Goal: Task Accomplishment & Management: Complete application form

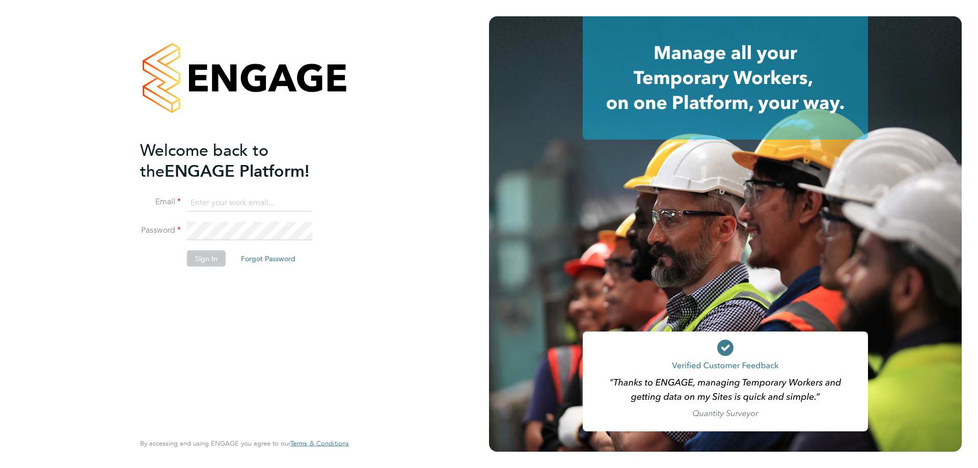
type input "[PERSON_NAME][EMAIL_ADDRESS][PERSON_NAME][DOMAIN_NAME]"
click at [198, 256] on button "Sign In" at bounding box center [206, 258] width 39 height 16
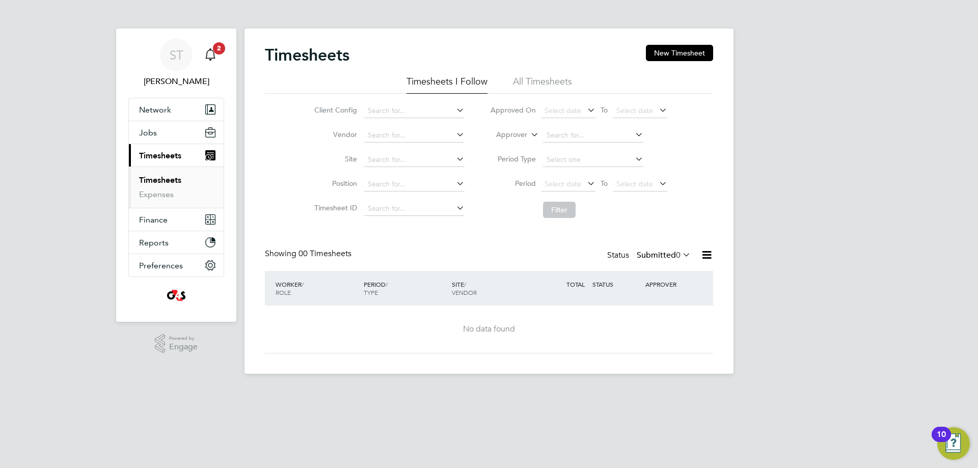
click at [214, 53] on icon "Main navigation" at bounding box center [210, 53] width 10 height 10
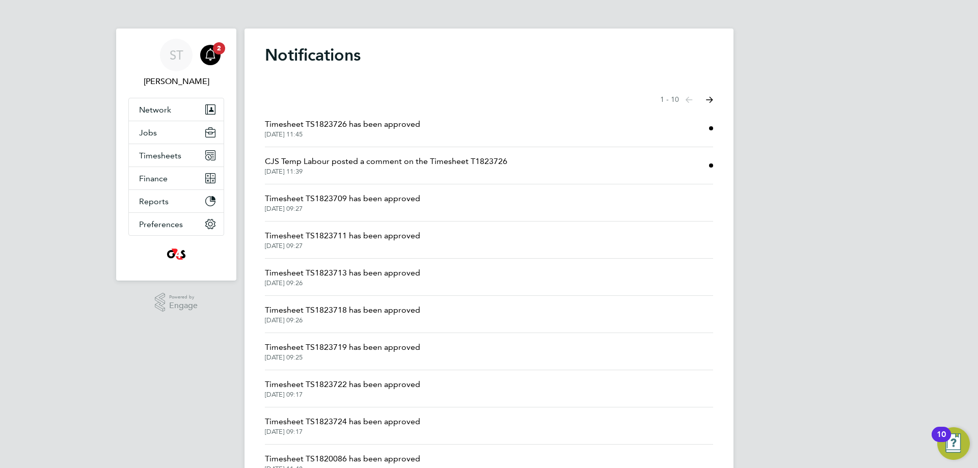
click at [386, 169] on span "22 Sep 2025, 11:39" at bounding box center [386, 172] width 242 height 8
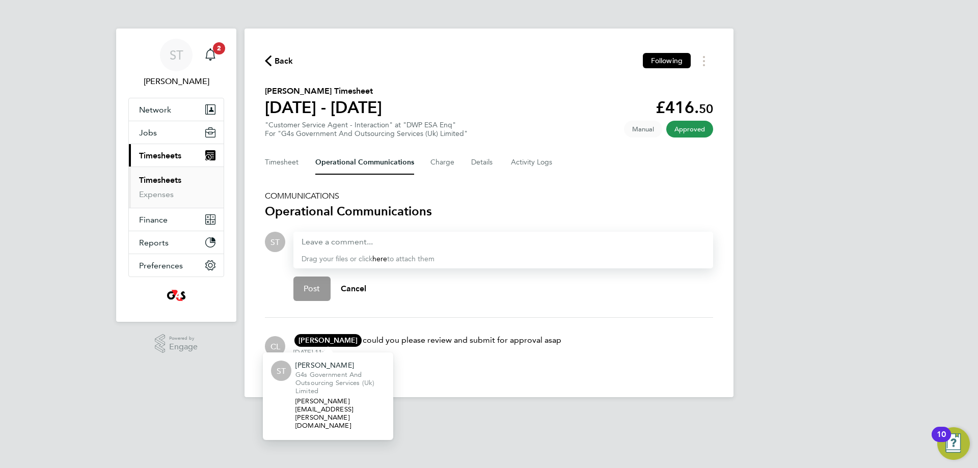
click at [337, 339] on span "Stephen Taylor-webb" at bounding box center [327, 340] width 67 height 13
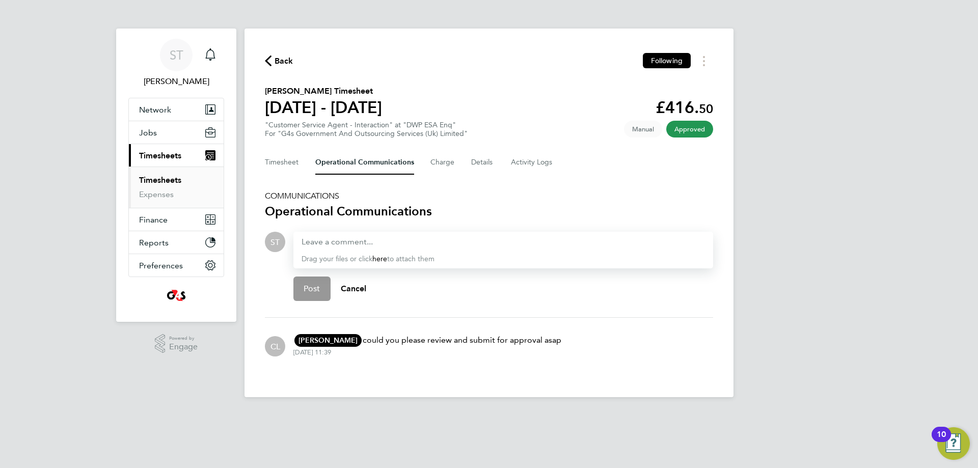
click at [273, 65] on button "Back" at bounding box center [279, 61] width 29 height 13
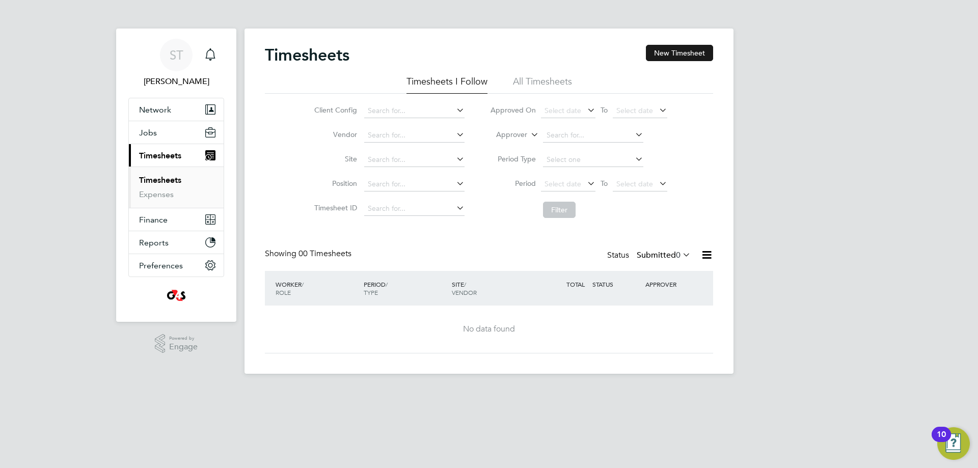
click at [676, 52] on button "New Timesheet" at bounding box center [679, 53] width 67 height 16
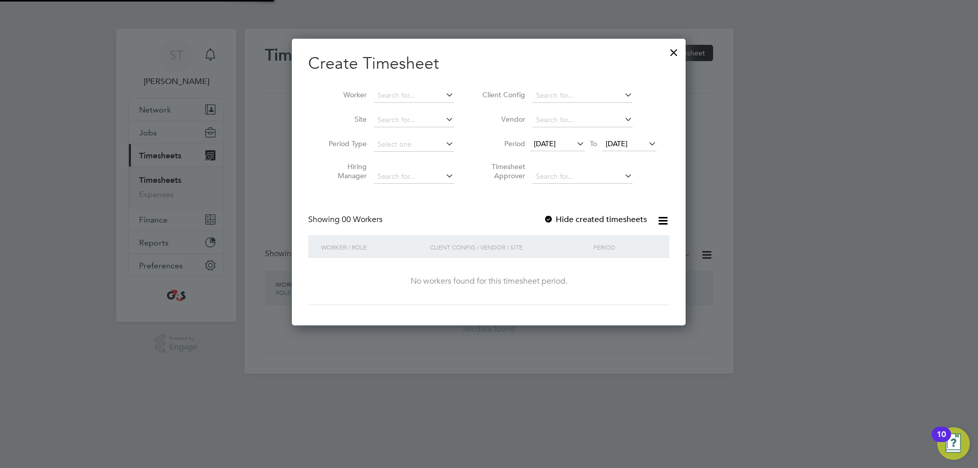
scroll to position [287, 394]
click at [400, 94] on input at bounding box center [414, 96] width 80 height 14
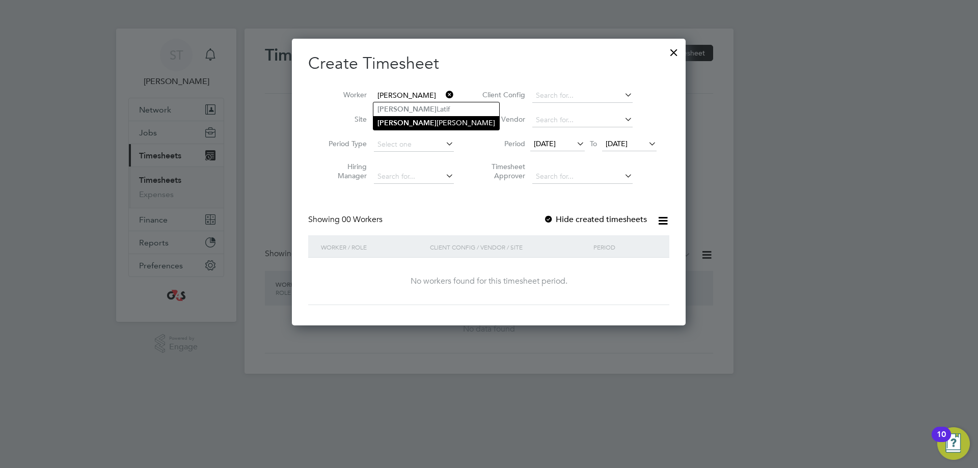
click at [414, 120] on li "Haaris Sheikh" at bounding box center [436, 123] width 126 height 14
type input "Haaris Sheikh"
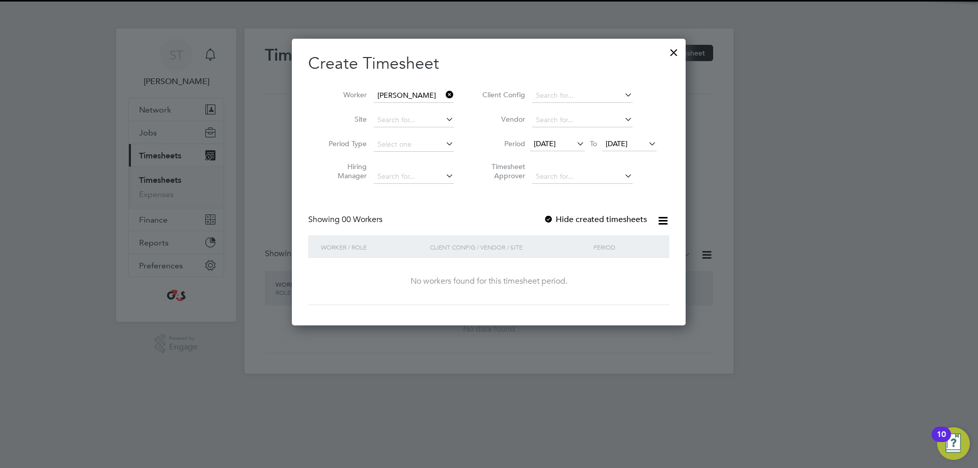
click at [628, 139] on span "17 Sep 2025" at bounding box center [617, 143] width 22 height 9
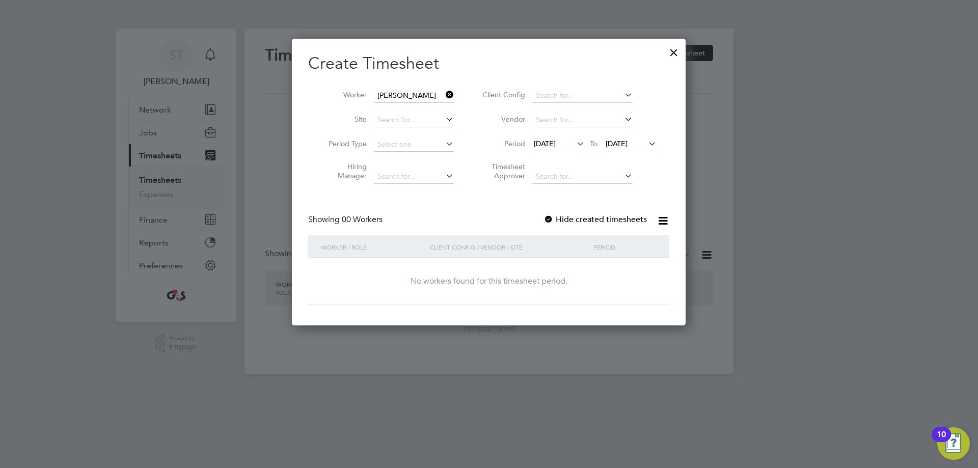
scroll to position [352, 0]
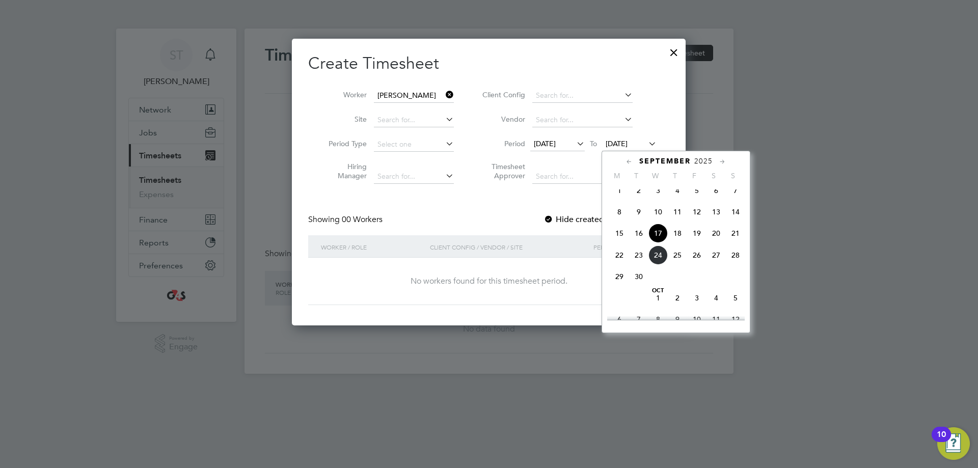
click at [659, 263] on span "24" at bounding box center [657, 255] width 19 height 19
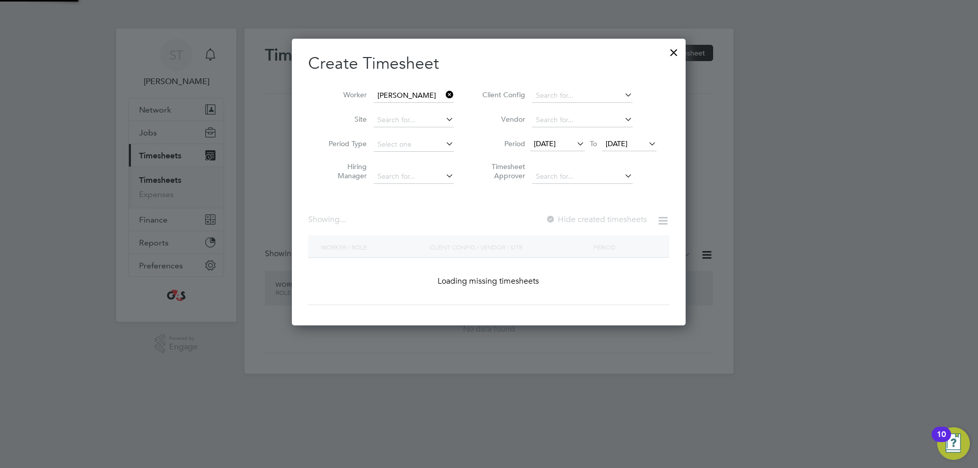
scroll to position [284, 395]
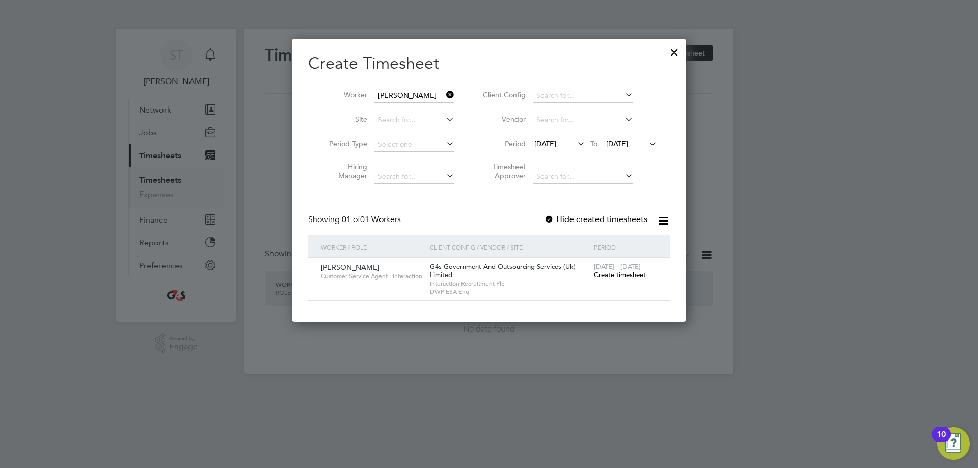
click at [619, 271] on span "Create timesheet" at bounding box center [620, 274] width 52 height 9
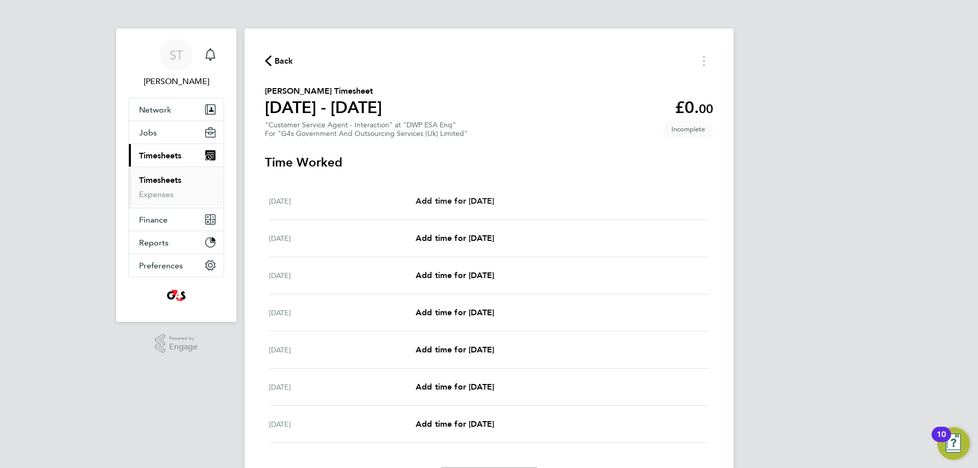
click at [494, 202] on span "Add time for Mon 22 Sep" at bounding box center [455, 201] width 78 height 10
select select "30"
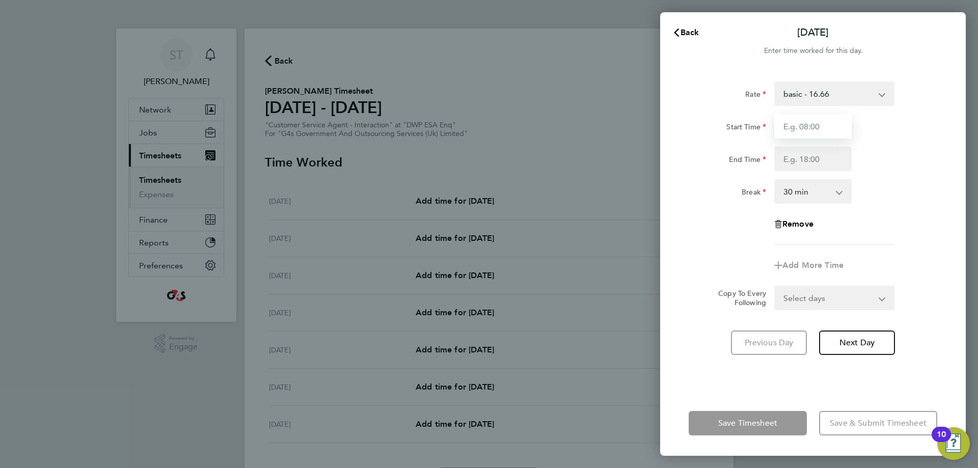
click at [799, 133] on input "Start Time" at bounding box center [812, 126] width 77 height 24
type input "09:00"
click at [808, 157] on input "End Time" at bounding box center [812, 159] width 77 height 24
type input "17:00"
click at [836, 90] on select "basic - 16.66 Annual Leave Bank Holiday System Issue Not Paid x2 - 32.79 System…" at bounding box center [828, 94] width 106 height 22
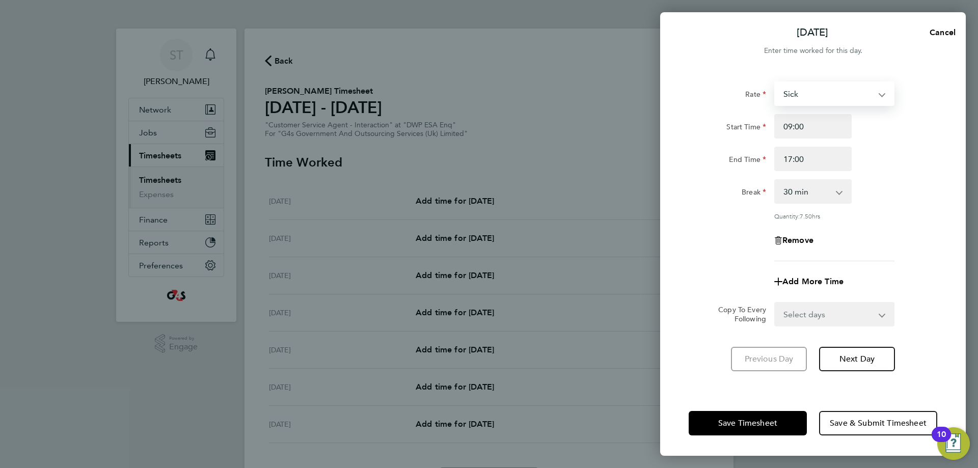
select select "30"
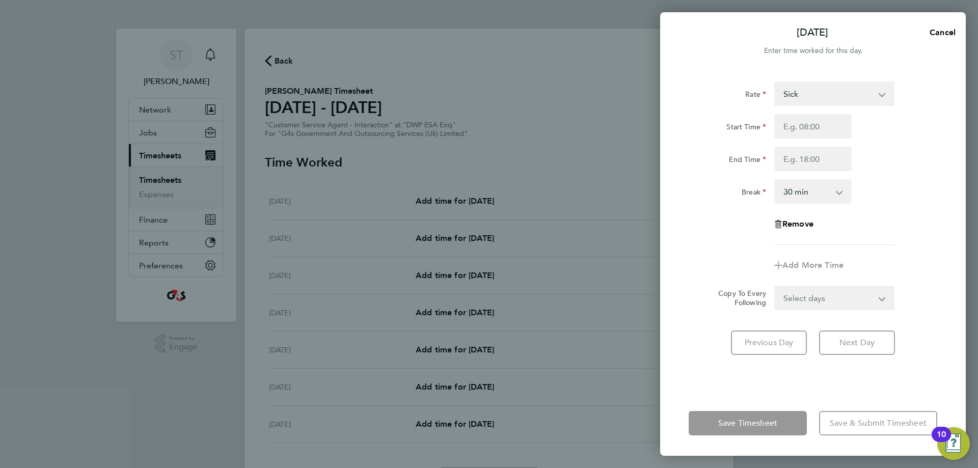
click at [922, 224] on div "Remove" at bounding box center [813, 224] width 257 height 24
click at [882, 300] on select "Select days Day Weekday (Mon-Fri) Weekend (Sat-Sun) Tuesday Wednesday Thursday …" at bounding box center [828, 298] width 107 height 22
select select "WEEKDAY"
click at [775, 287] on select "Select days Day Weekday (Mon-Fri) Weekend (Sat-Sun) Tuesday Wednesday Thursday …" at bounding box center [828, 298] width 107 height 22
select select "2025-09-28"
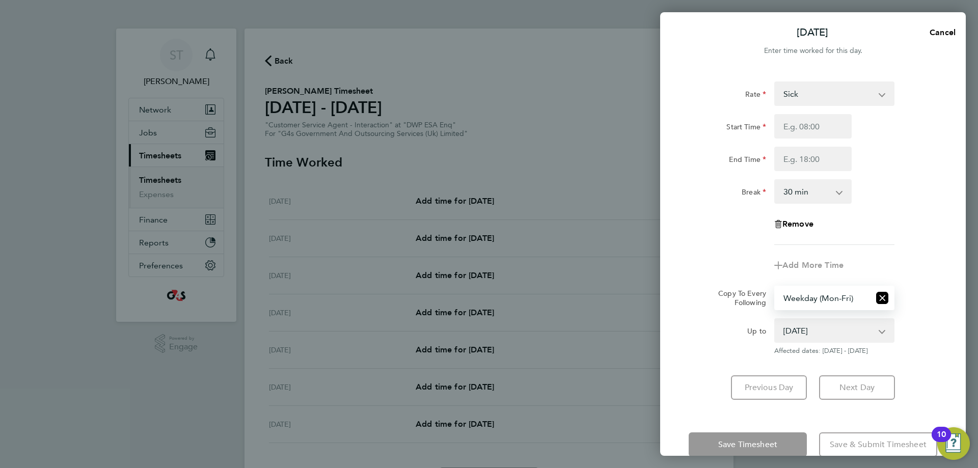
click at [924, 386] on div "Previous Day Next Day" at bounding box center [813, 387] width 249 height 24
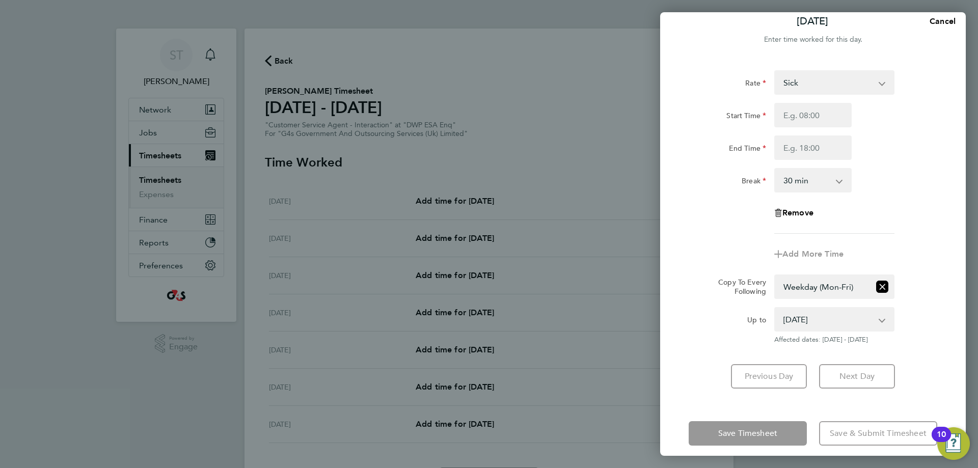
scroll to position [21, 0]
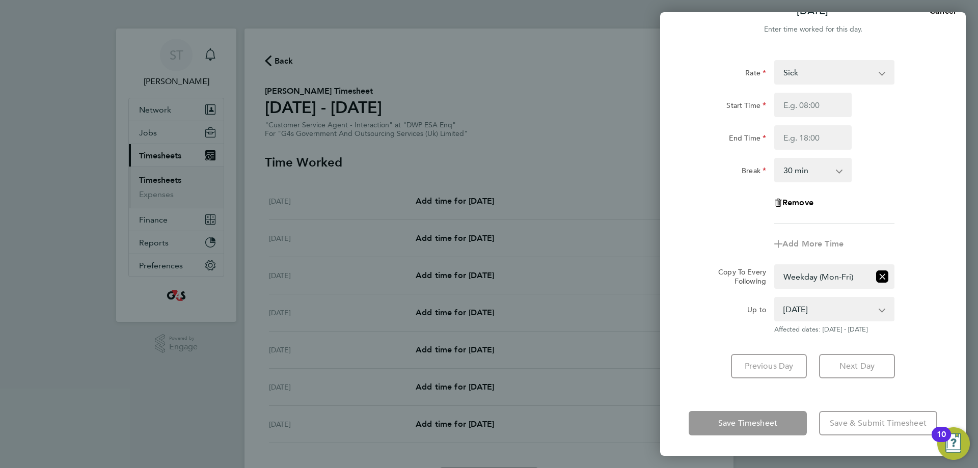
click at [927, 313] on div "Up to 23 Sep 2025 24 Sep 2025 25 Sep 2025 26 Sep 2025 27 Sep 2025 28 Sep 2025 A…" at bounding box center [813, 315] width 257 height 37
click at [905, 163] on div "Break 0 min 15 min 30 min 45 min 60 min 75 min 90 min" at bounding box center [813, 170] width 257 height 24
click at [922, 191] on div "Remove" at bounding box center [813, 203] width 257 height 24
click at [752, 425] on app-form-button "Save Timesheet" at bounding box center [751, 423] width 124 height 24
click at [882, 308] on app-icon-cross-button at bounding box center [887, 309] width 12 height 22
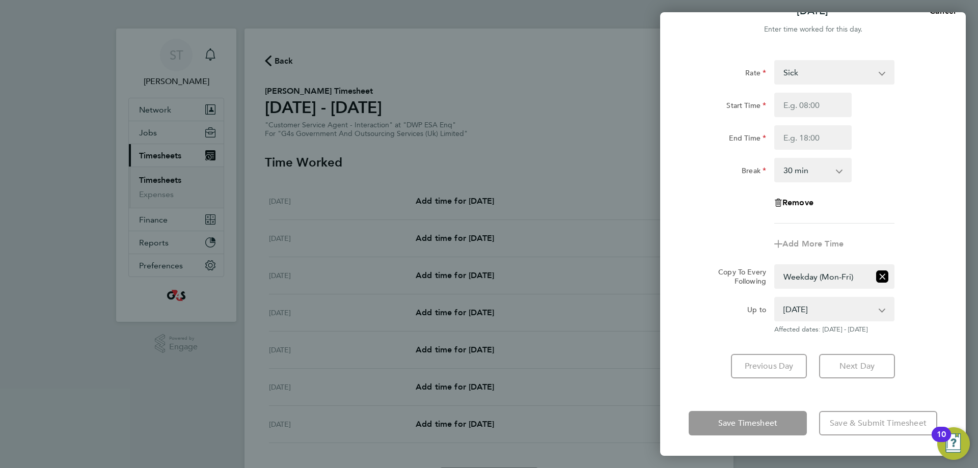
click at [917, 166] on div "Break 0 min 15 min 30 min 45 min 60 min 75 min 90 min" at bounding box center [813, 170] width 257 height 24
click at [856, 418] on app-form-button "Save & Submit Timesheet" at bounding box center [875, 423] width 124 height 24
click at [962, 447] on img "Open Resource Center, 10 new notifications" at bounding box center [953, 443] width 33 height 33
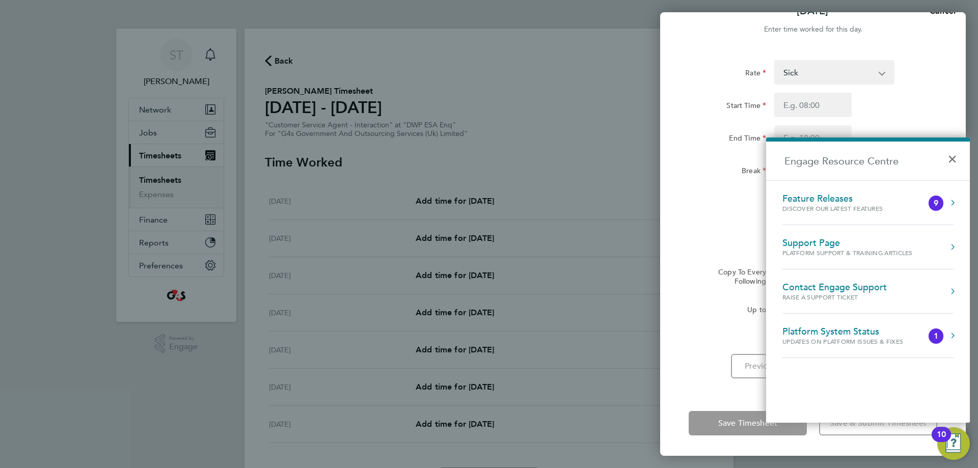
click at [869, 205] on div "Discover our latest features" at bounding box center [842, 208] width 121 height 9
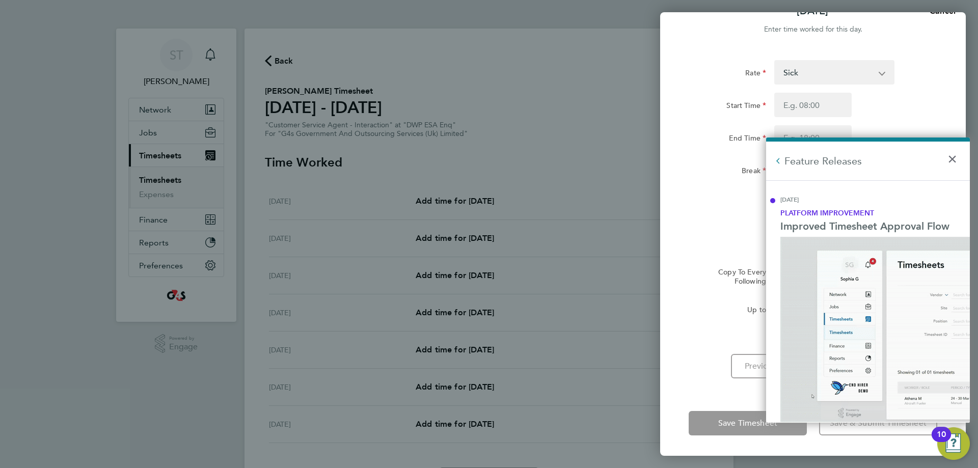
scroll to position [0, 0]
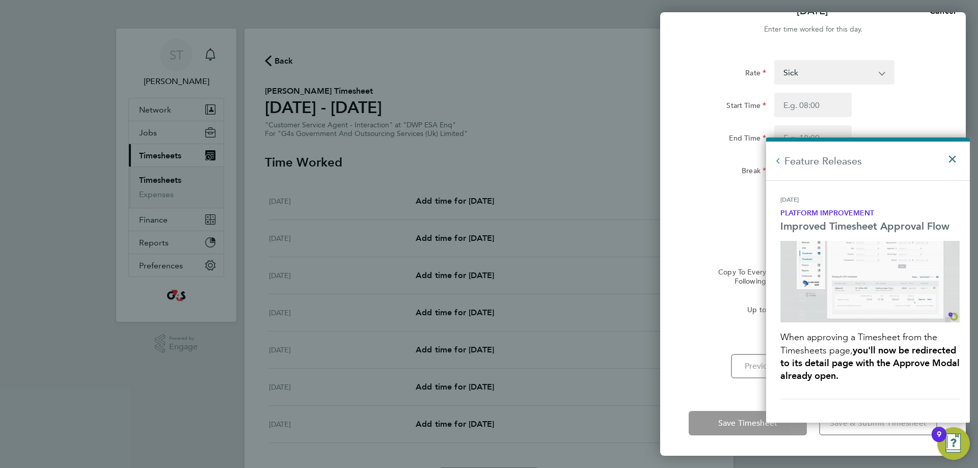
click at [954, 156] on button "×" at bounding box center [954, 156] width 15 height 22
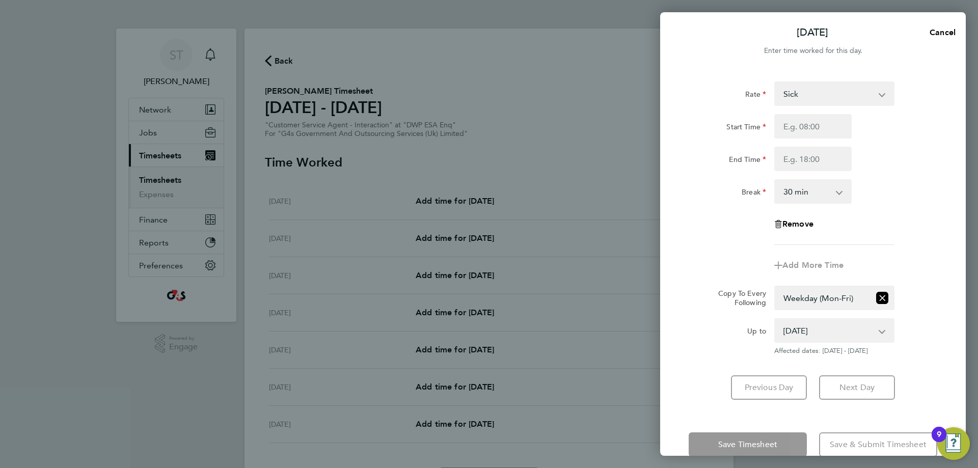
click at [895, 128] on div "Start Time" at bounding box center [813, 126] width 257 height 24
click at [800, 128] on input "Start Time" at bounding box center [812, 126] width 77 height 24
type input "09:00"
click at [811, 152] on input "End Time" at bounding box center [812, 159] width 77 height 24
type input "17:00"
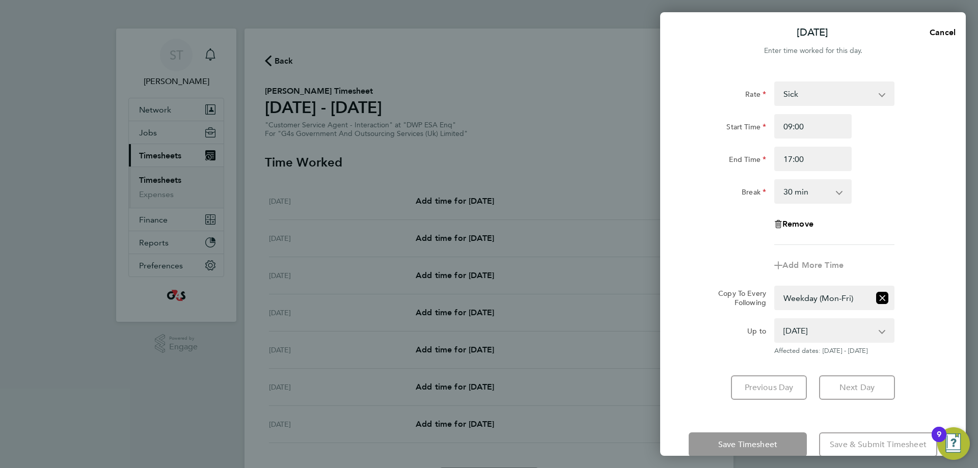
click at [887, 164] on div "End Time 17:00" at bounding box center [813, 159] width 257 height 24
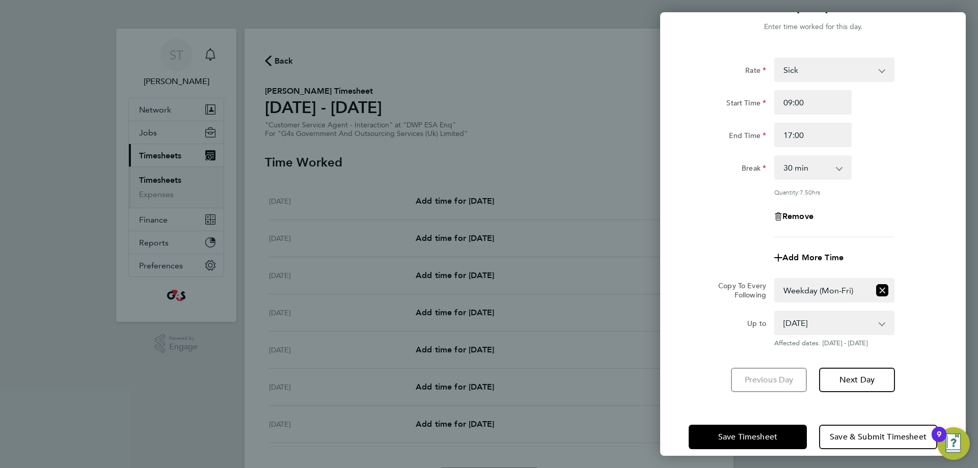
scroll to position [37, 0]
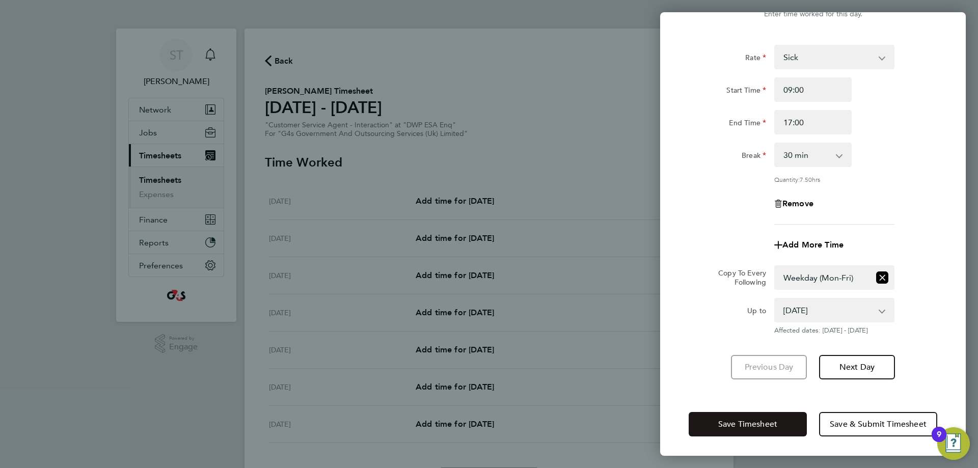
click at [733, 420] on span "Save Timesheet" at bounding box center [747, 424] width 59 height 10
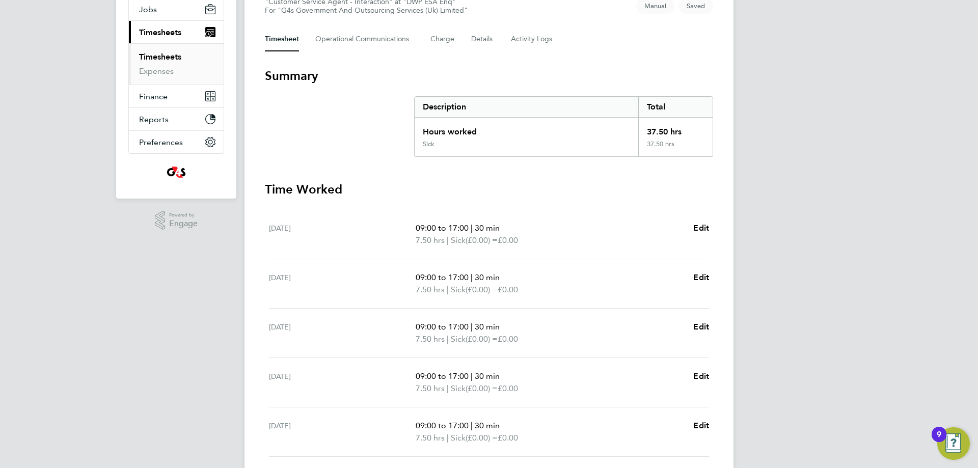
scroll to position [276, 0]
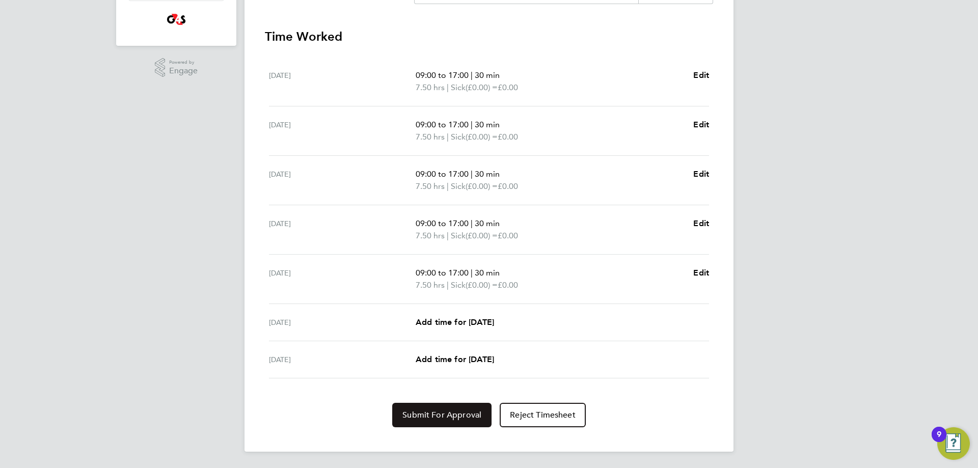
click at [456, 412] on span "Submit For Approval" at bounding box center [441, 415] width 79 height 10
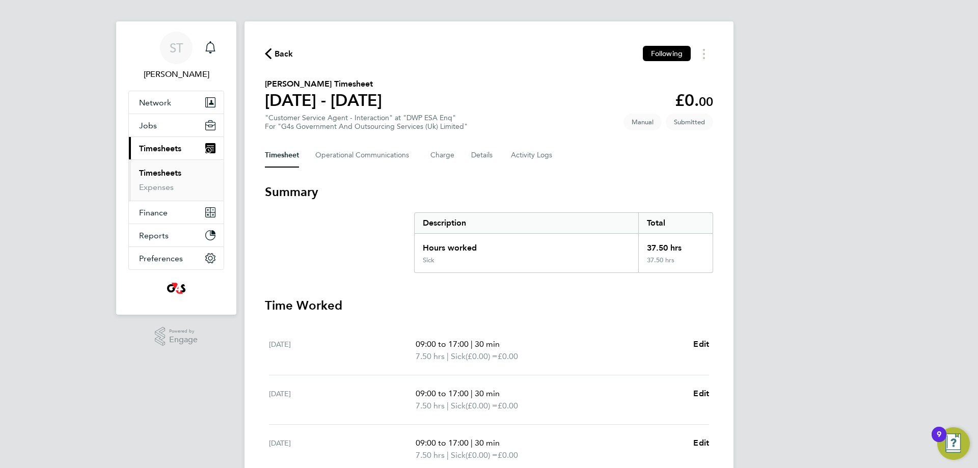
scroll to position [0, 0]
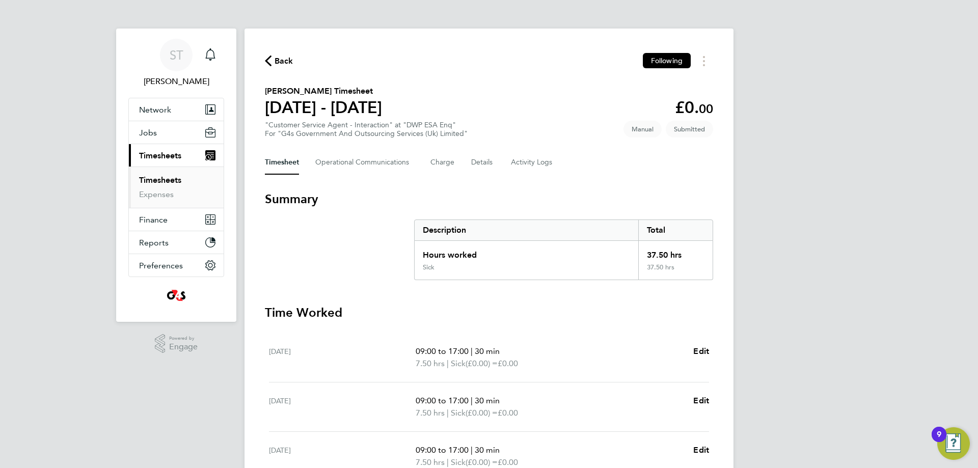
click at [276, 66] on span "Back" at bounding box center [284, 61] width 19 height 12
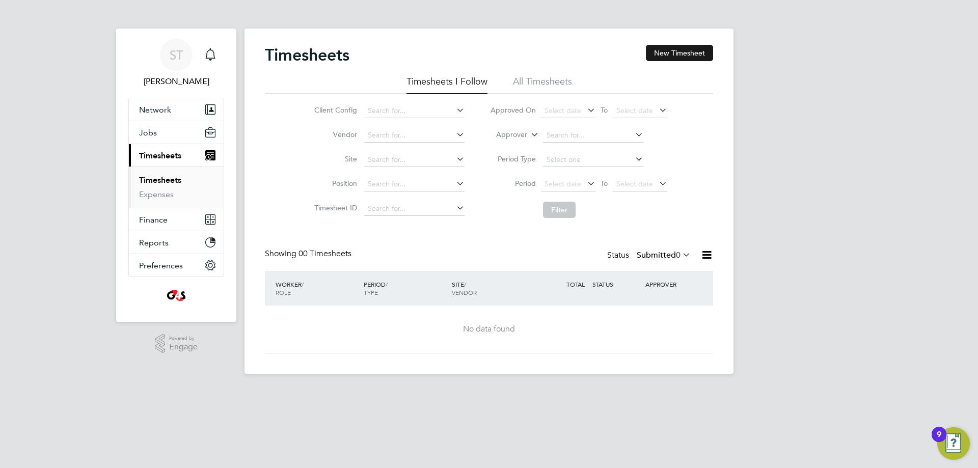
click at [659, 54] on button "New Timesheet" at bounding box center [679, 53] width 67 height 16
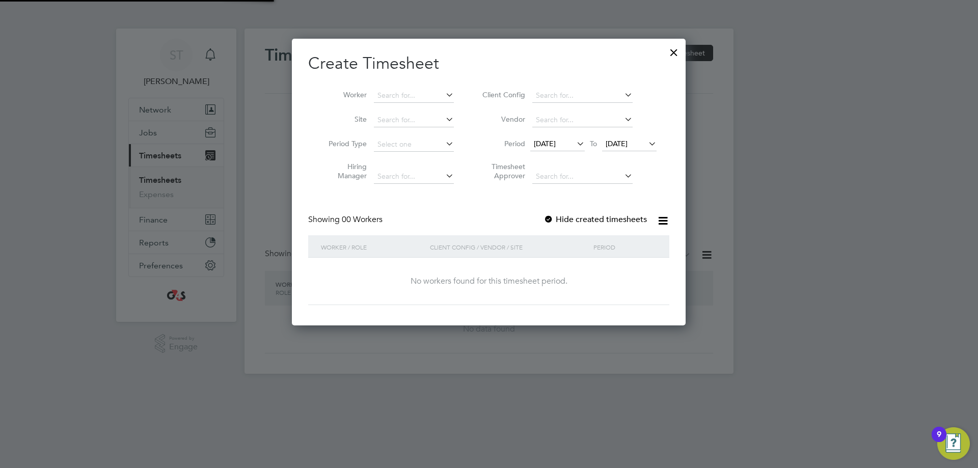
scroll to position [287, 394]
click at [444, 95] on icon at bounding box center [444, 95] width 0 height 14
click at [404, 110] on li "Hina Salim" at bounding box center [414, 109] width 82 height 14
type input "Hina Salim"
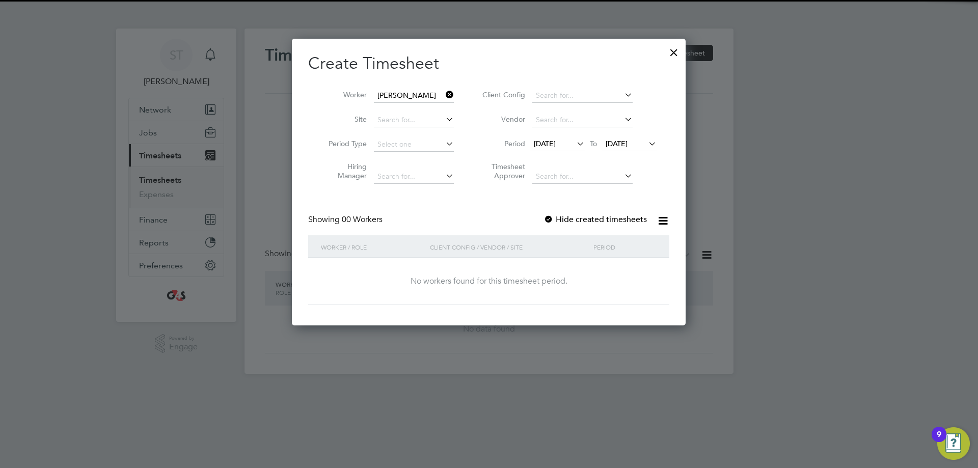
click at [628, 142] on span "17 Sep 2025" at bounding box center [617, 143] width 22 height 9
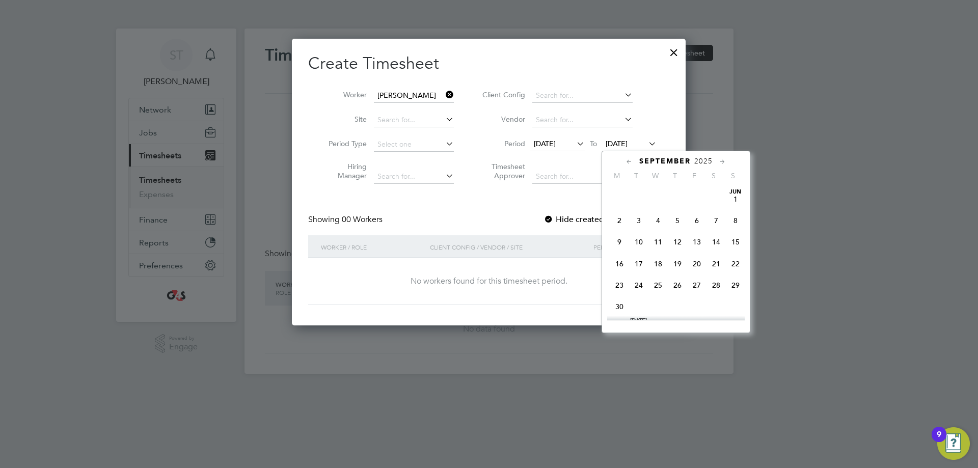
scroll to position [352, 0]
click at [661, 263] on span "24" at bounding box center [657, 255] width 19 height 19
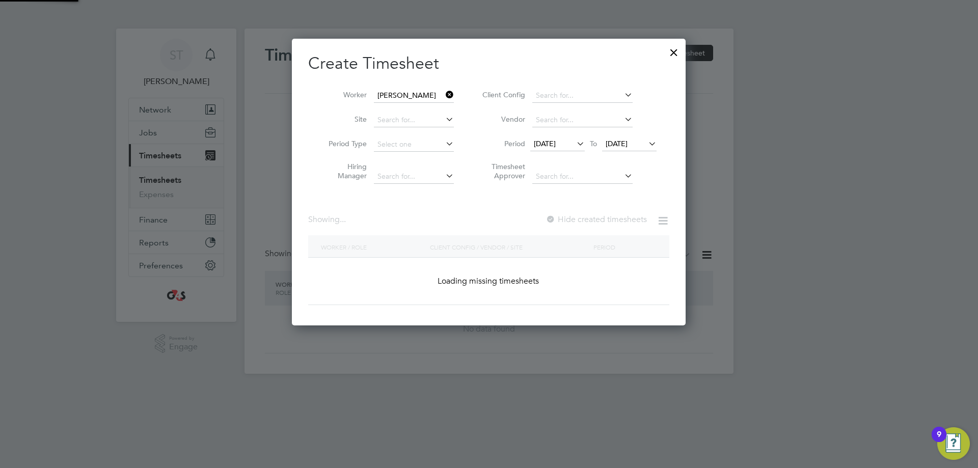
scroll to position [284, 395]
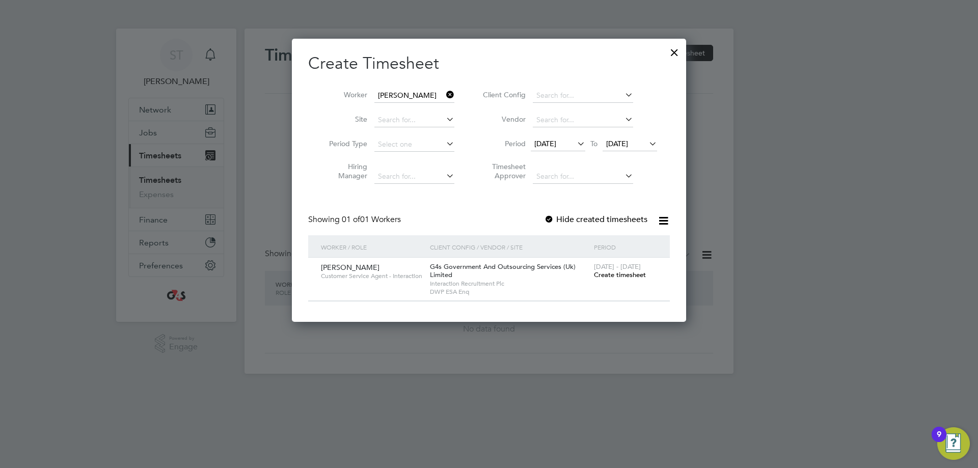
click at [622, 271] on span "Create timesheet" at bounding box center [620, 274] width 52 height 9
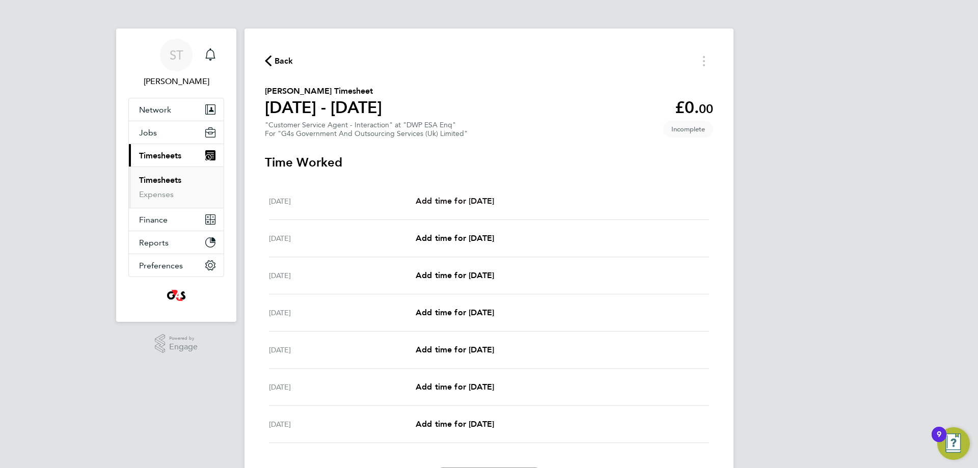
click at [466, 198] on span "Add time for Mon 22 Sep" at bounding box center [455, 201] width 78 height 10
select select "30"
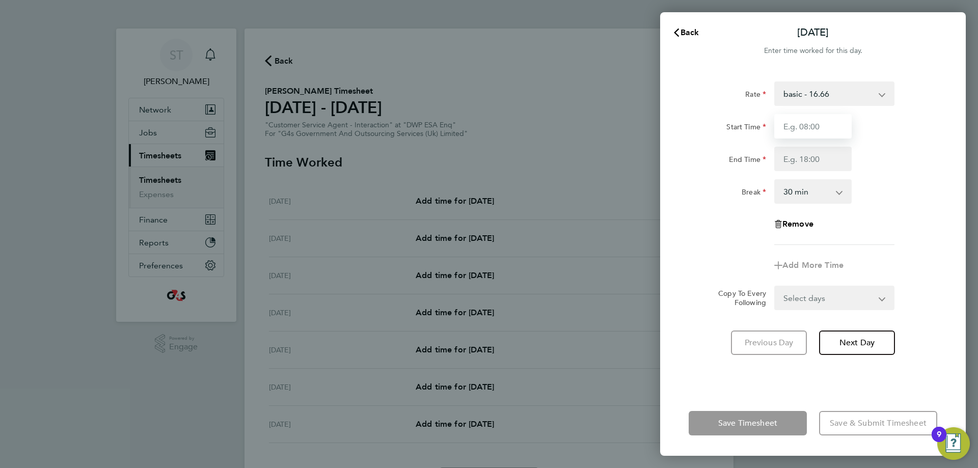
click at [800, 124] on input "Start Time" at bounding box center [812, 126] width 77 height 24
type input "07:45"
click at [822, 164] on input "End Time" at bounding box center [812, 159] width 77 height 24
type input "17:00"
click at [886, 215] on div "Rate basic - 16.66 x1.5 - 24.73 System Issue Not Paid Sick System Issue Paid - …" at bounding box center [813, 163] width 249 height 164
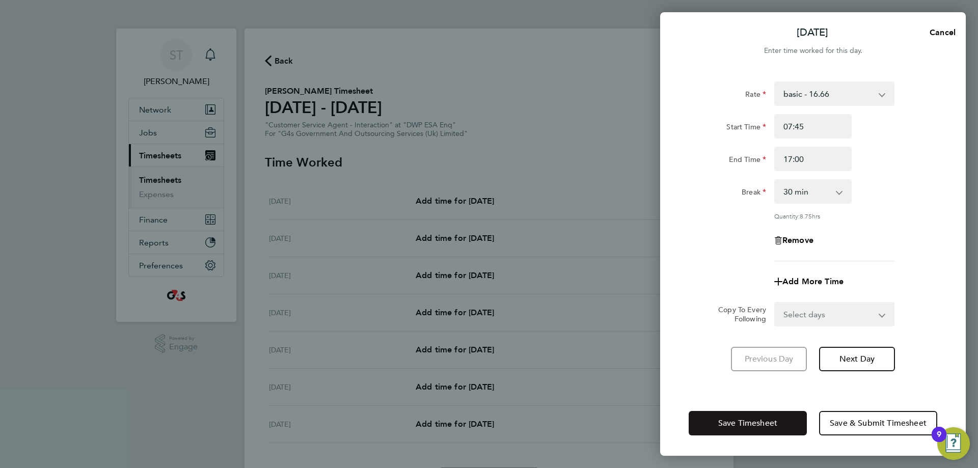
click at [767, 424] on span "Save Timesheet" at bounding box center [747, 423] width 59 height 10
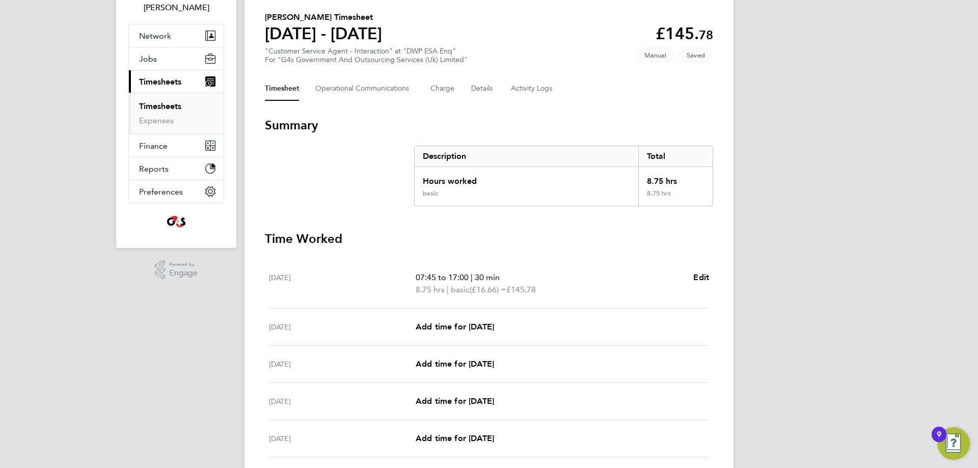
scroll to position [227, 0]
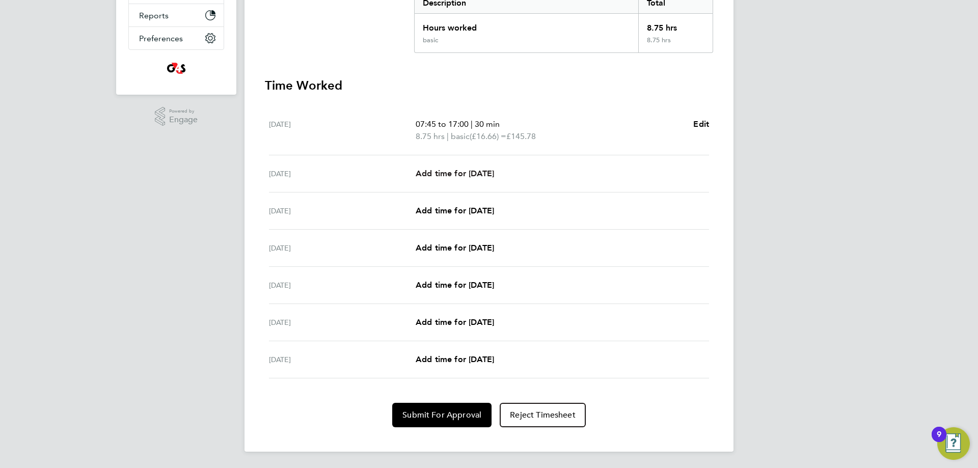
click at [478, 172] on span "Add time for Tue 23 Sep" at bounding box center [455, 174] width 78 height 10
select select "30"
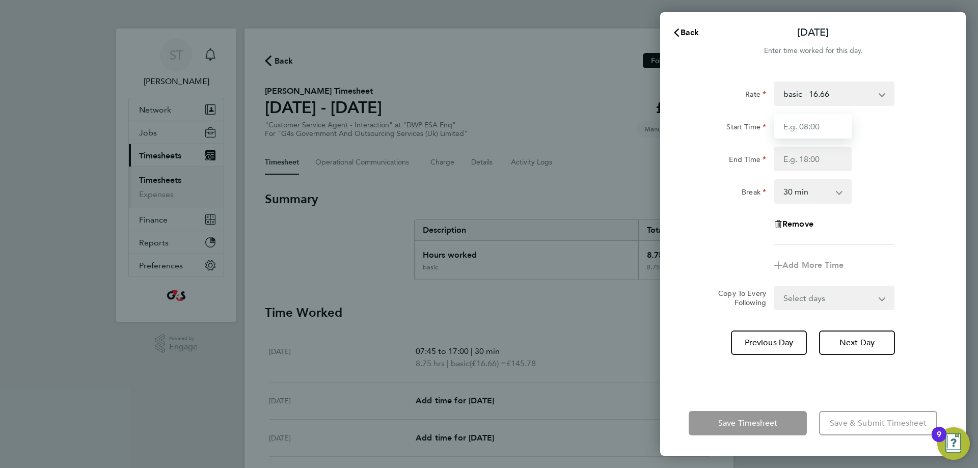
click at [814, 128] on input "Start Time" at bounding box center [812, 126] width 77 height 24
type input "07:45"
click at [817, 155] on input "End Time" at bounding box center [812, 159] width 77 height 24
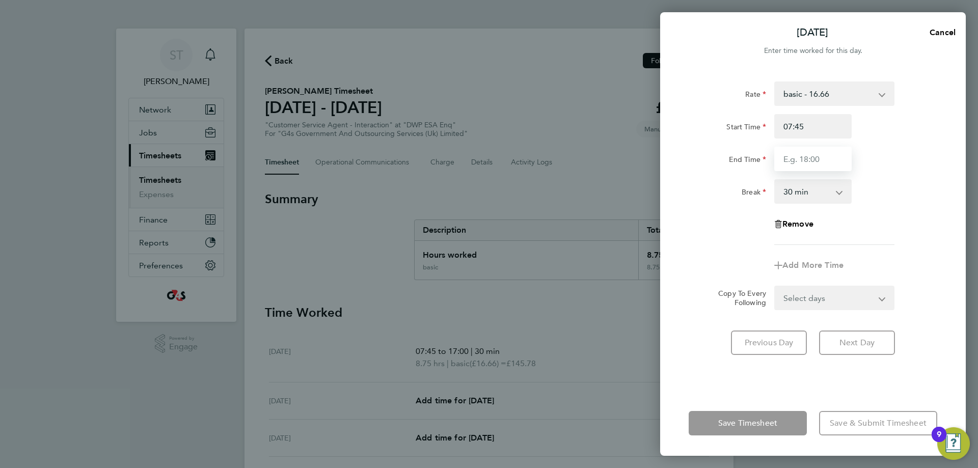
type input "17:00"
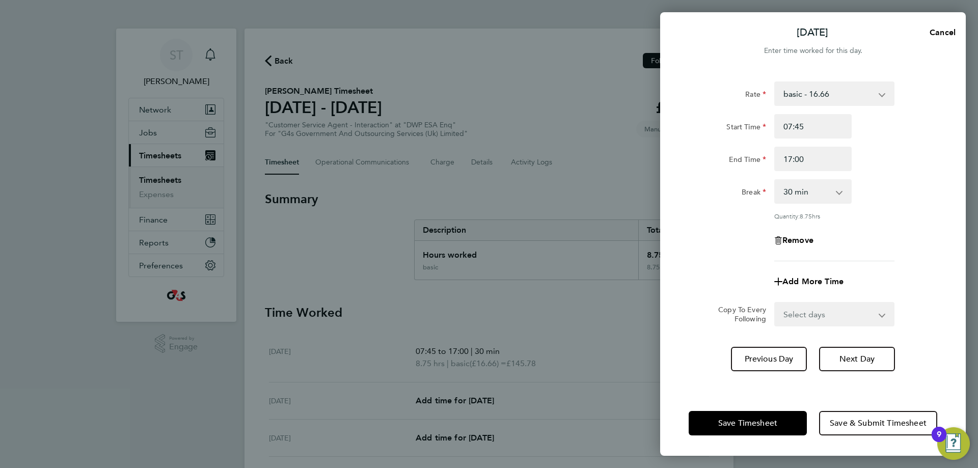
click at [896, 190] on div "Break 0 min 15 min 30 min 45 min 60 min 75 min 90 min" at bounding box center [813, 191] width 257 height 24
click at [760, 421] on span "Save Timesheet" at bounding box center [747, 423] width 59 height 10
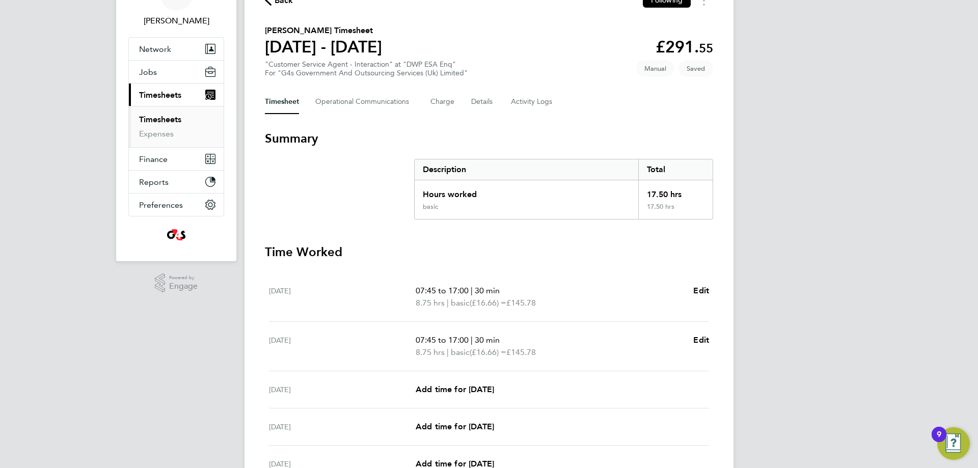
scroll to position [153, 0]
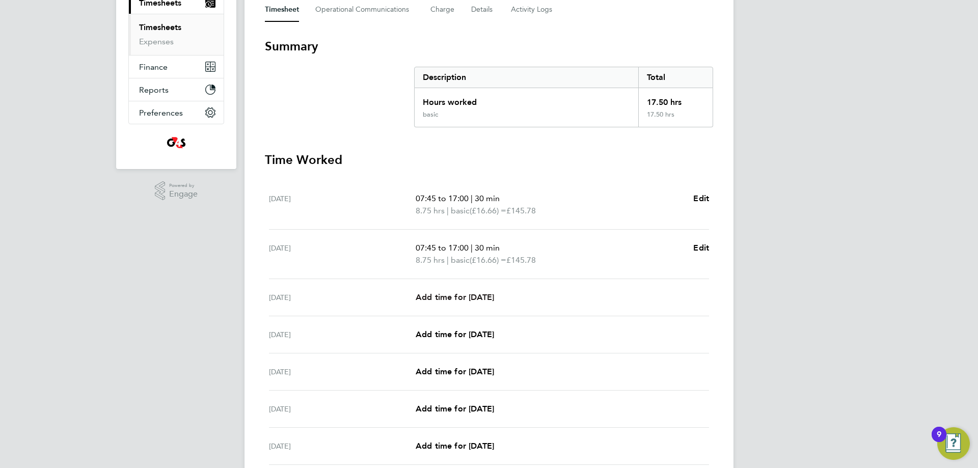
click at [468, 297] on span "Add time for Wed 24 Sep" at bounding box center [455, 297] width 78 height 10
select select "30"
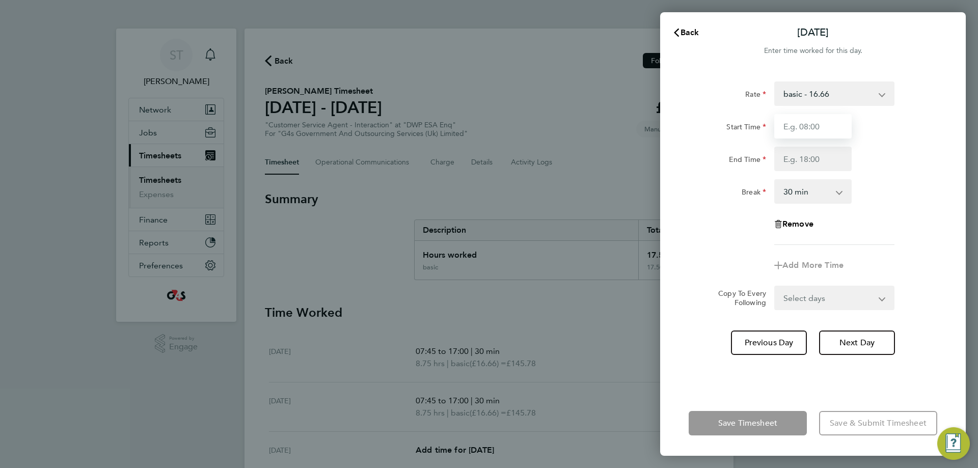
click at [820, 133] on input "Start Time" at bounding box center [812, 126] width 77 height 24
type input "11:00"
click at [806, 154] on input "End Time" at bounding box center [812, 159] width 77 height 24
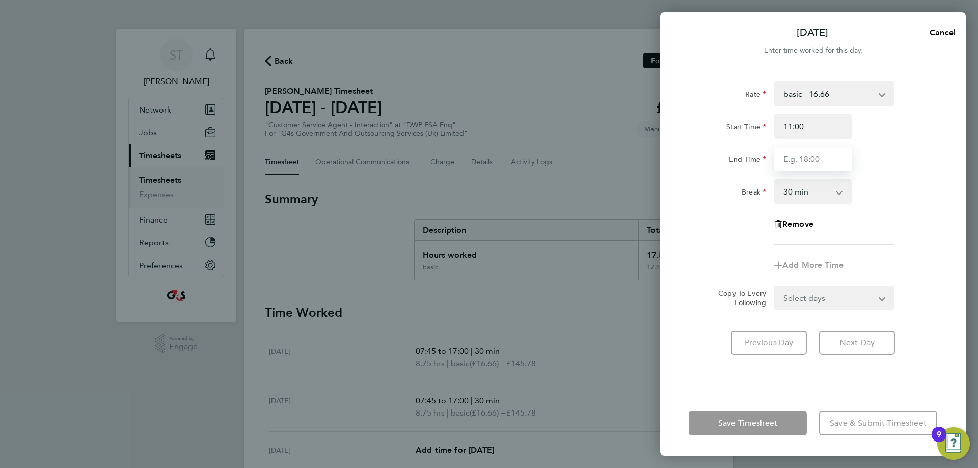
type input "17:00"
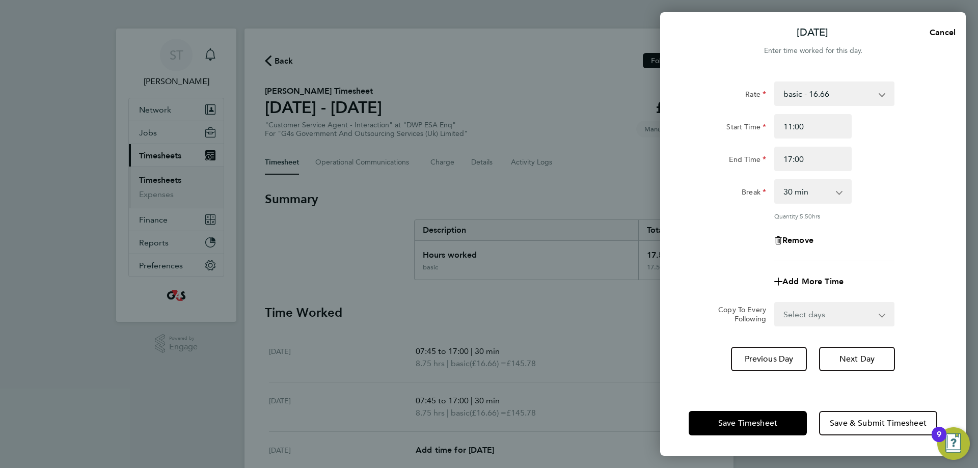
drag, startPoint x: 889, startPoint y: 186, endPoint x: 829, endPoint y: 304, distance: 132.1
click at [889, 186] on div "Break 0 min 15 min 30 min 45 min 60 min 75 min 90 min" at bounding box center [813, 191] width 257 height 24
click at [757, 430] on button "Save Timesheet" at bounding box center [748, 423] width 118 height 24
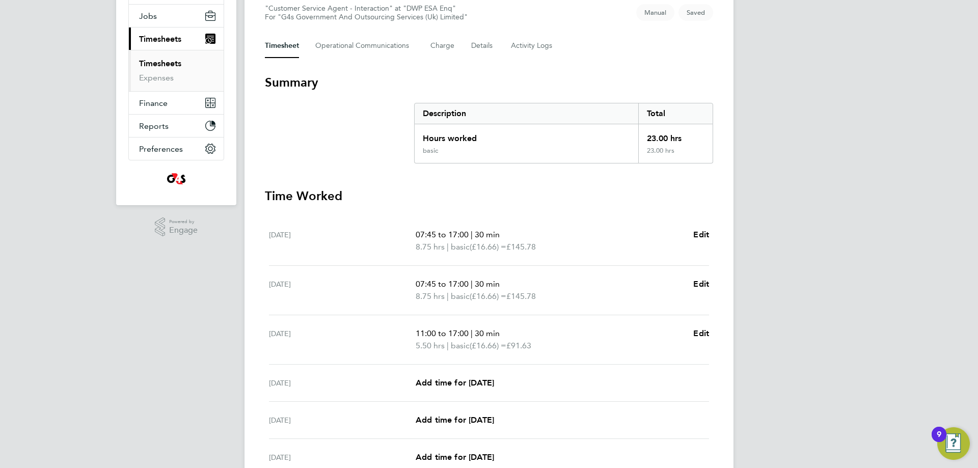
scroll to position [252, 0]
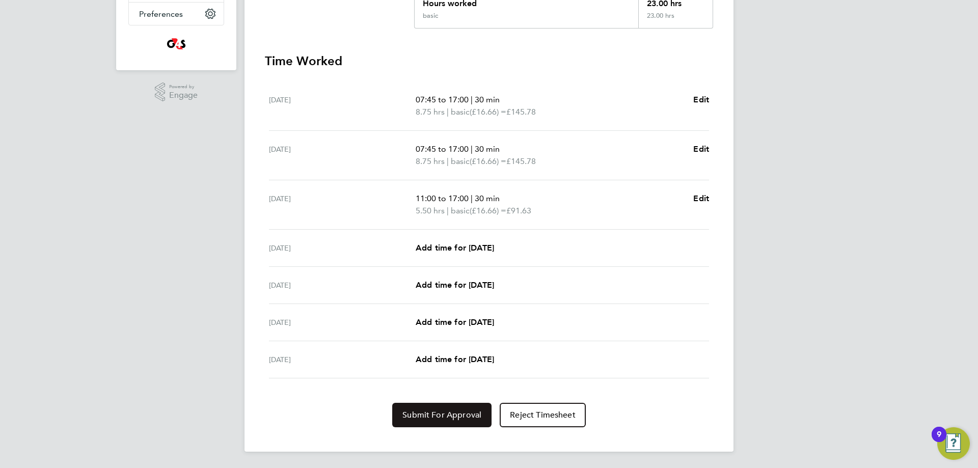
click at [457, 417] on span "Submit For Approval" at bounding box center [441, 415] width 79 height 10
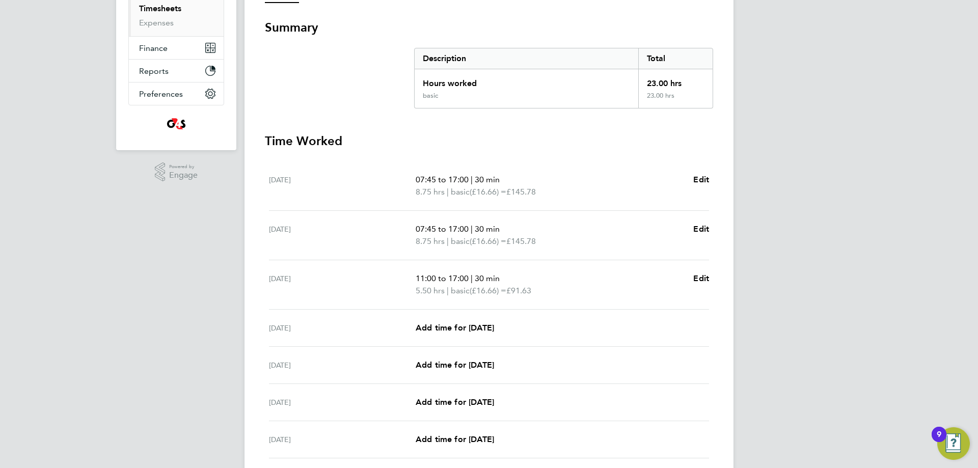
scroll to position [0, 0]
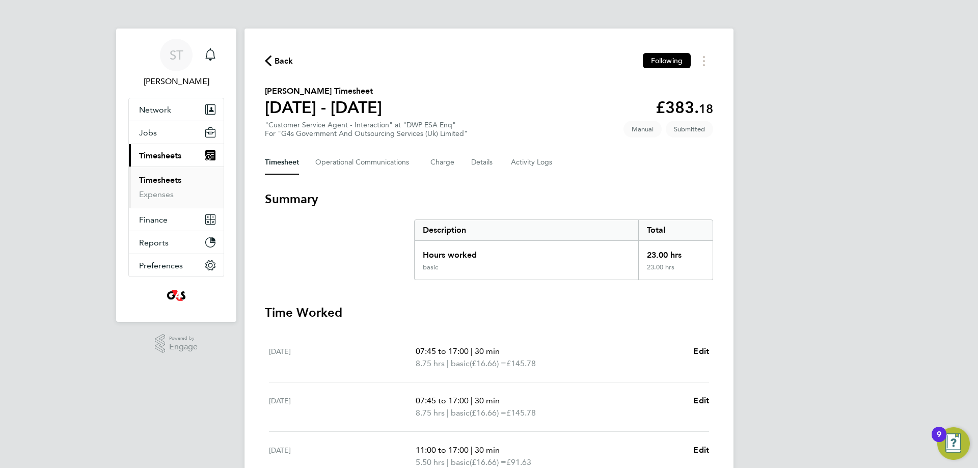
click at [281, 62] on span "Back" at bounding box center [284, 61] width 19 height 12
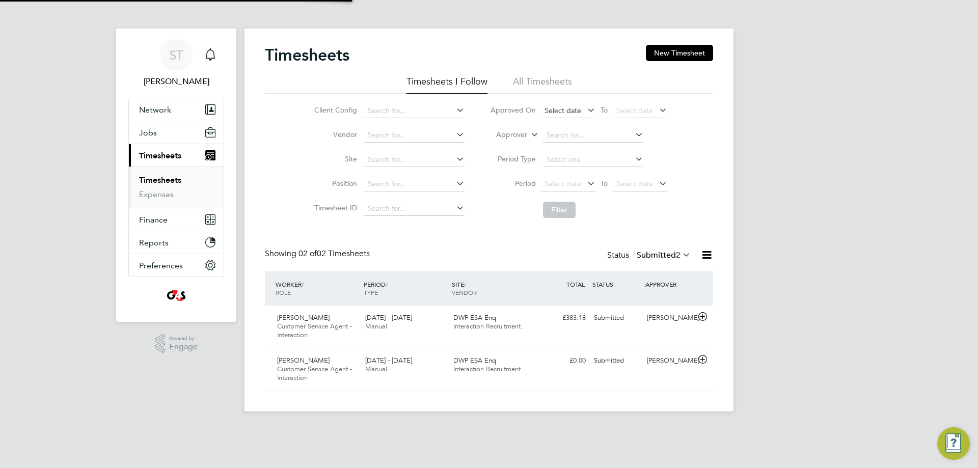
scroll to position [26, 89]
click at [680, 49] on button "New Timesheet" at bounding box center [679, 53] width 67 height 16
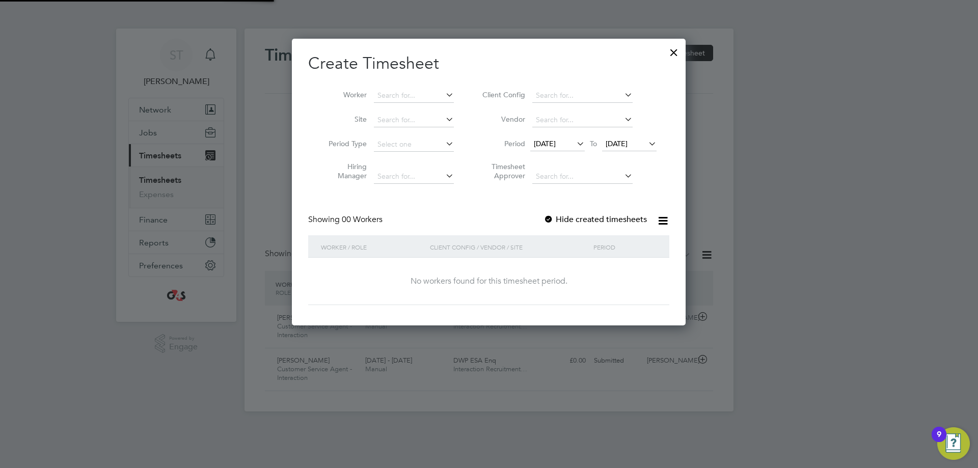
scroll to position [287, 394]
click at [444, 93] on icon at bounding box center [444, 95] width 0 height 14
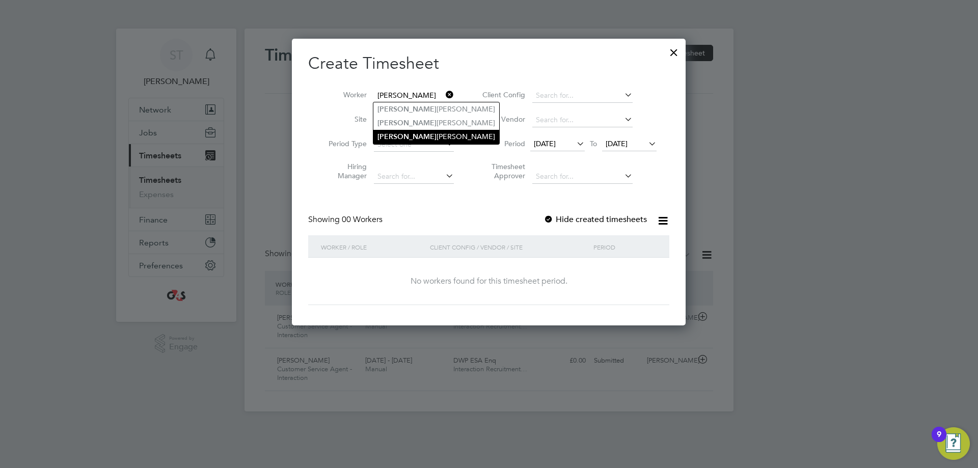
click at [406, 134] on li "Jeanet te Zaman-Browne" at bounding box center [436, 137] width 126 height 14
type input "Jeanette Zaman-Browne"
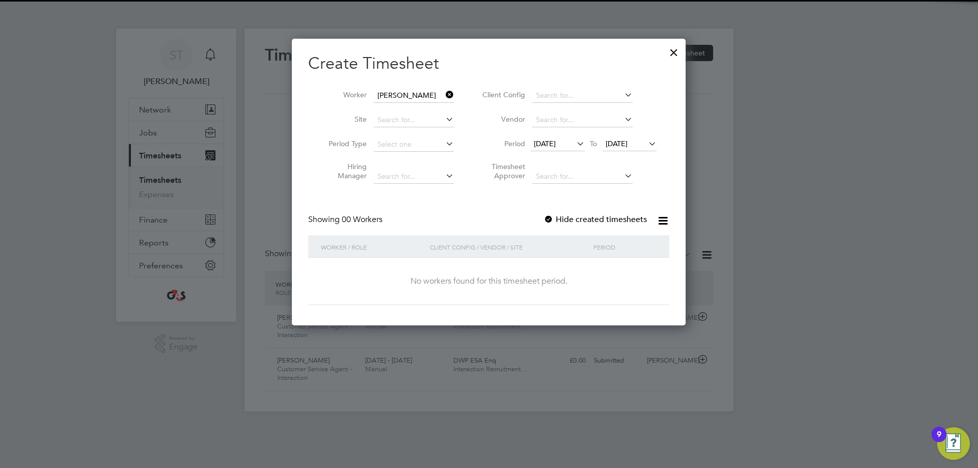
click at [622, 142] on span "17 Sep 2025" at bounding box center [617, 143] width 22 height 9
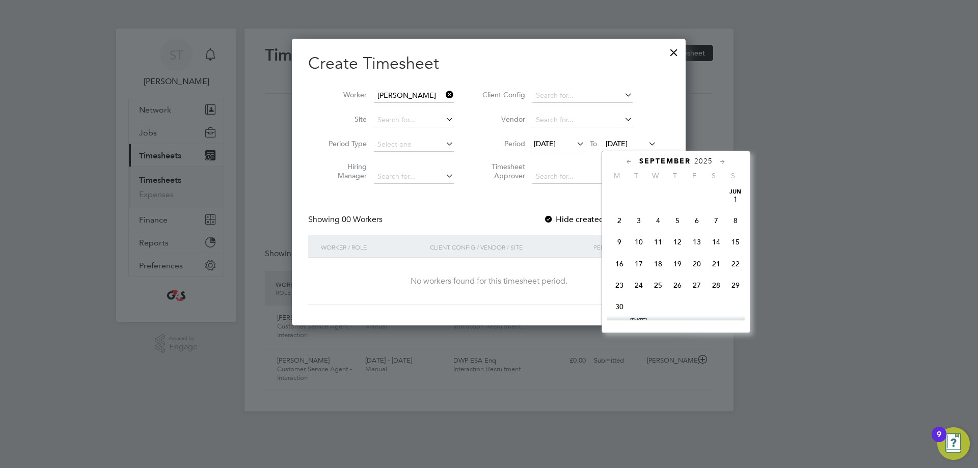
scroll to position [352, 0]
click at [657, 262] on span "24" at bounding box center [657, 255] width 19 height 19
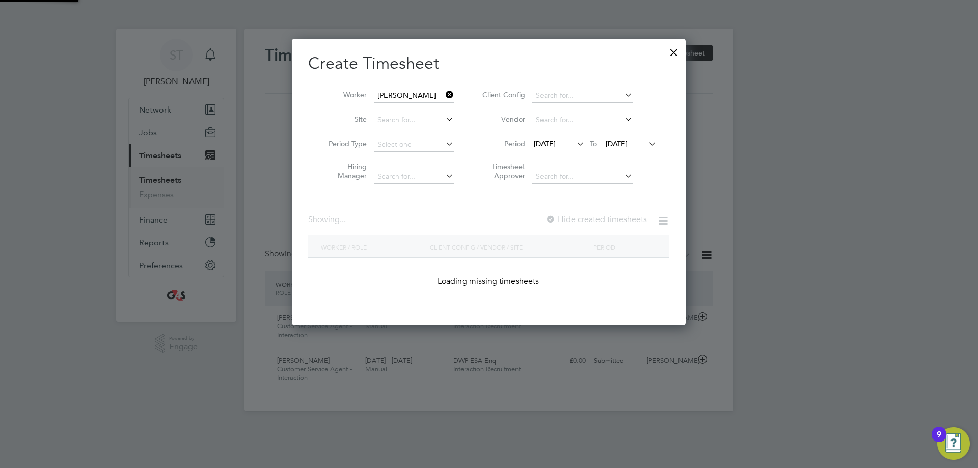
scroll to position [284, 395]
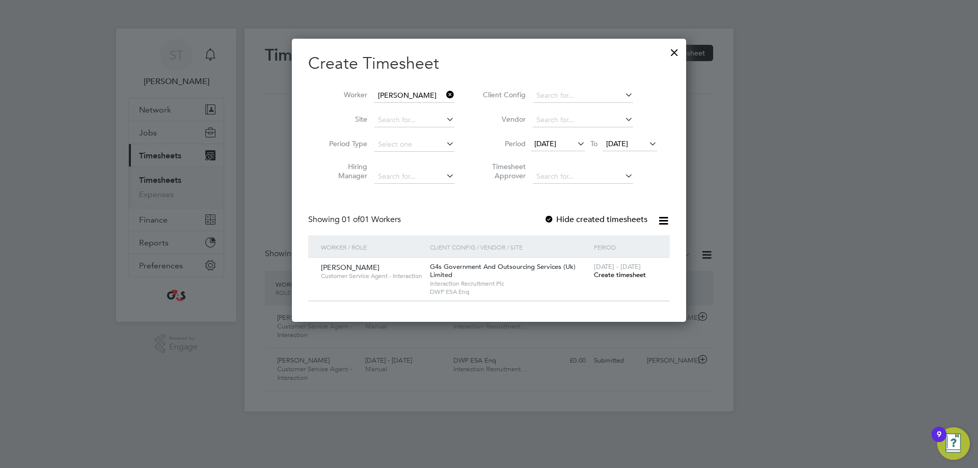
click at [623, 274] on span "Create timesheet" at bounding box center [620, 274] width 52 height 9
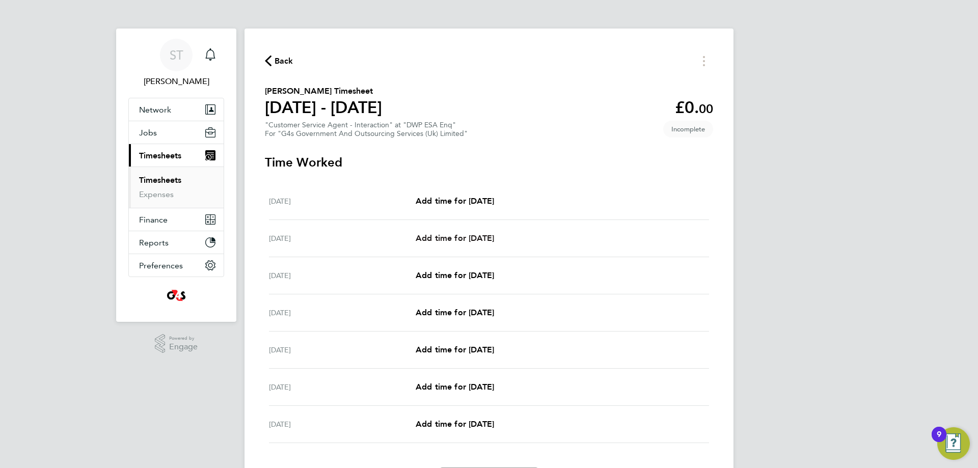
click at [463, 239] on span "Add time for Tue 23 Sep" at bounding box center [455, 238] width 78 height 10
select select "30"
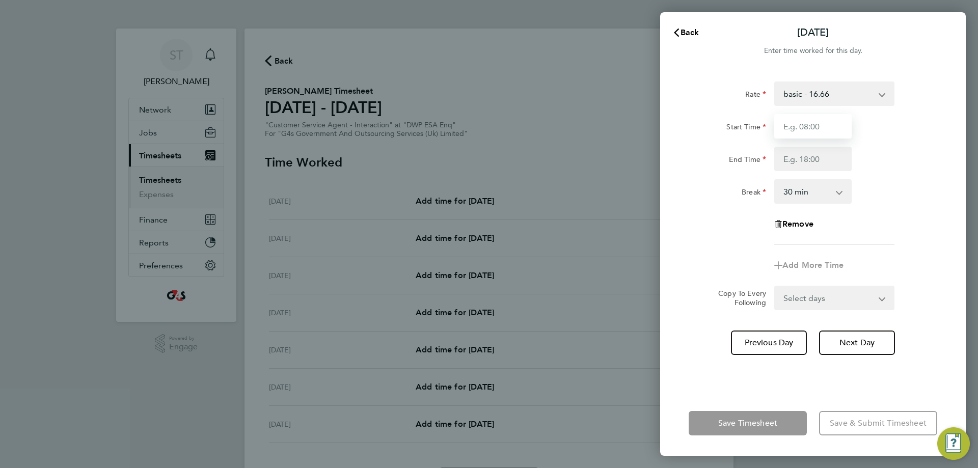
click at [825, 122] on input "Start Time" at bounding box center [812, 126] width 77 height 24
type input "08:45"
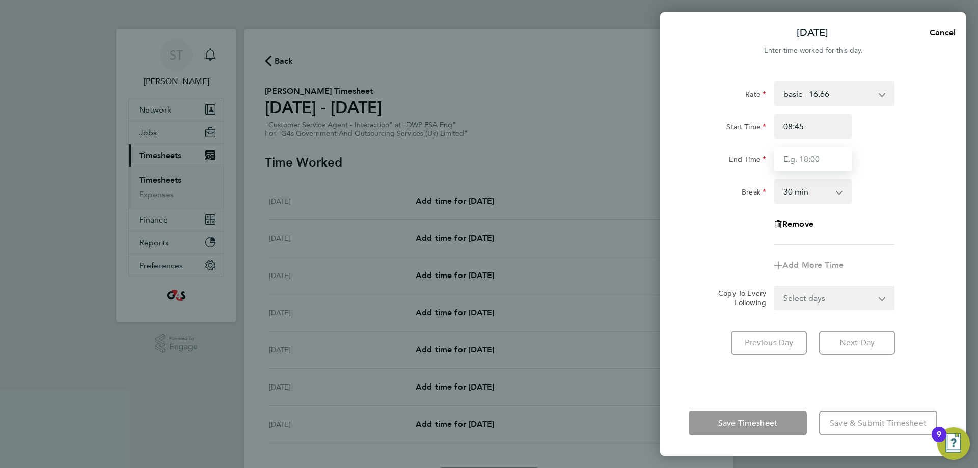
click at [817, 158] on input "End Time" at bounding box center [812, 159] width 77 height 24
type input "17:00"
click at [917, 267] on app-timesheet-line-form-group "Rate basic - 16.66 Annual Leave Sick System Issue Paid - 16.66 x2 - 32.79 Syste…" at bounding box center [813, 179] width 249 height 196
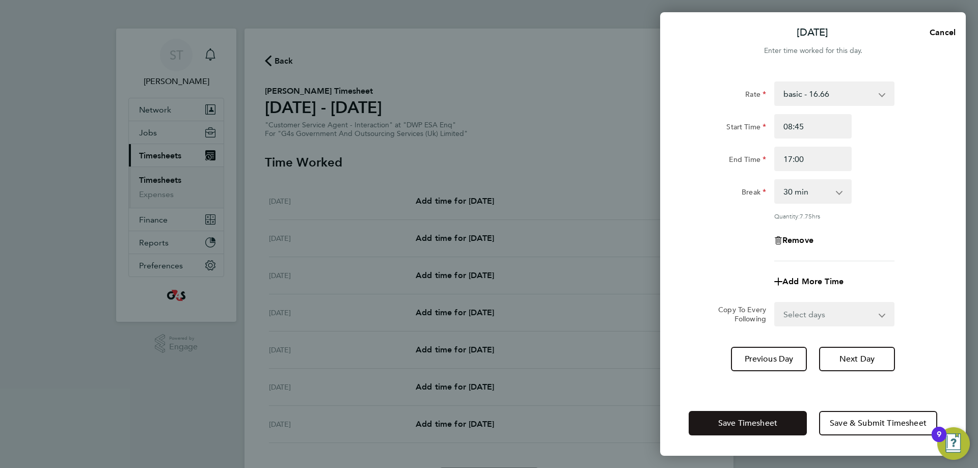
click at [783, 426] on button "Save Timesheet" at bounding box center [748, 423] width 118 height 24
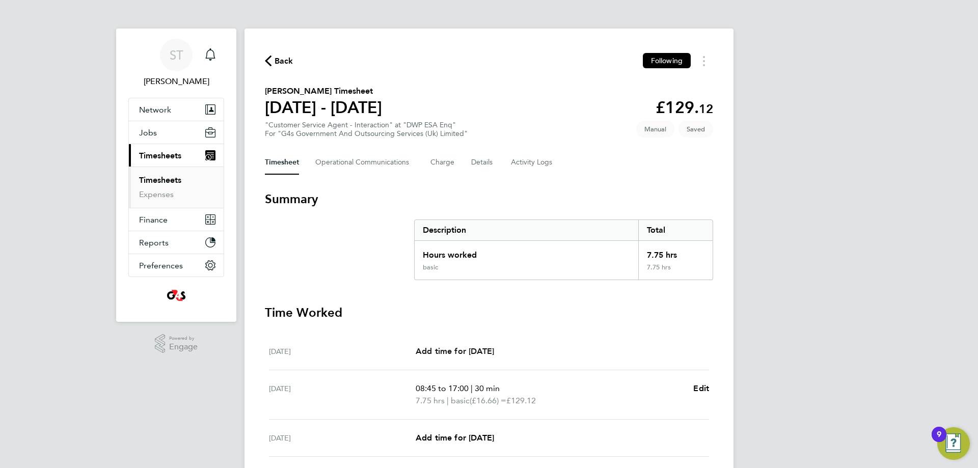
click at [476, 355] on span "Add time for Mon 22 Sep" at bounding box center [455, 351] width 78 height 10
select select "30"
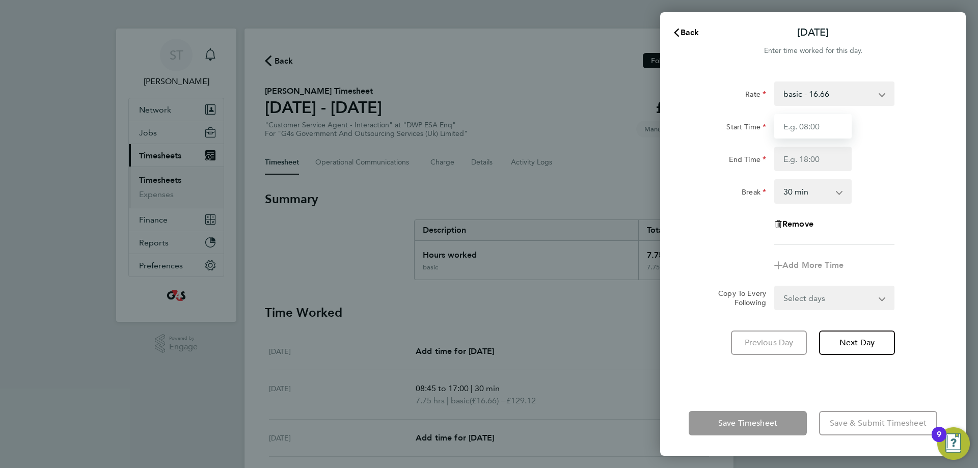
click at [833, 135] on input "Start Time" at bounding box center [812, 126] width 77 height 24
type input "08:45"
click at [819, 159] on input "End Time" at bounding box center [812, 159] width 77 height 24
type input "17:00"
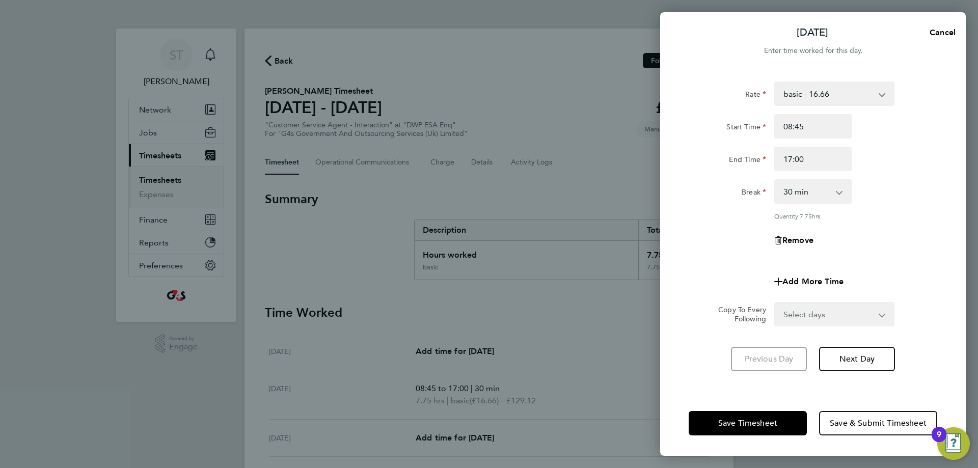
click at [894, 186] on div "Break 0 min 15 min 30 min 45 min 60 min 75 min 90 min" at bounding box center [813, 191] width 257 height 24
click at [755, 426] on span "Save Timesheet" at bounding box center [747, 423] width 59 height 10
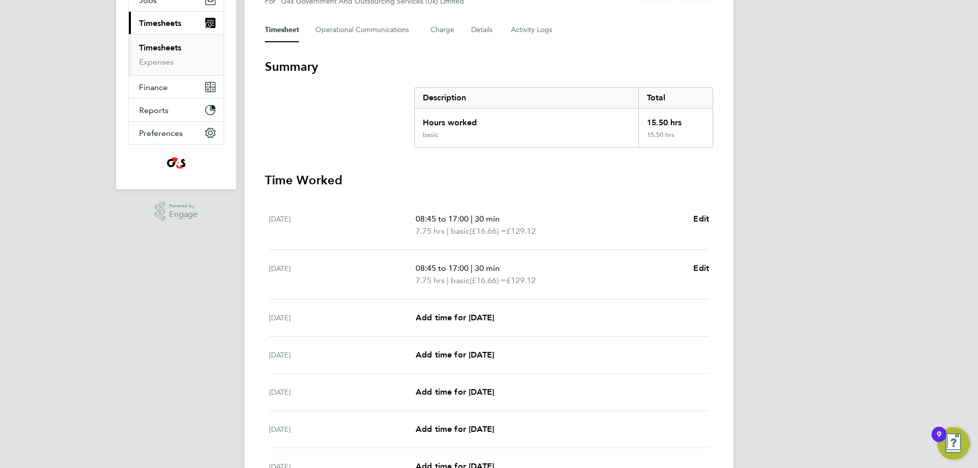
scroll to position [239, 0]
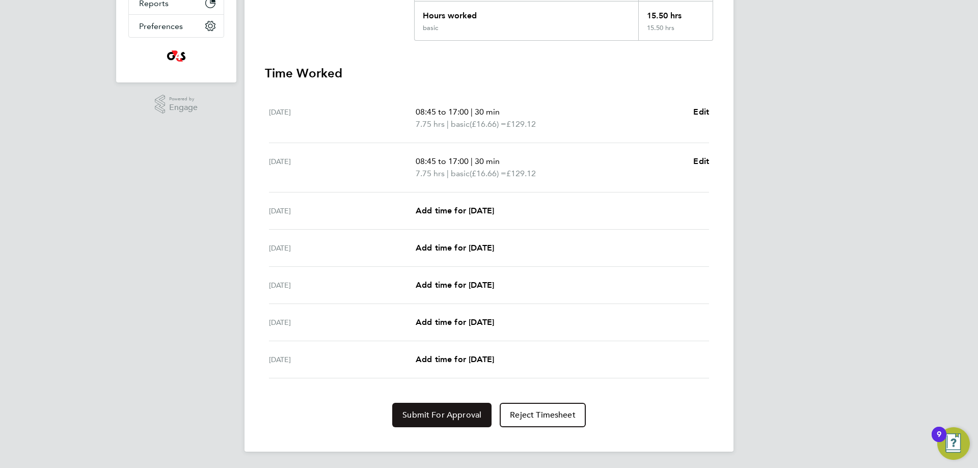
click at [455, 419] on span "Submit For Approval" at bounding box center [441, 415] width 79 height 10
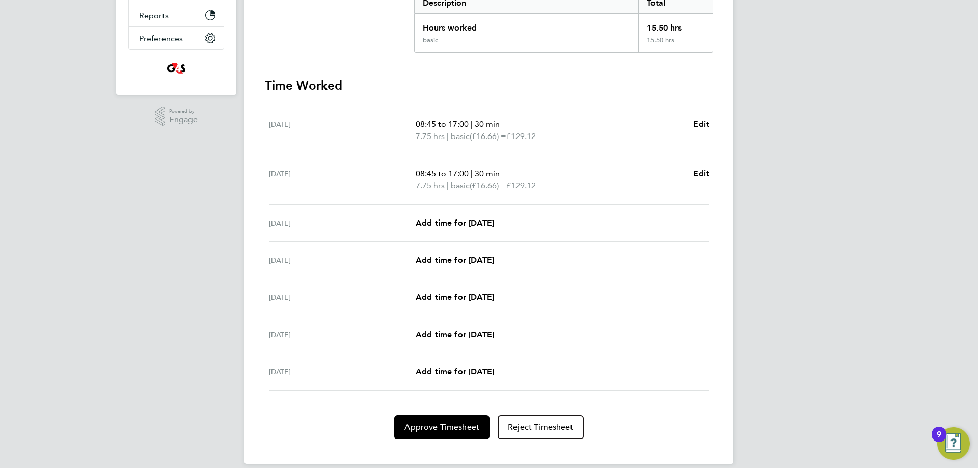
scroll to position [0, 0]
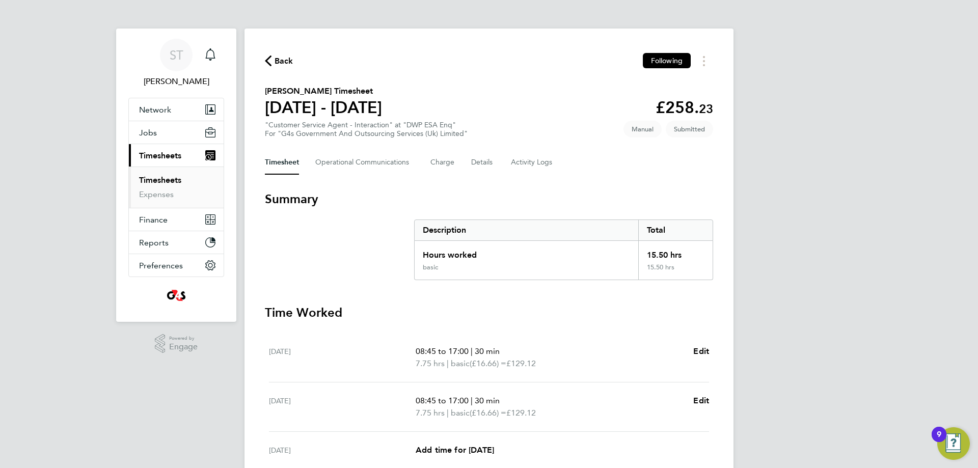
click at [276, 49] on div "Back Following Jeanette Zaman-Browne's Timesheet 22 - 28 Sept 2025 £258. 23 "Cu…" at bounding box center [488, 360] width 489 height 663
click at [278, 62] on span "Back" at bounding box center [284, 61] width 19 height 12
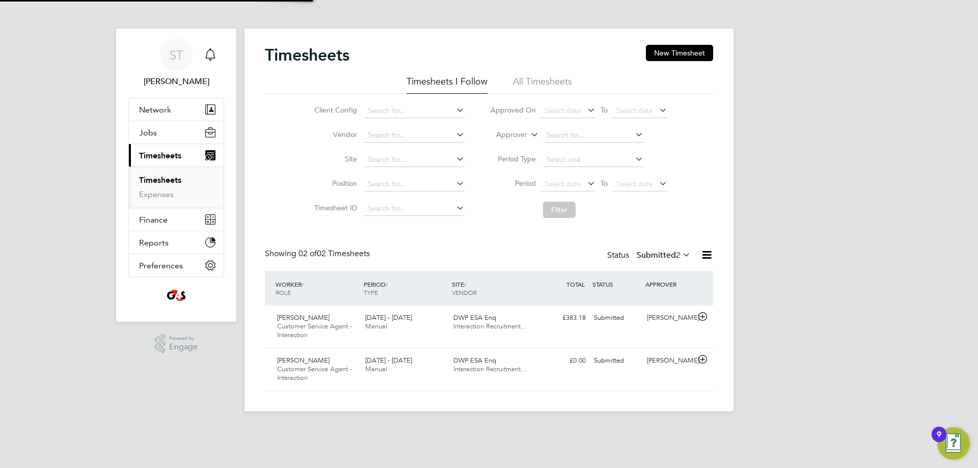
scroll to position [26, 89]
click at [681, 49] on button "New Timesheet" at bounding box center [679, 53] width 67 height 16
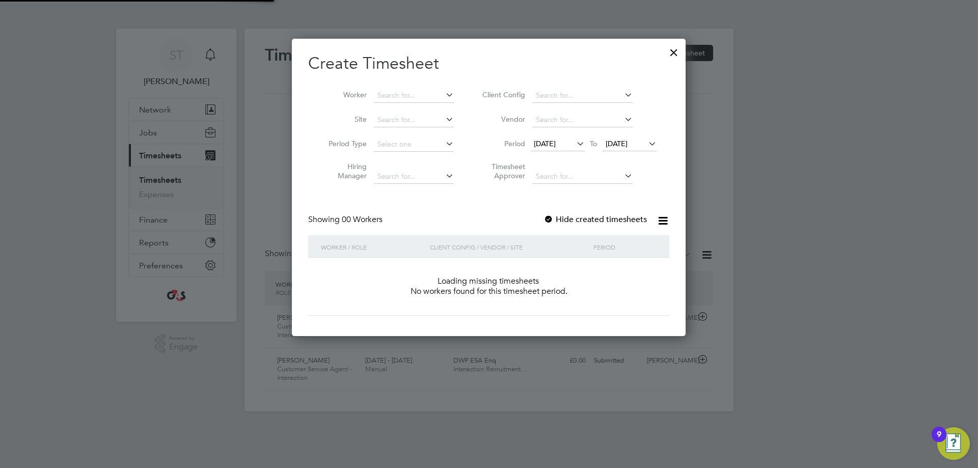
scroll to position [287, 394]
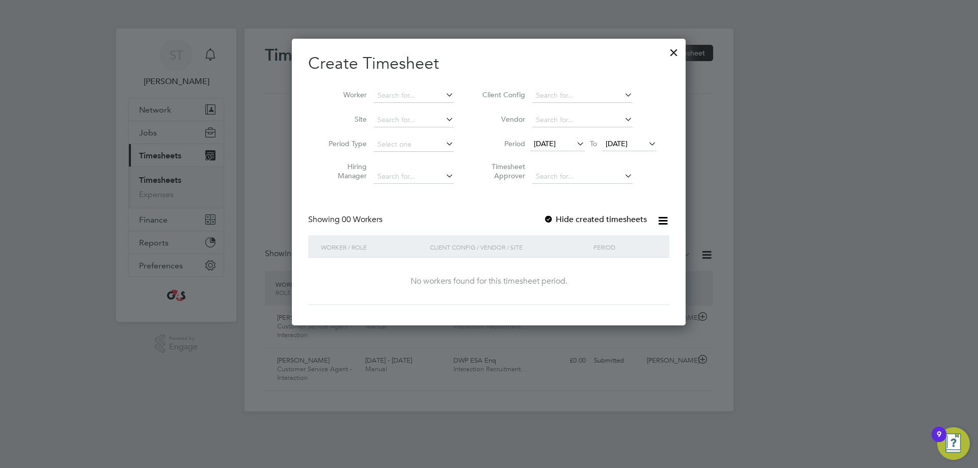
click at [444, 96] on icon at bounding box center [444, 95] width 0 height 14
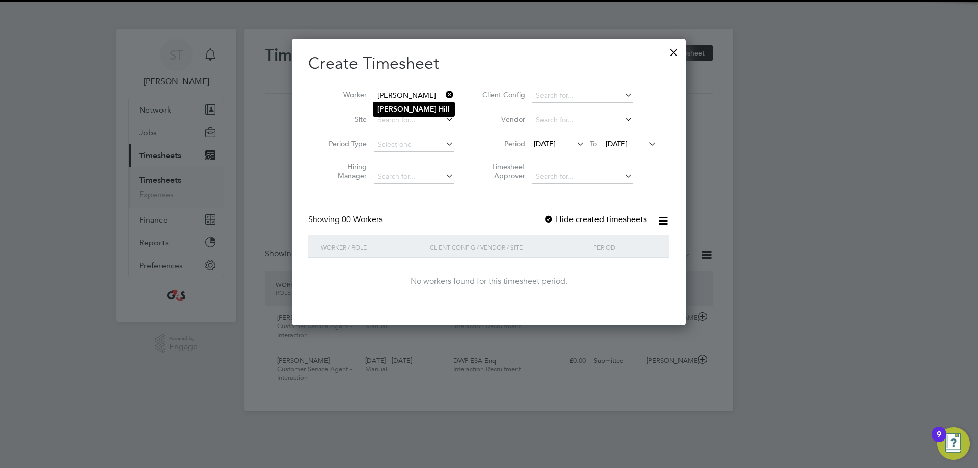
click at [416, 103] on li "Matthew Hill" at bounding box center [413, 109] width 81 height 14
type input "Matthew Hill"
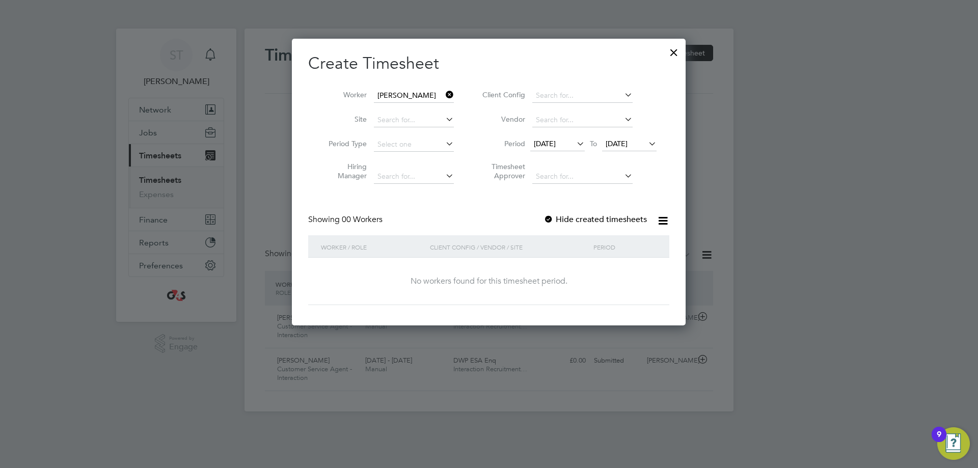
click at [621, 143] on span "17 Sep 2025" at bounding box center [617, 143] width 22 height 9
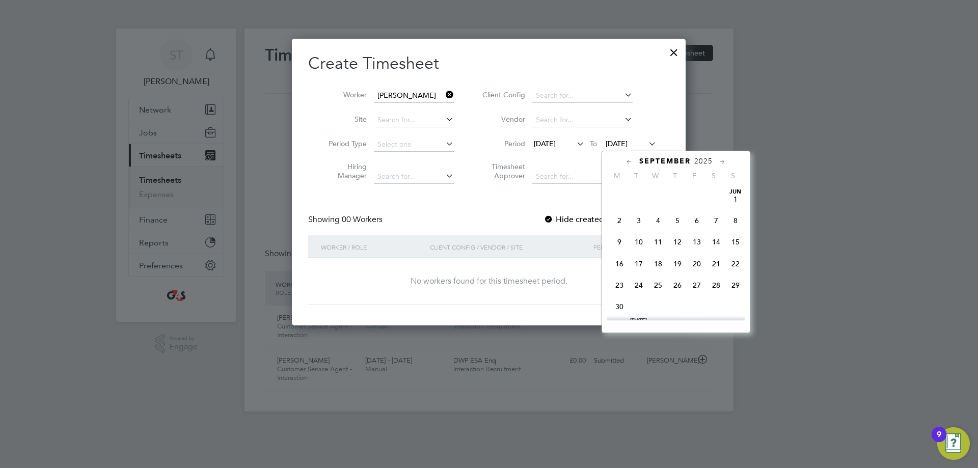
scroll to position [352, 0]
click at [656, 264] on span "24" at bounding box center [657, 255] width 19 height 19
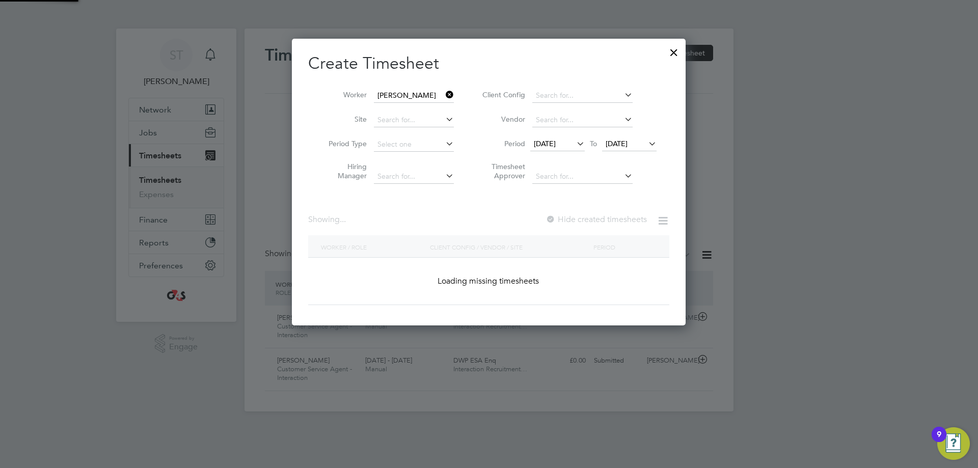
scroll to position [284, 395]
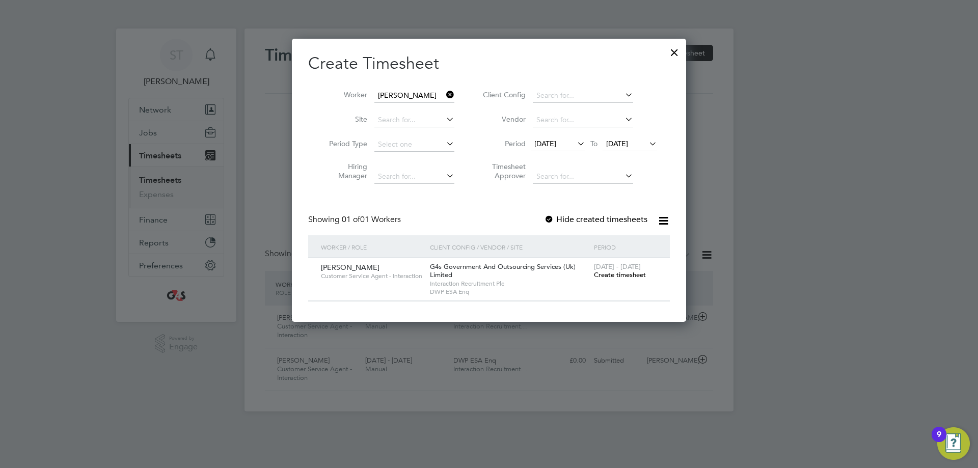
click at [629, 276] on span "Create timesheet" at bounding box center [620, 274] width 52 height 9
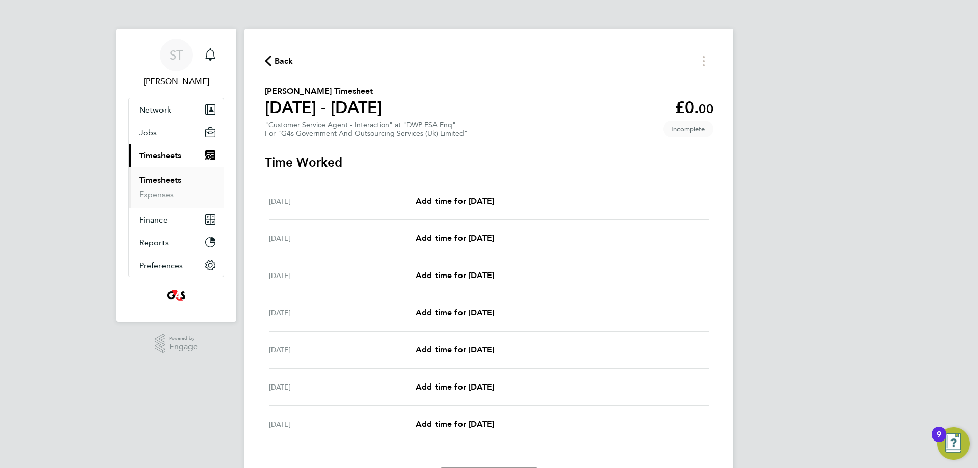
click at [458, 215] on div "Mon 22 Sep Add time for Mon 22 Sep Add time for Mon 22 Sep" at bounding box center [489, 201] width 440 height 37
click at [459, 209] on div "Mon 22 Sep Add time for Mon 22 Sep Add time for Mon 22 Sep" at bounding box center [489, 201] width 440 height 37
click at [467, 201] on span "Add time for Mon 22 Sep" at bounding box center [455, 201] width 78 height 10
select select "30"
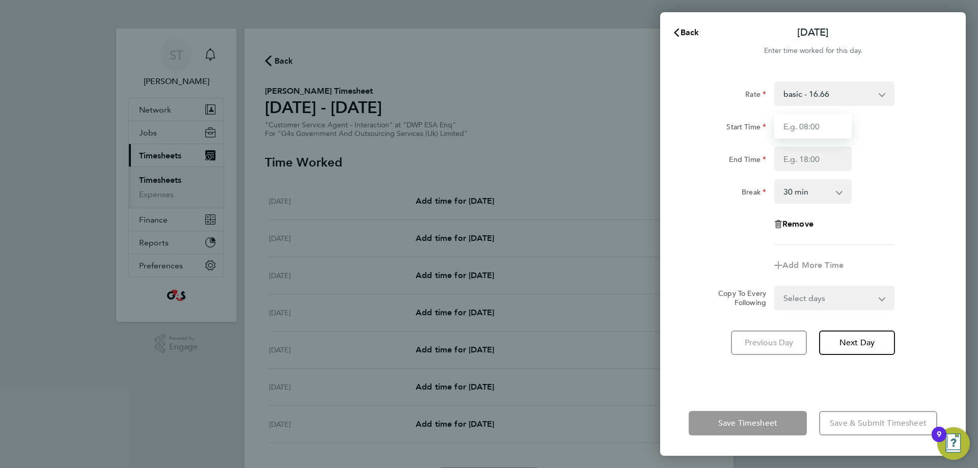
click at [829, 126] on input "Start Time" at bounding box center [812, 126] width 77 height 24
type input "07:45"
click at [819, 161] on input "End Time" at bounding box center [812, 159] width 77 height 24
type input "17:00"
click at [899, 210] on div "Rate basic - 16.66 x2 - 32.79 Bank Holiday Sick System Issue Not Paid x1.5 - 24…" at bounding box center [813, 163] width 249 height 164
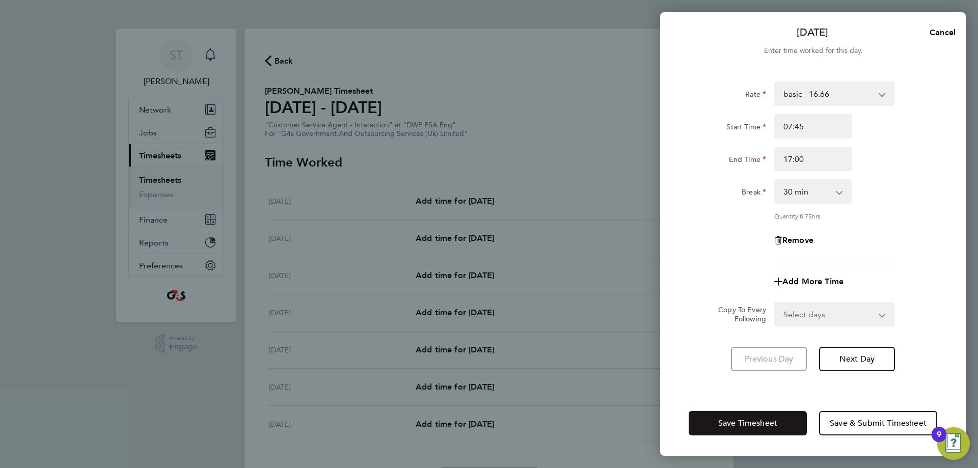
click at [762, 430] on button "Save Timesheet" at bounding box center [748, 423] width 118 height 24
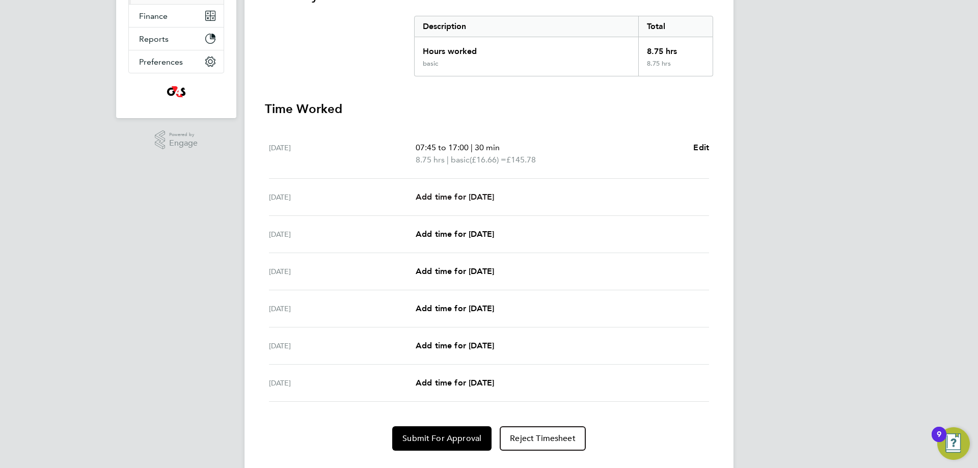
click at [494, 202] on link "Add time for Tue 23 Sep" at bounding box center [455, 197] width 78 height 12
select select "30"
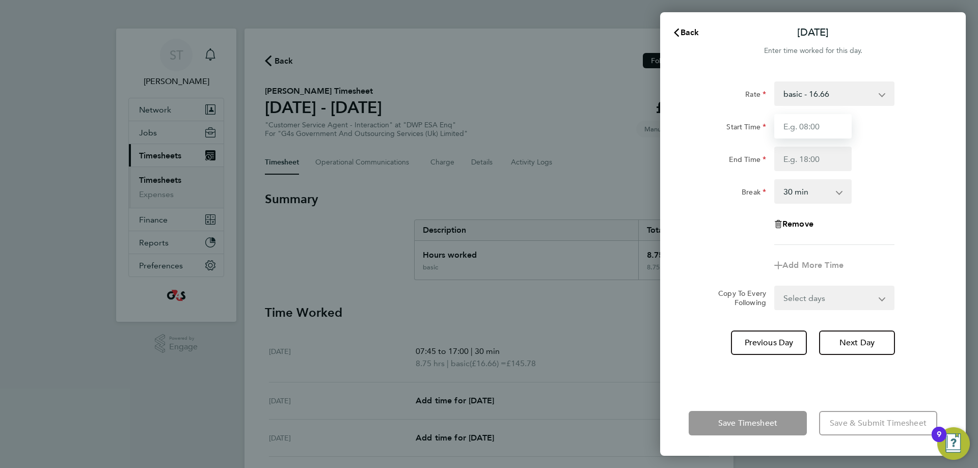
click at [822, 128] on input "Start Time" at bounding box center [812, 126] width 77 height 24
type input "07:45"
click at [825, 165] on input "End Time" at bounding box center [812, 159] width 77 height 24
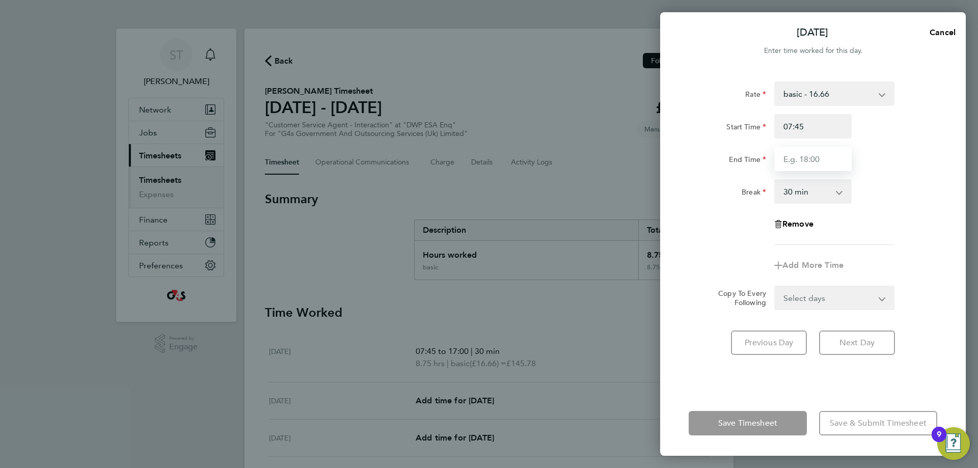
type input "17:00"
click at [883, 168] on div "End Time 17:00" at bounding box center [813, 159] width 257 height 24
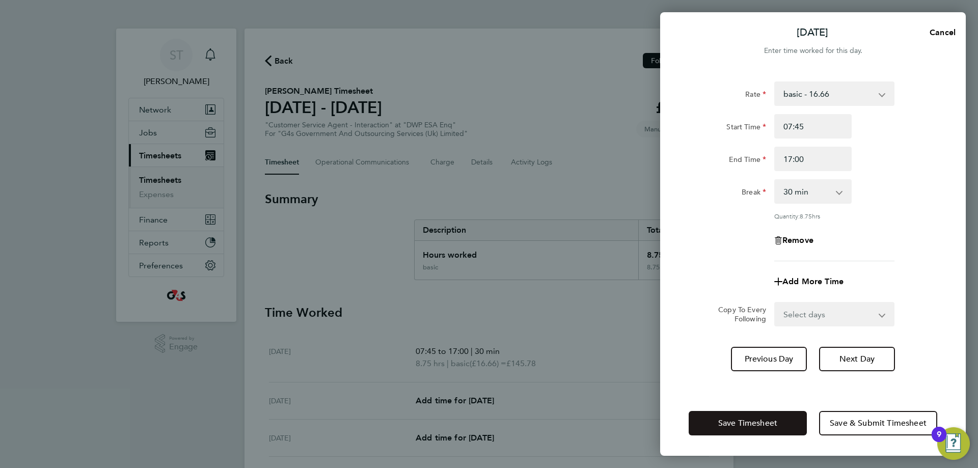
click at [774, 434] on button "Save Timesheet" at bounding box center [748, 423] width 118 height 24
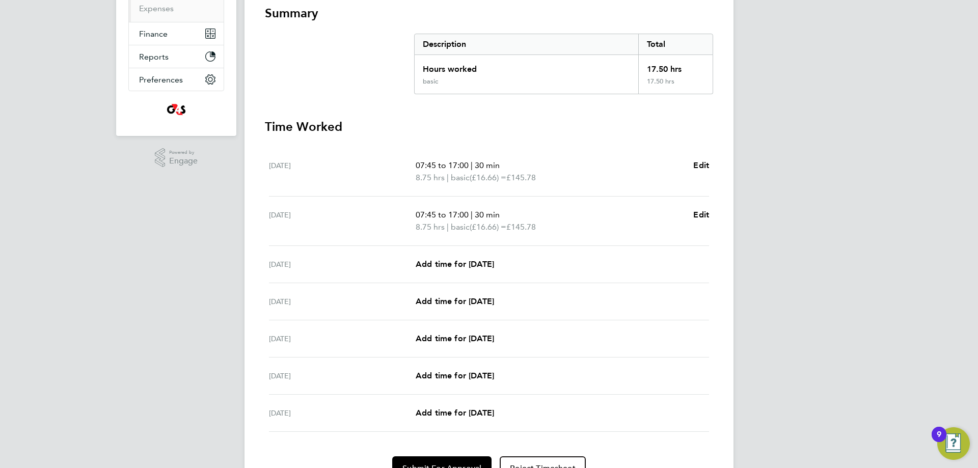
scroll to position [204, 0]
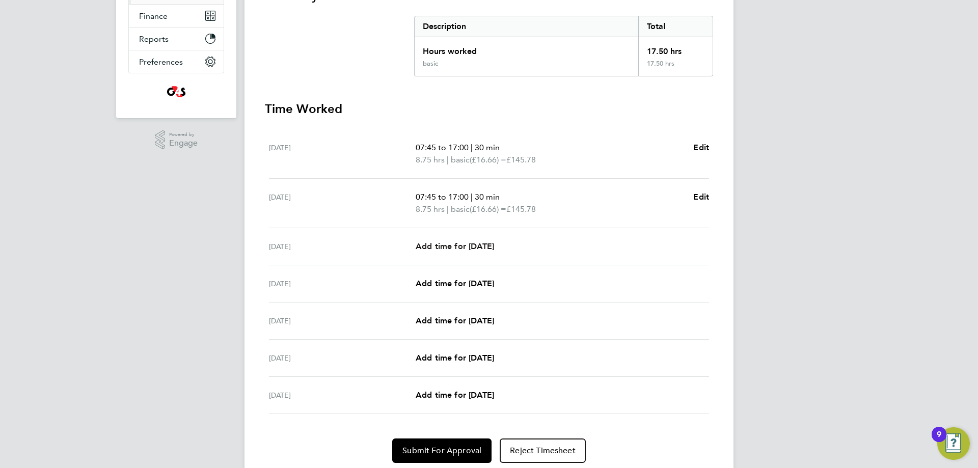
click at [494, 246] on span "Add time for Wed 24 Sep" at bounding box center [455, 246] width 78 height 10
select select "30"
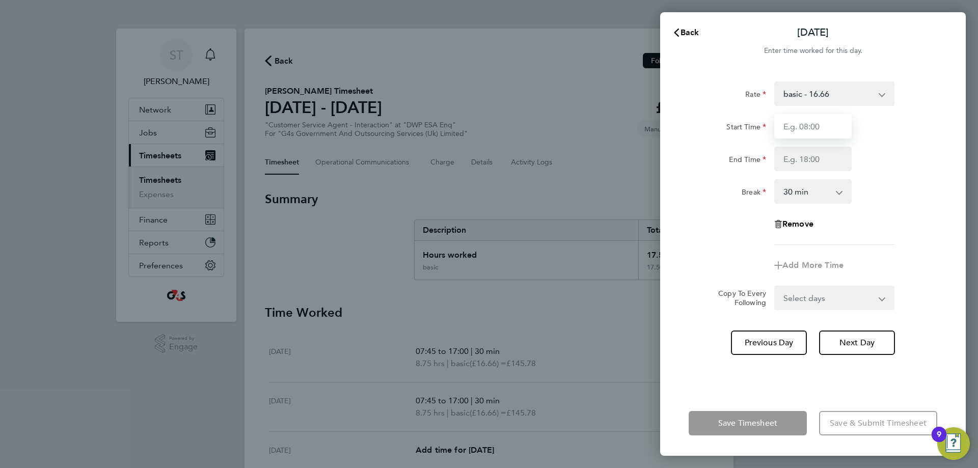
click at [810, 118] on input "Start Time" at bounding box center [812, 126] width 77 height 24
type input "11:00"
click at [819, 158] on input "End Time" at bounding box center [812, 159] width 77 height 24
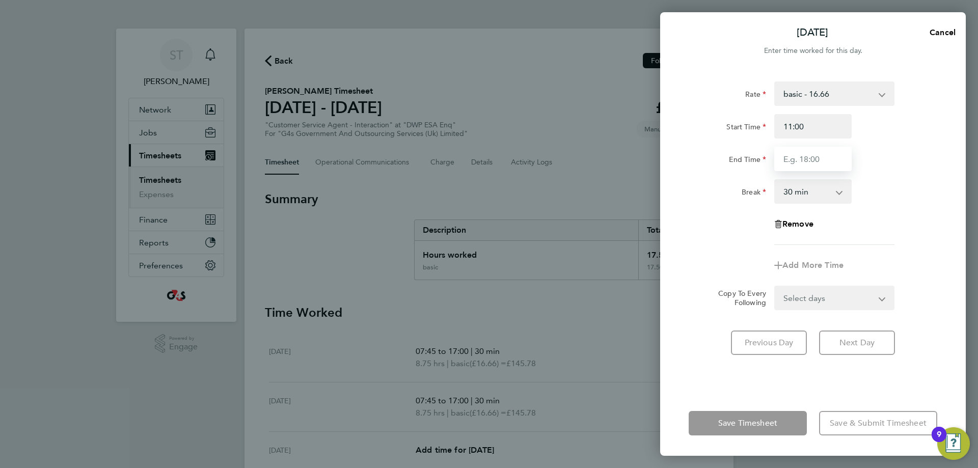
type input "17:00"
click at [899, 189] on div "Break 0 min 15 min 30 min 45 min 60 min 75 min 90 min" at bounding box center [813, 191] width 257 height 24
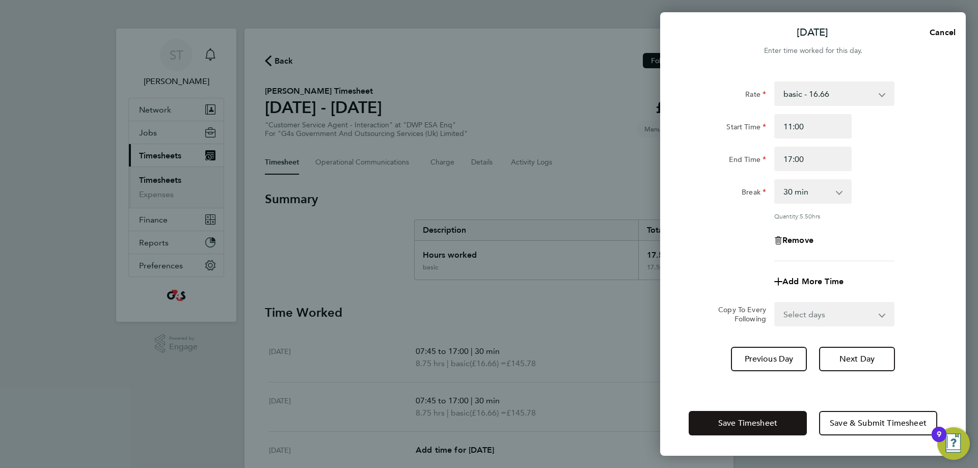
click at [758, 422] on span "Save Timesheet" at bounding box center [747, 423] width 59 height 10
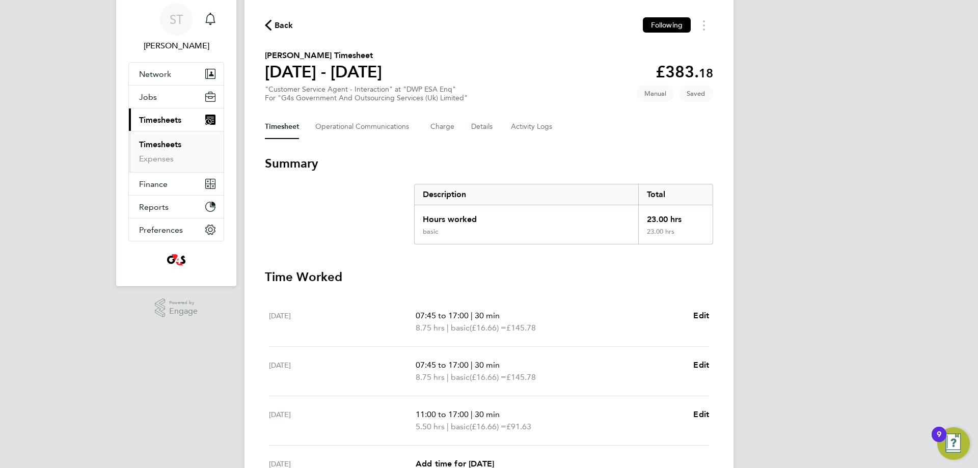
scroll to position [252, 0]
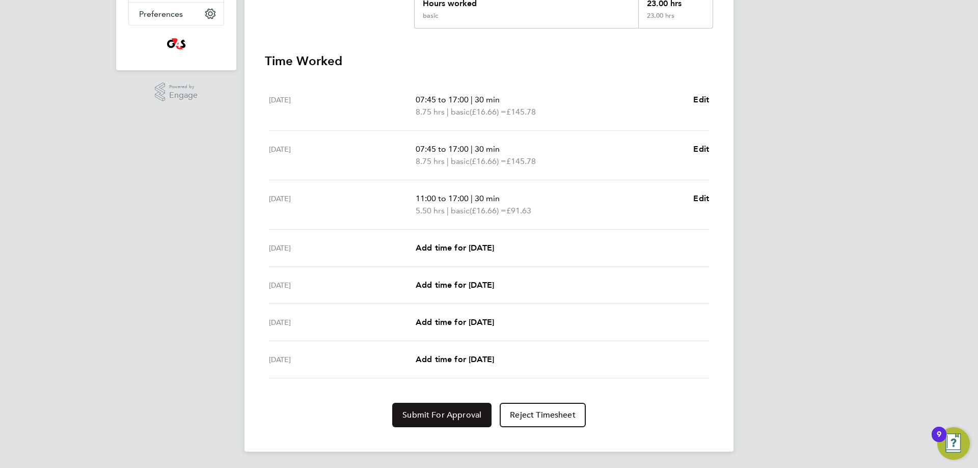
click at [410, 415] on span "Submit For Approval" at bounding box center [441, 415] width 79 height 10
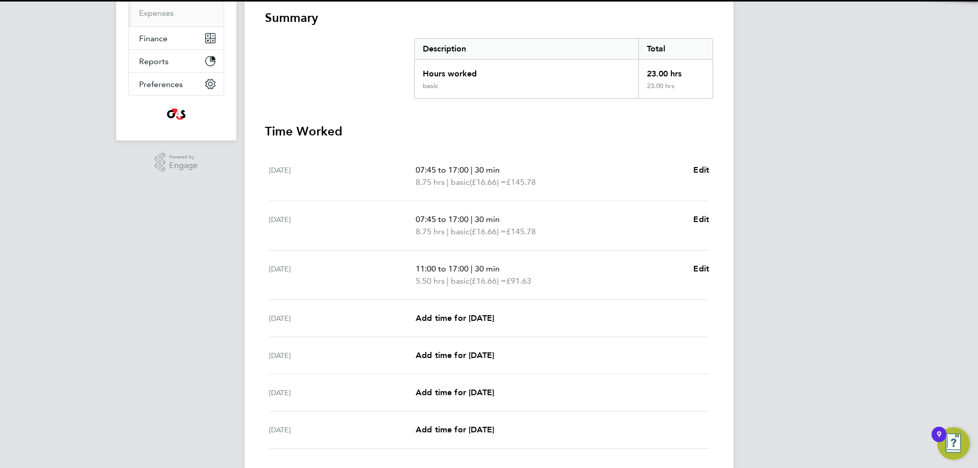
scroll to position [0, 0]
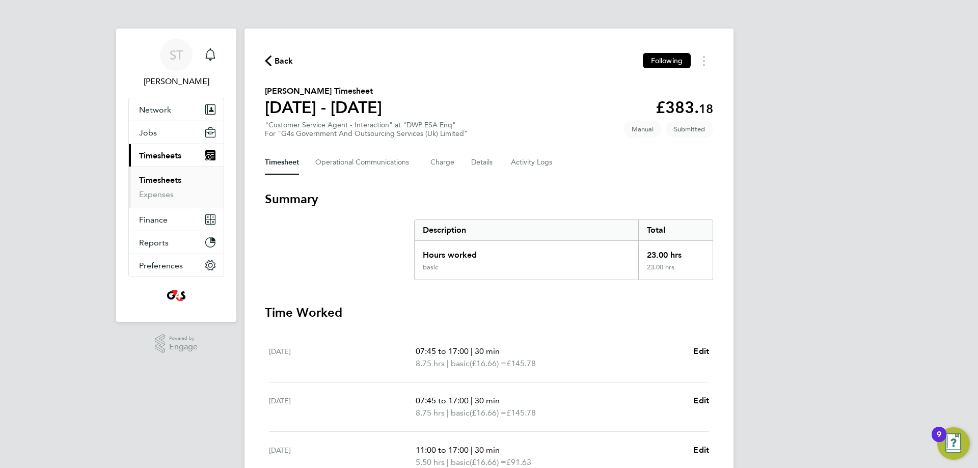
click at [280, 62] on span "Back" at bounding box center [284, 61] width 19 height 12
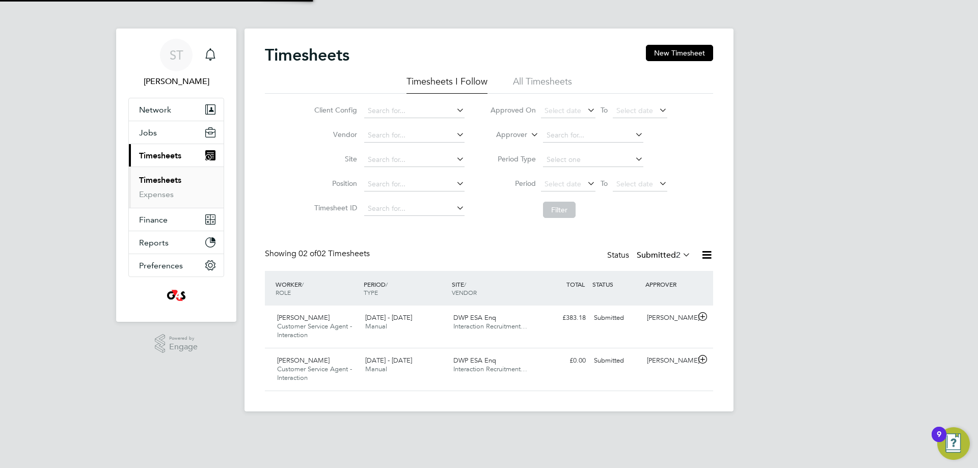
scroll to position [26, 89]
click at [438, 110] on input at bounding box center [414, 111] width 100 height 14
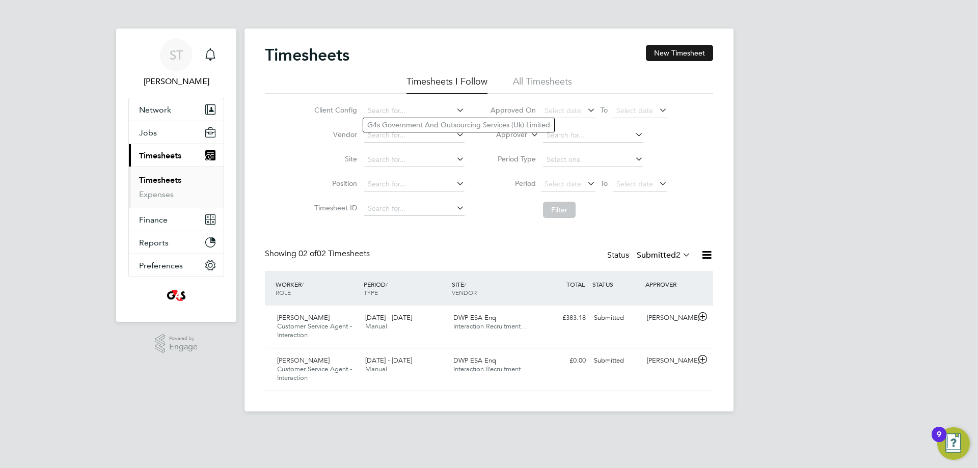
click at [683, 58] on button "New Timesheet" at bounding box center [679, 53] width 67 height 16
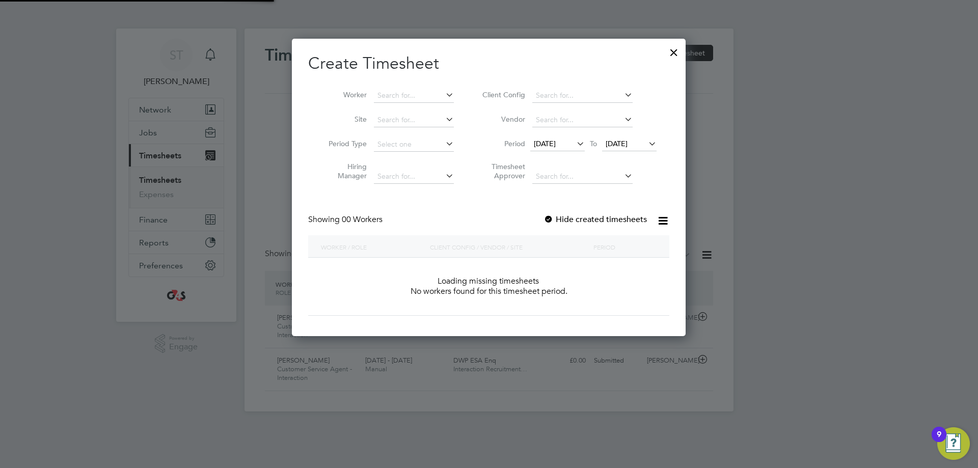
scroll to position [287, 394]
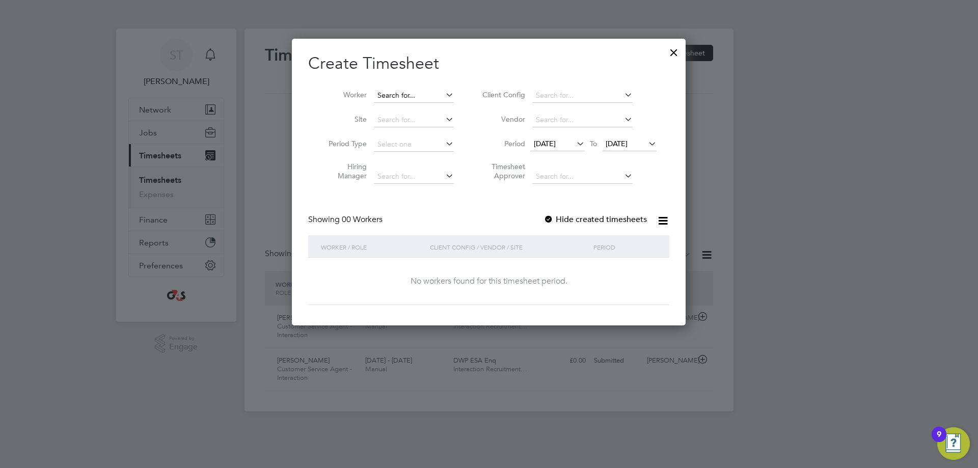
click at [414, 98] on input at bounding box center [414, 96] width 80 height 14
click at [411, 124] on li "Mohammed Kalee m" at bounding box center [420, 123] width 94 height 14
type input "Mohammed Kaleem"
click at [628, 141] on span "17 Sep 2025" at bounding box center [617, 143] width 22 height 9
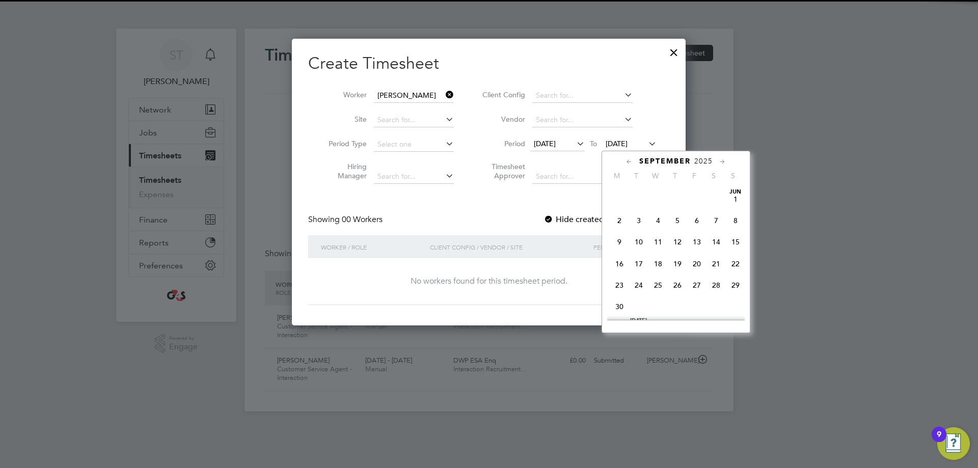
scroll to position [352, 0]
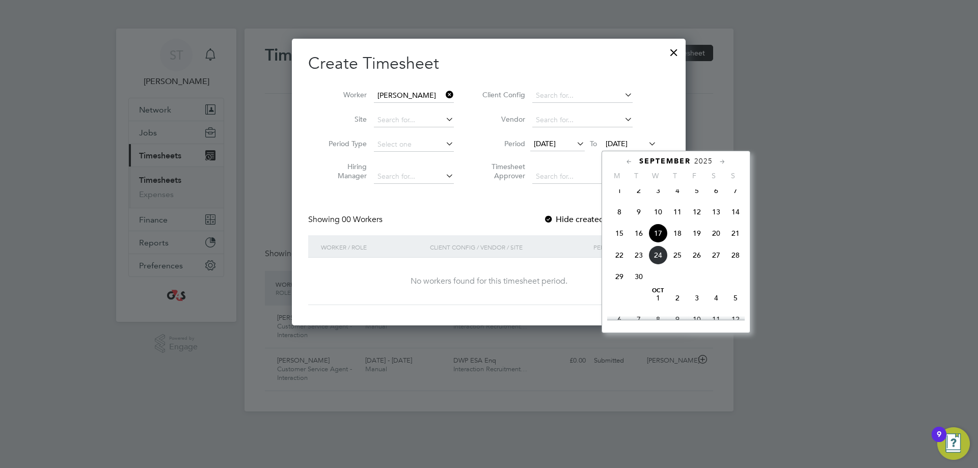
click at [656, 265] on span "24" at bounding box center [657, 255] width 19 height 19
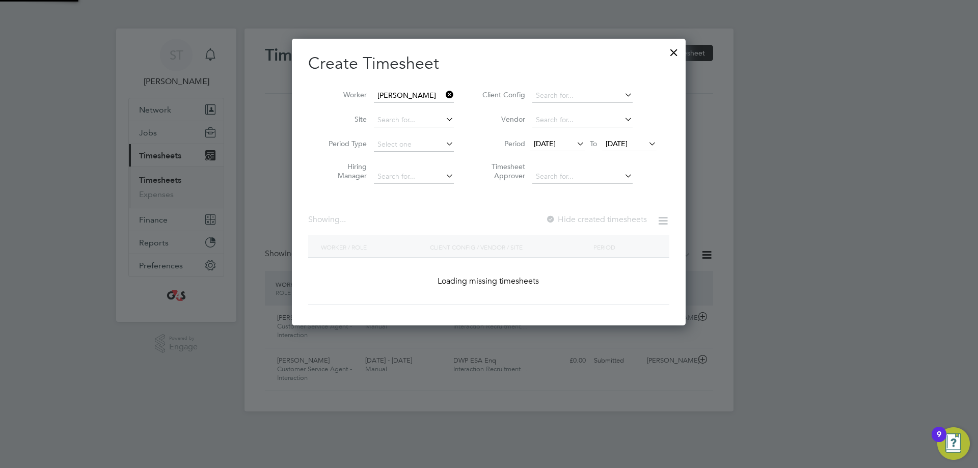
scroll to position [284, 395]
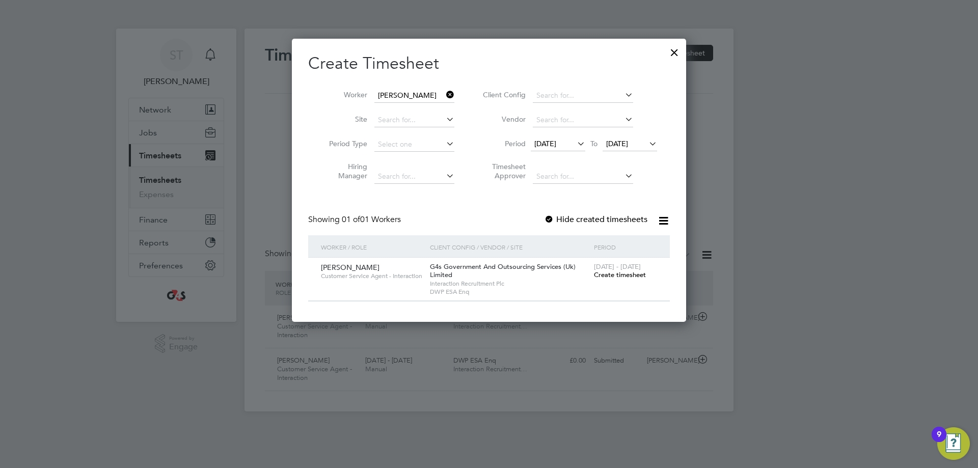
click at [626, 275] on span "Create timesheet" at bounding box center [620, 274] width 52 height 9
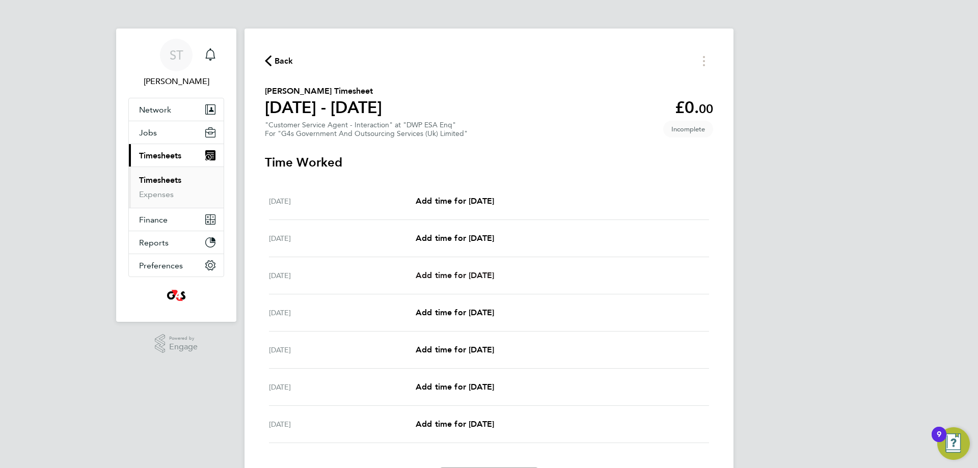
click at [463, 271] on span "Add time for Wed 24 Sep" at bounding box center [455, 275] width 78 height 10
select select "30"
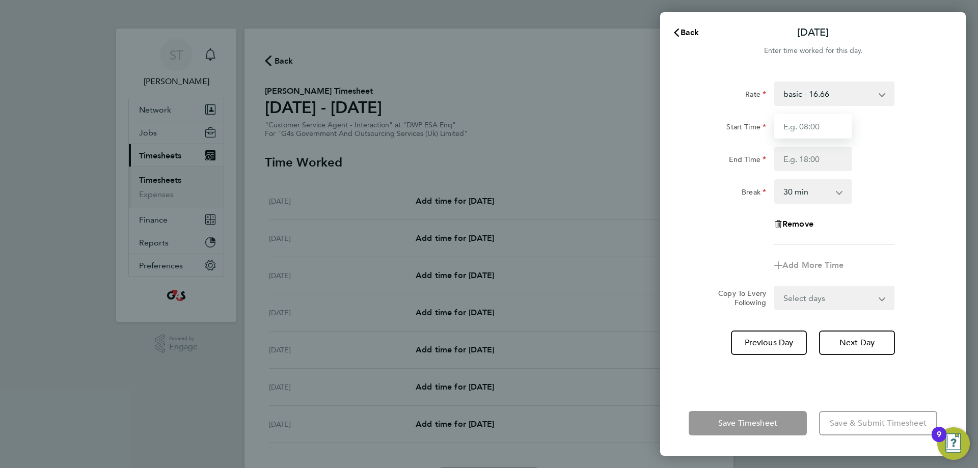
click at [814, 133] on input "Start Time" at bounding box center [812, 126] width 77 height 24
type input "09:00"
click at [815, 160] on input "End Time" at bounding box center [812, 159] width 77 height 24
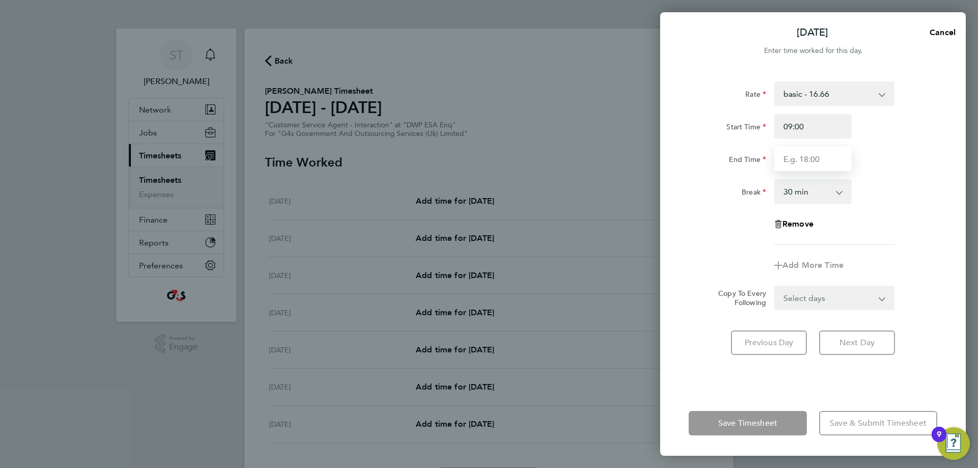
type input "17:00"
click at [895, 196] on div "Break 0 min 15 min 30 min 45 min 60 min 75 min 90 min" at bounding box center [813, 191] width 257 height 24
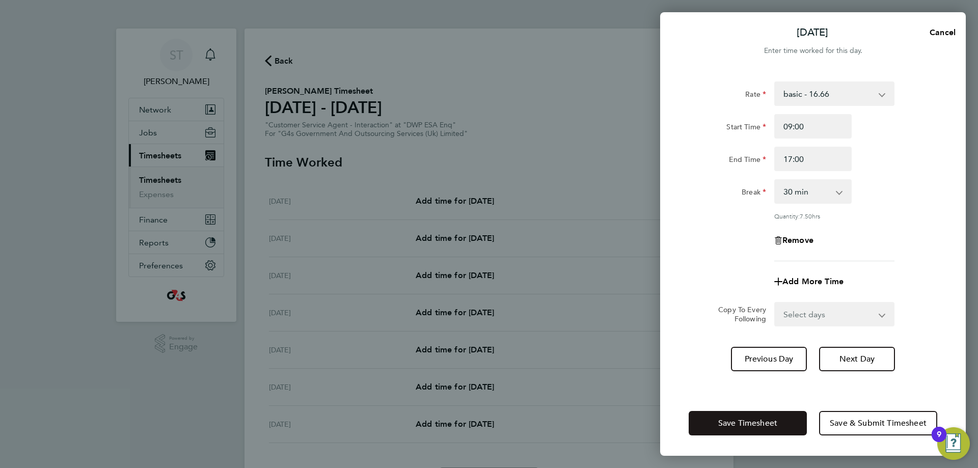
click at [740, 428] on span "Save Timesheet" at bounding box center [747, 423] width 59 height 10
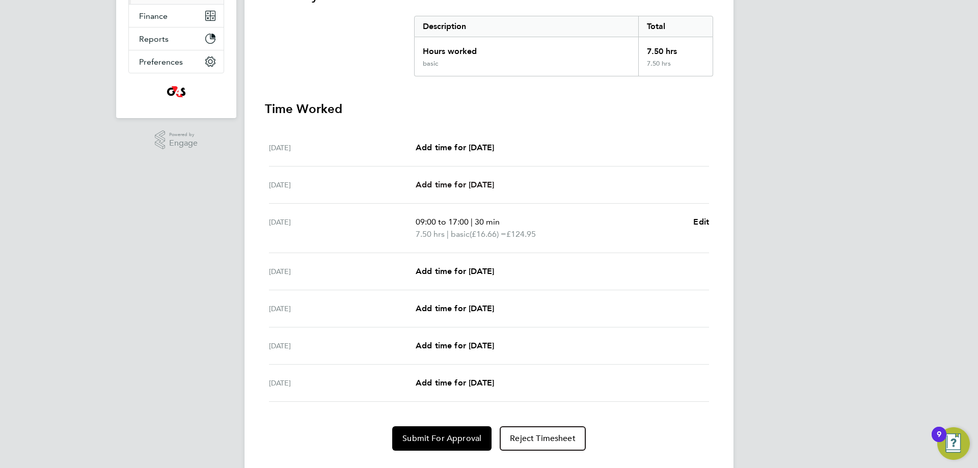
click at [468, 185] on span "Add time for Tue 23 Sep" at bounding box center [455, 185] width 78 height 10
select select "30"
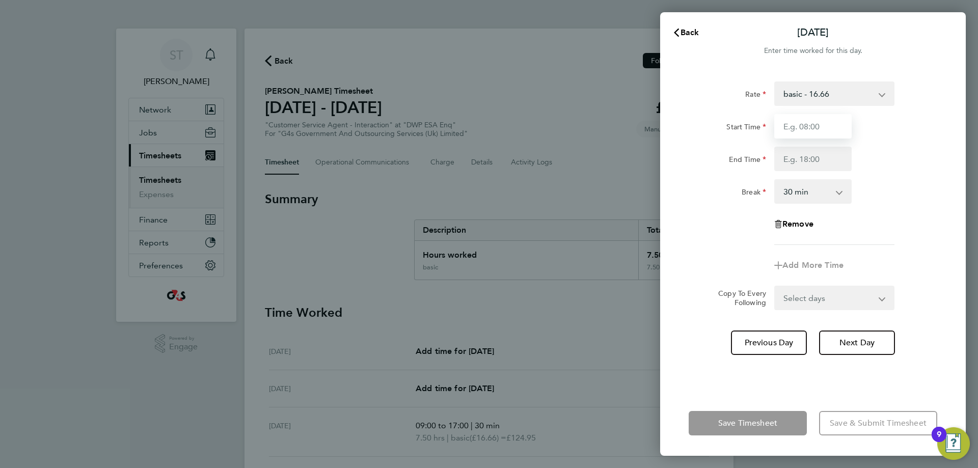
click at [825, 120] on input "Start Time" at bounding box center [812, 126] width 77 height 24
type input "09:00"
click at [828, 159] on input "End Time" at bounding box center [812, 159] width 77 height 24
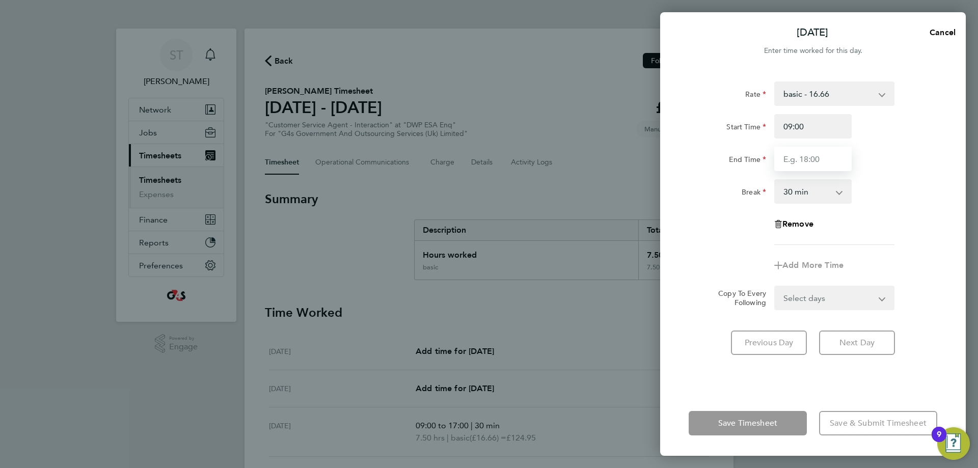
type input "17:00"
click at [910, 201] on div "Break 0 min 15 min 30 min 45 min 60 min 75 min 90 min" at bounding box center [813, 191] width 257 height 24
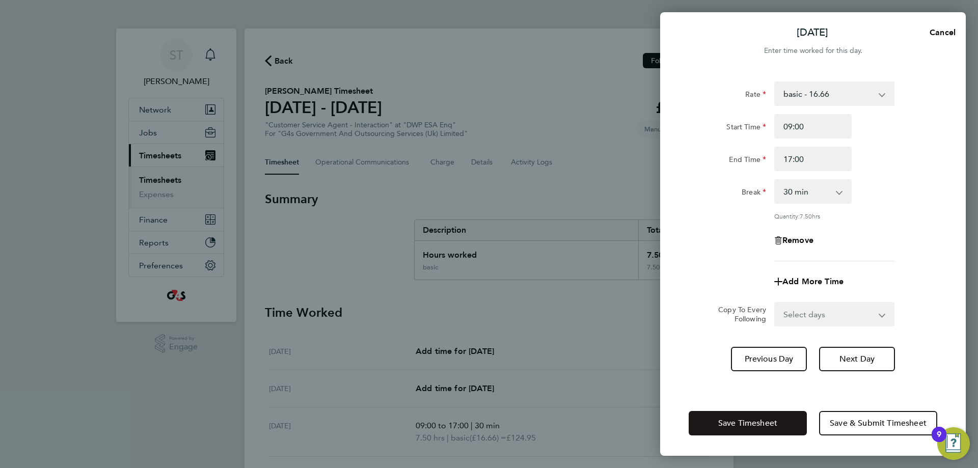
click at [754, 431] on button "Save Timesheet" at bounding box center [748, 423] width 118 height 24
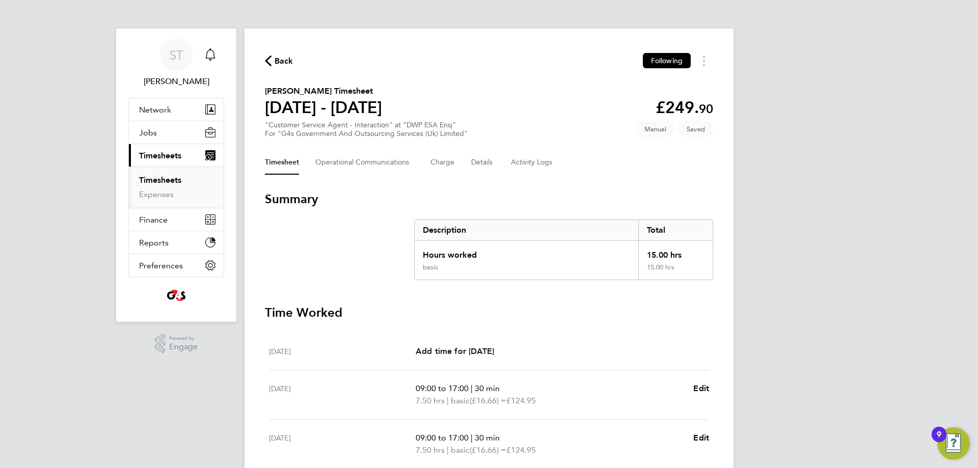
click at [477, 355] on span "Add time for Mon 22 Sep" at bounding box center [455, 351] width 78 height 10
select select "30"
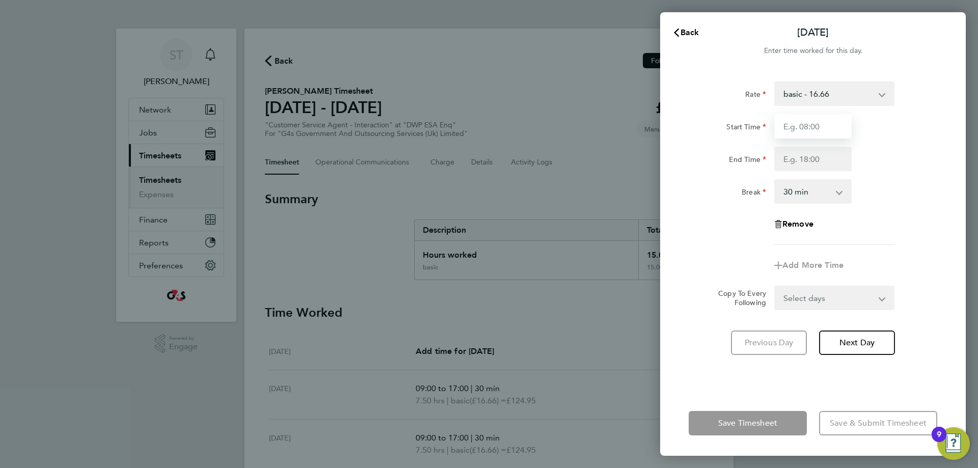
click at [816, 116] on input "Start Time" at bounding box center [812, 126] width 77 height 24
type input "09:00"
click at [817, 155] on input "End Time" at bounding box center [812, 159] width 77 height 24
type input "17:00"
click at [916, 183] on div "Break 0 min 15 min 30 min 45 min 60 min 75 min 90 min" at bounding box center [813, 191] width 257 height 24
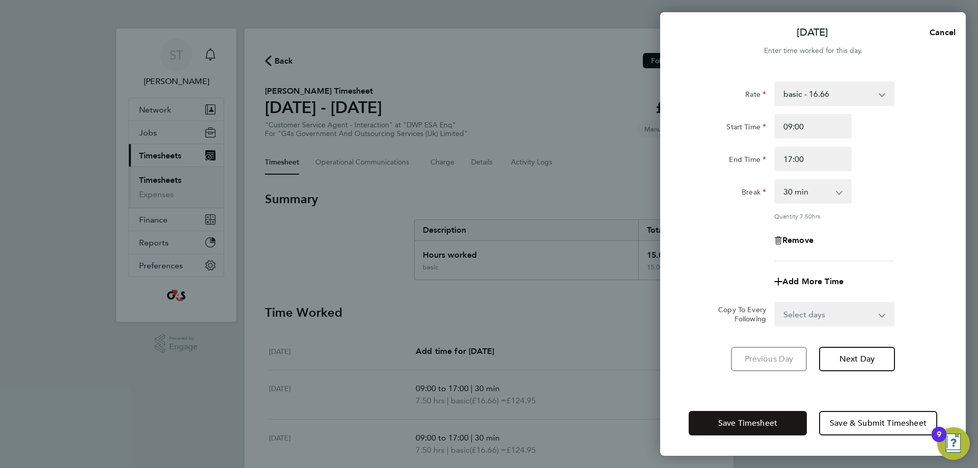
click at [753, 414] on button "Save Timesheet" at bounding box center [748, 423] width 118 height 24
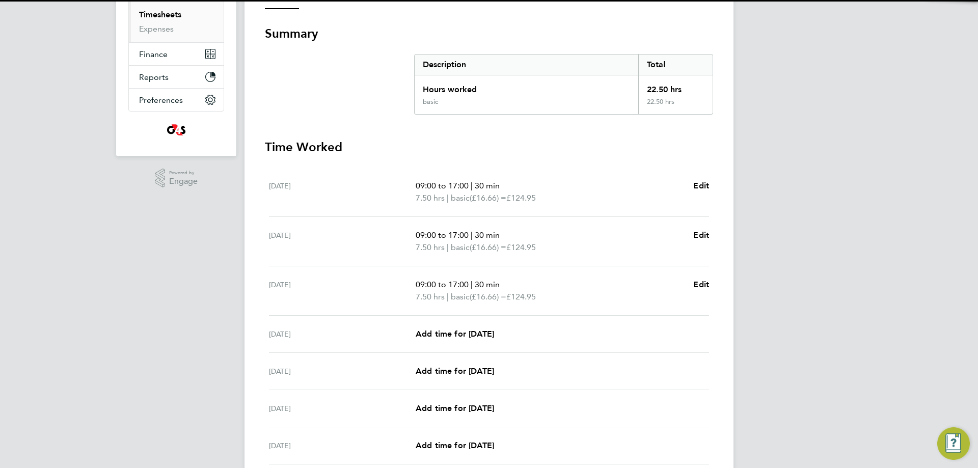
scroll to position [252, 0]
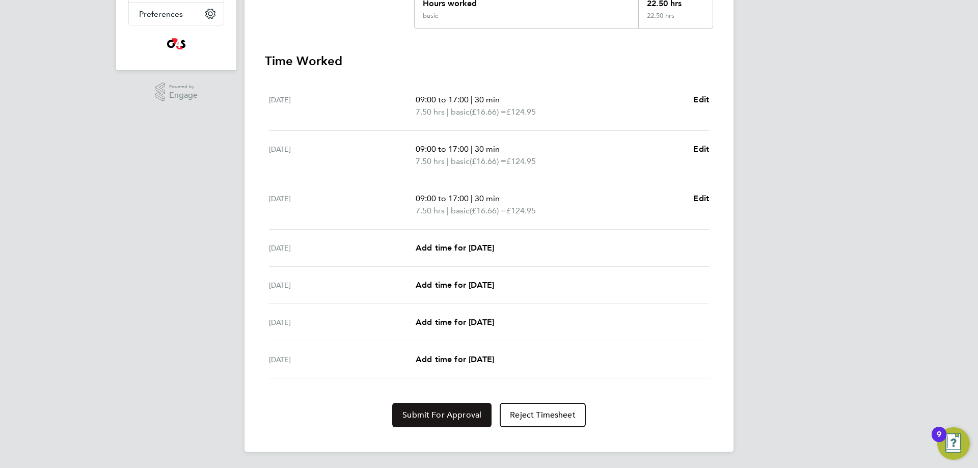
click at [433, 416] on span "Submit For Approval" at bounding box center [441, 415] width 79 height 10
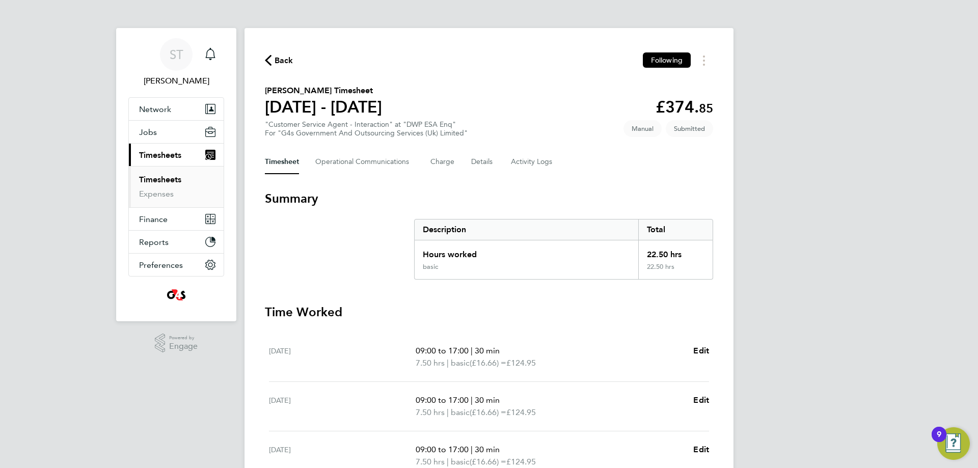
scroll to position [0, 0]
click at [282, 62] on span "Back" at bounding box center [284, 61] width 19 height 12
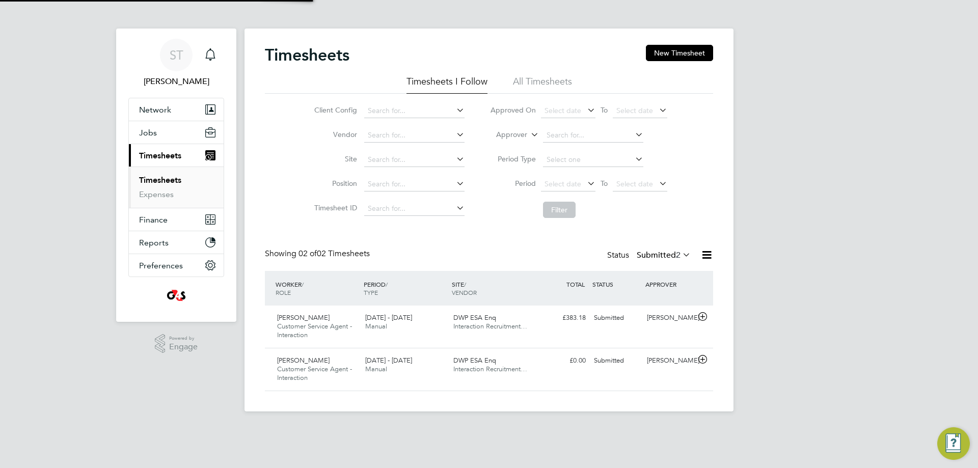
scroll to position [26, 89]
click at [659, 53] on button "New Timesheet" at bounding box center [679, 53] width 67 height 16
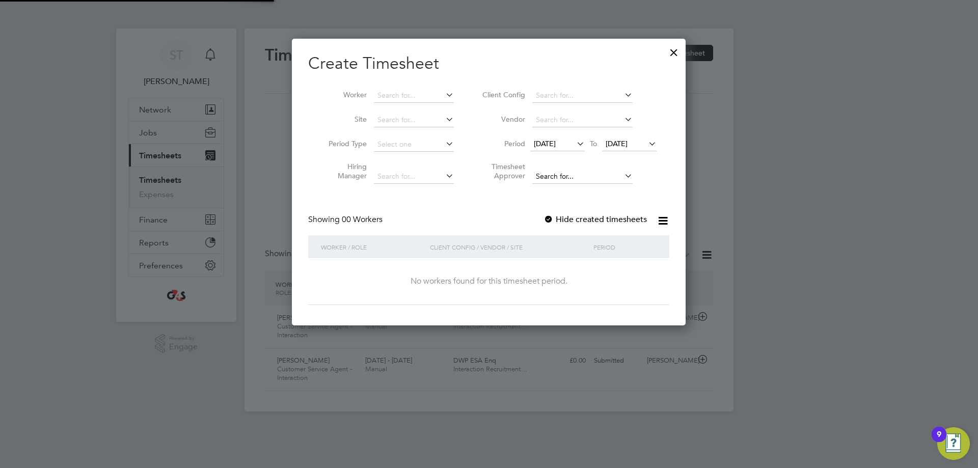
scroll to position [287, 394]
click at [444, 93] on icon at bounding box center [444, 95] width 0 height 14
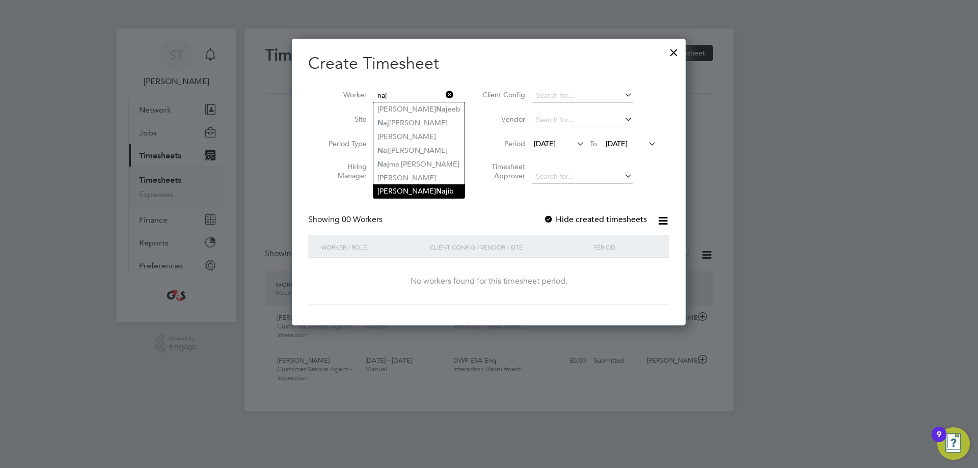
click at [415, 191] on li "Mohammed Naj ib" at bounding box center [418, 191] width 91 height 14
type input "Mohammed Najib"
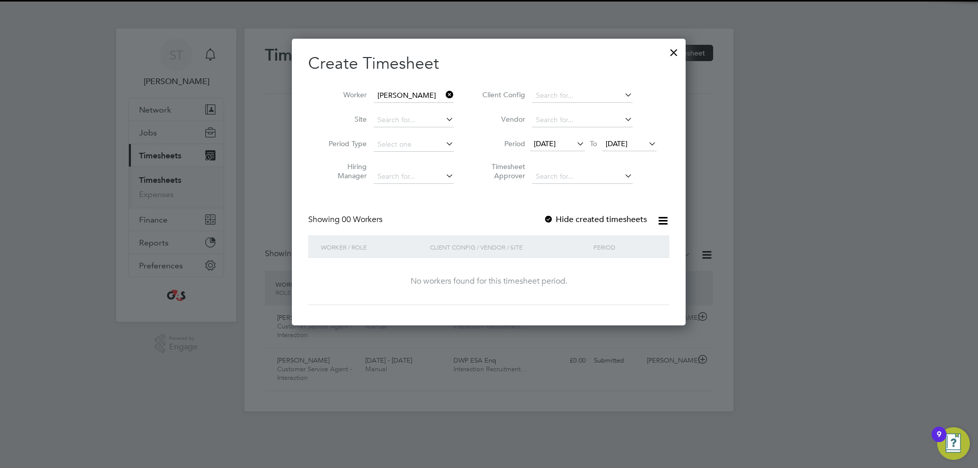
click at [628, 146] on span "17 Sep 2025" at bounding box center [617, 143] width 22 height 9
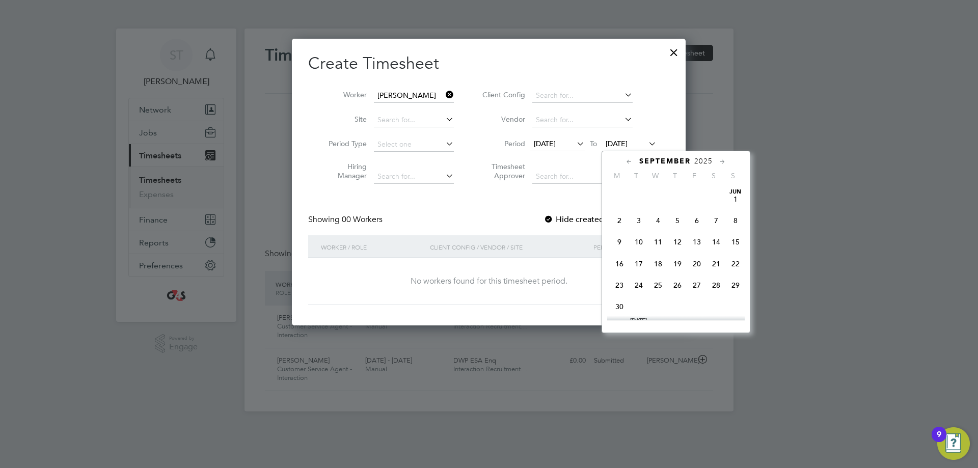
scroll to position [352, 0]
click at [659, 265] on span "24" at bounding box center [657, 255] width 19 height 19
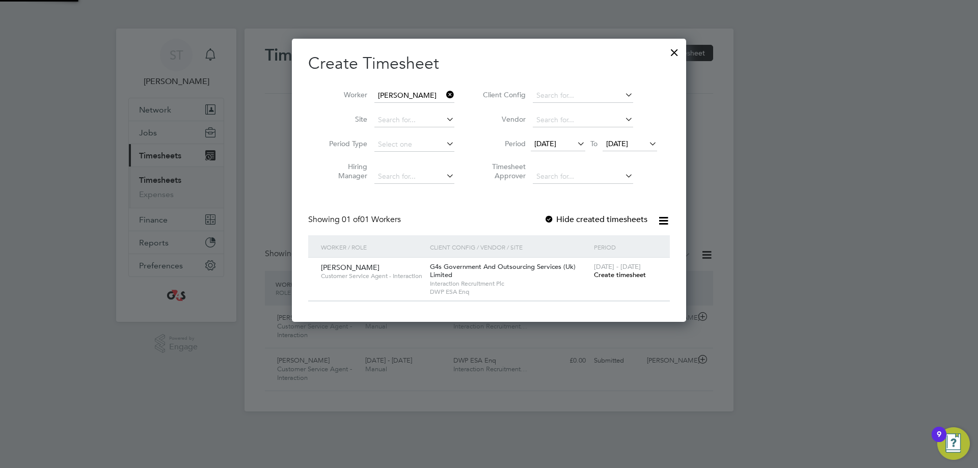
scroll to position [284, 395]
click at [626, 275] on span "Create timesheet" at bounding box center [620, 274] width 52 height 9
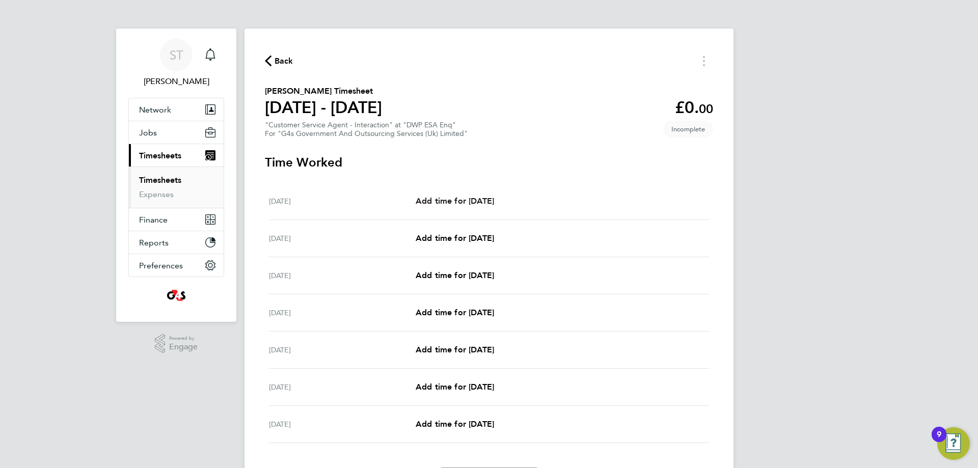
click at [476, 203] on span "Add time for Mon 22 Sep" at bounding box center [455, 201] width 78 height 10
select select "30"
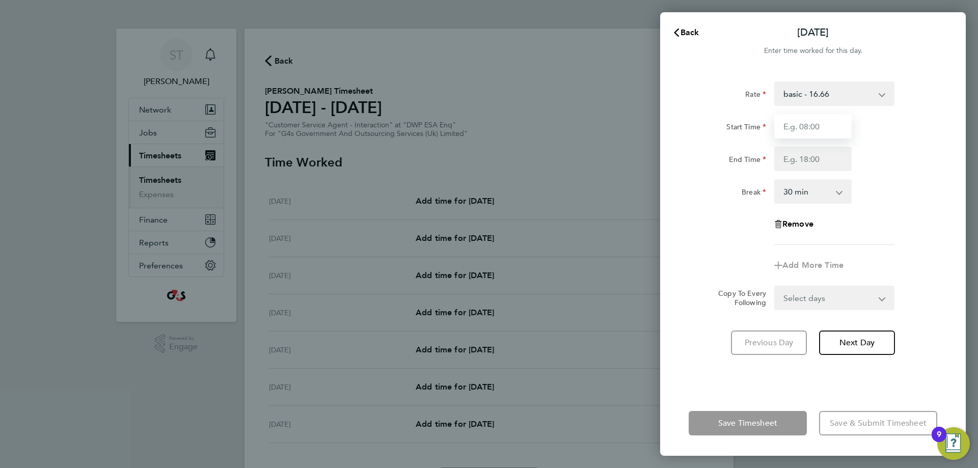
click at [822, 124] on input "Start Time" at bounding box center [812, 126] width 77 height 24
type input "07:45"
click at [817, 155] on input "End Time" at bounding box center [812, 159] width 77 height 24
type input "17:00"
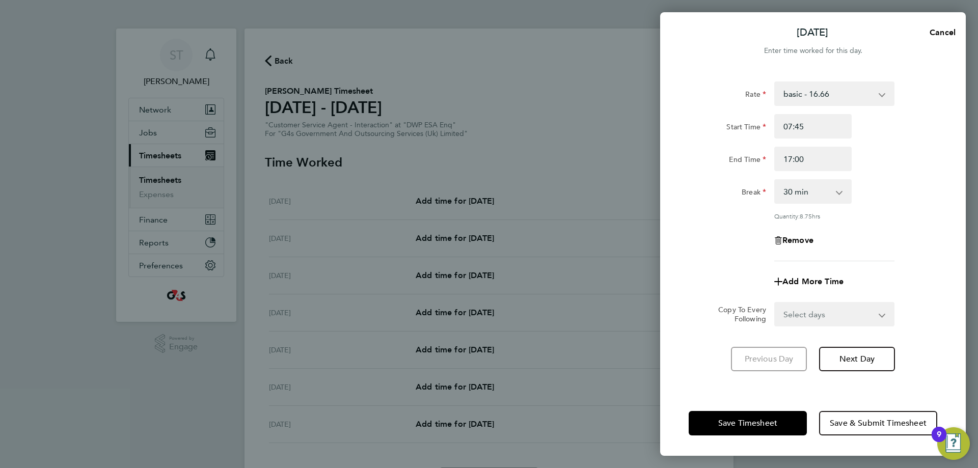
drag, startPoint x: 919, startPoint y: 215, endPoint x: 908, endPoint y: 231, distance: 19.4
click at [917, 215] on div "Rate basic - 16.66 System Issue Not Paid x1.5 - 24.73 Annual Leave System Issue…" at bounding box center [813, 171] width 249 height 180
click at [768, 425] on span "Save Timesheet" at bounding box center [747, 423] width 59 height 10
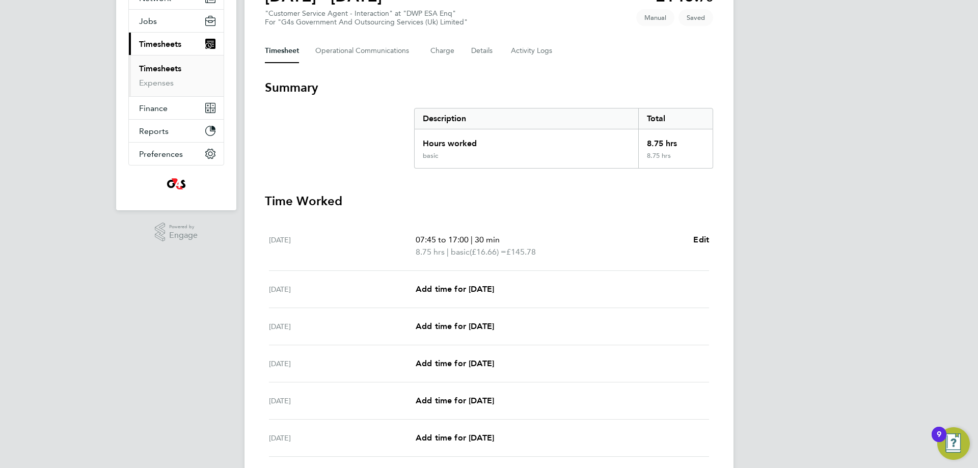
scroll to position [153, 0]
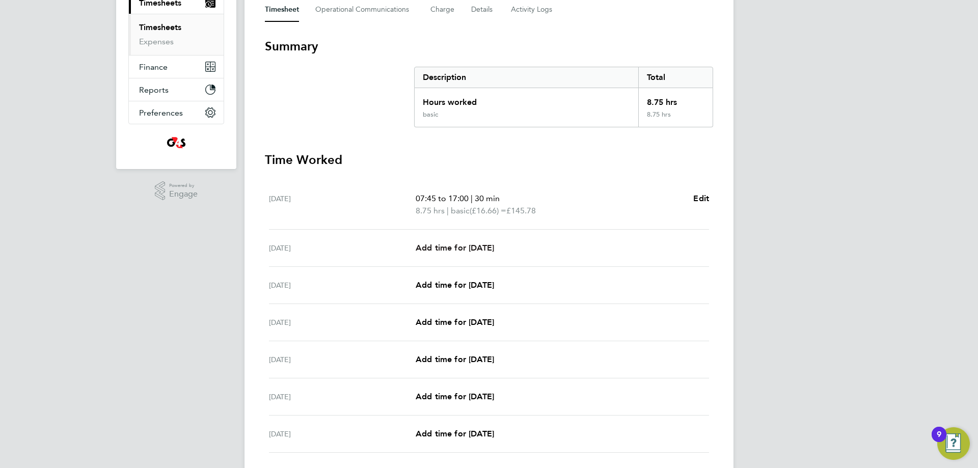
click at [489, 245] on span "Add time for Tue 23 Sep" at bounding box center [455, 248] width 78 height 10
select select "30"
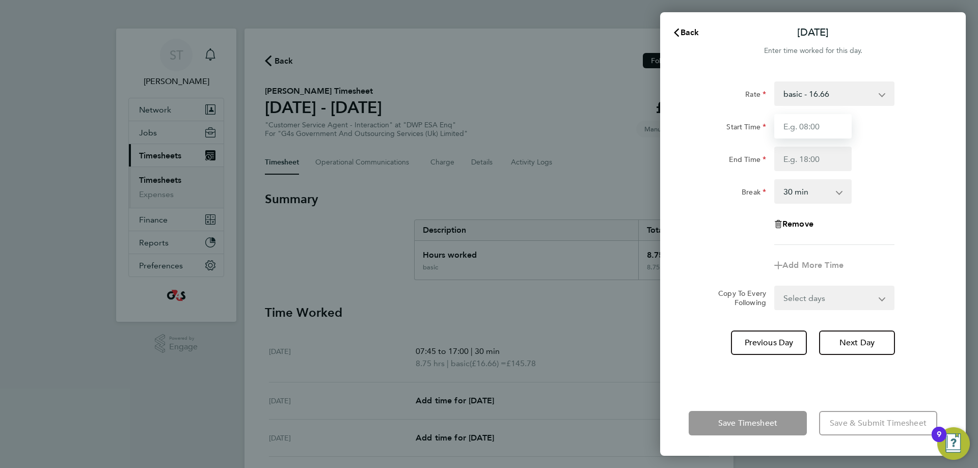
click at [827, 126] on input "Start Time" at bounding box center [812, 126] width 77 height 24
type input "07:45"
click at [824, 162] on input "End Time" at bounding box center [812, 159] width 77 height 24
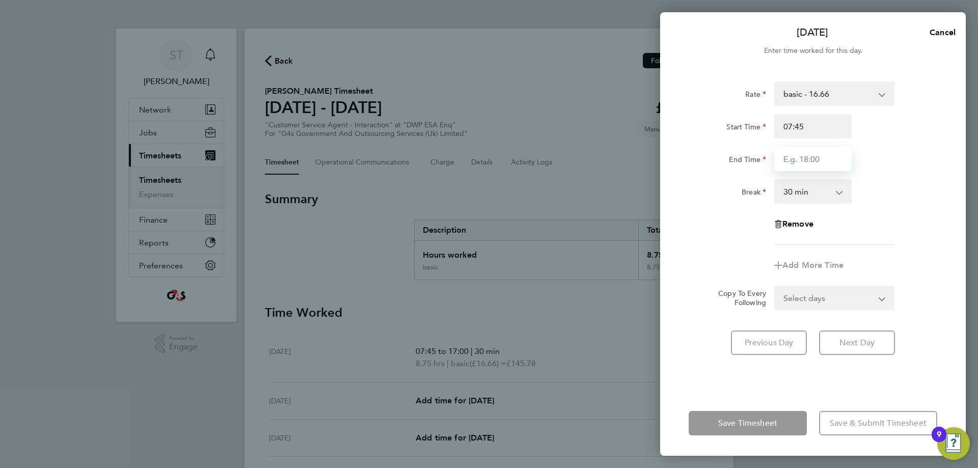
type input "17:00"
click at [873, 205] on div "Rate basic - 16.66 System Issue Not Paid x1.5 - 24.73 Annual Leave System Issue…" at bounding box center [813, 163] width 249 height 164
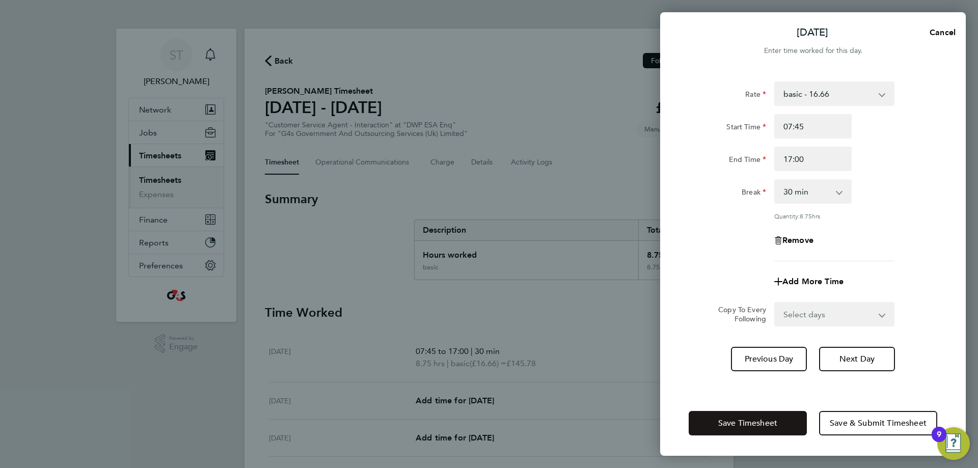
click at [746, 430] on button "Save Timesheet" at bounding box center [748, 423] width 118 height 24
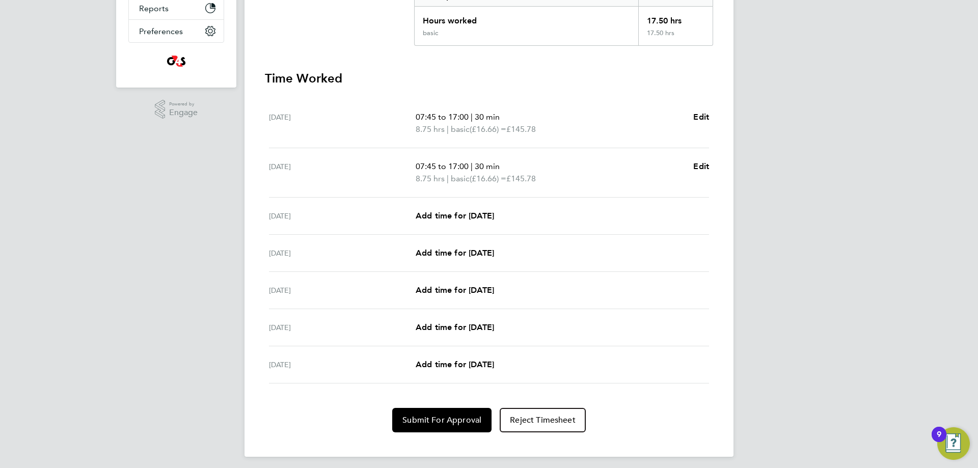
scroll to position [239, 0]
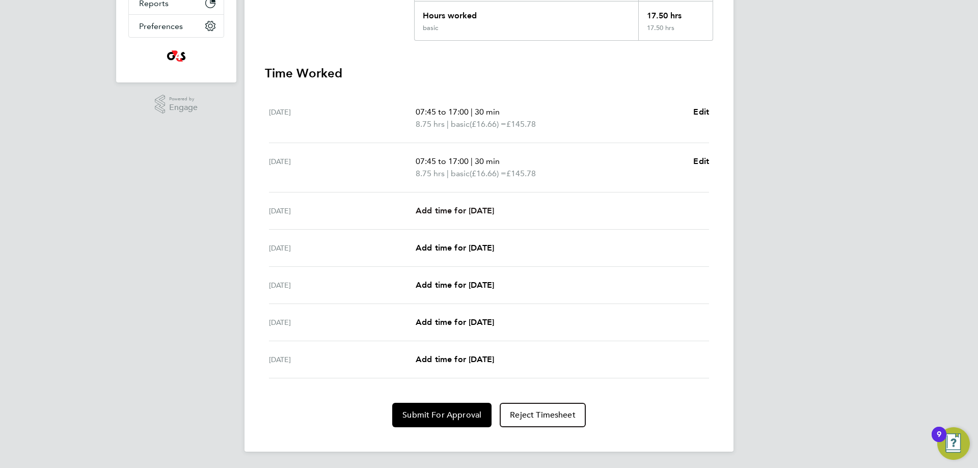
click at [487, 210] on span "Add time for Wed 24 Sep" at bounding box center [455, 211] width 78 height 10
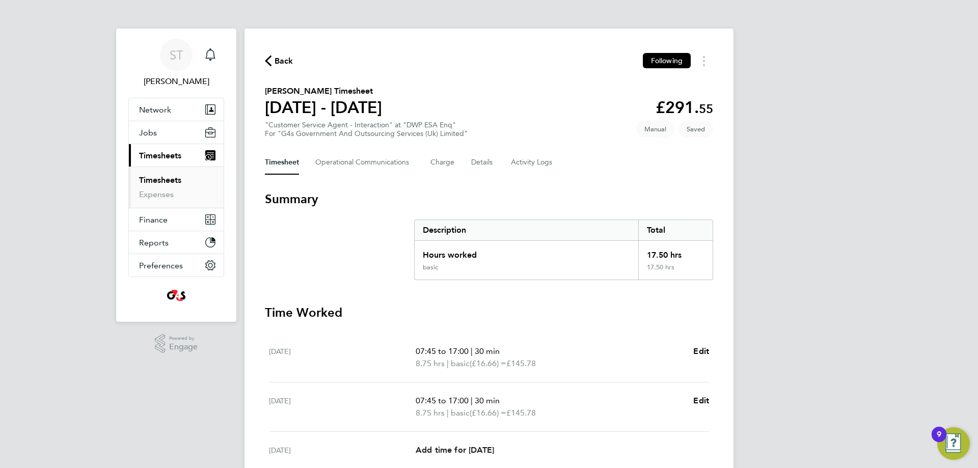
select select "30"
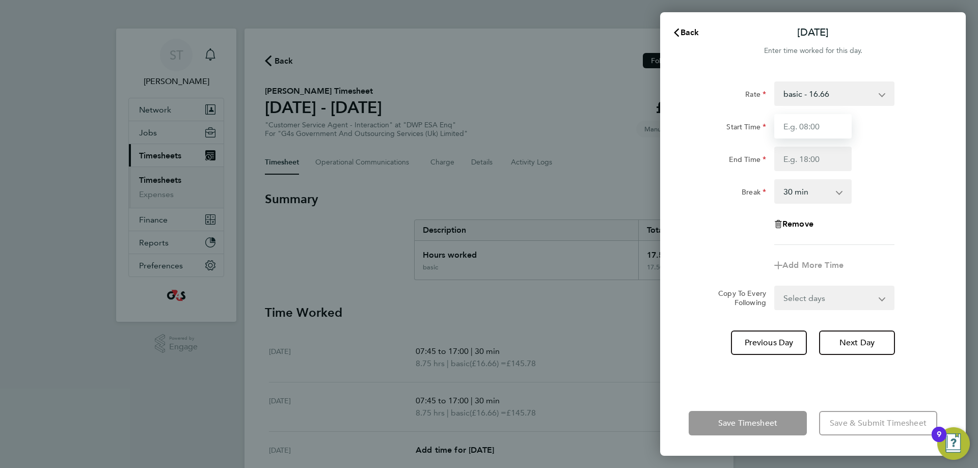
click at [835, 124] on input "Start Time" at bounding box center [812, 126] width 77 height 24
type input "11:00"
drag, startPoint x: 817, startPoint y: 170, endPoint x: 817, endPoint y: 163, distance: 6.6
click at [817, 170] on input "End Time" at bounding box center [812, 159] width 77 height 24
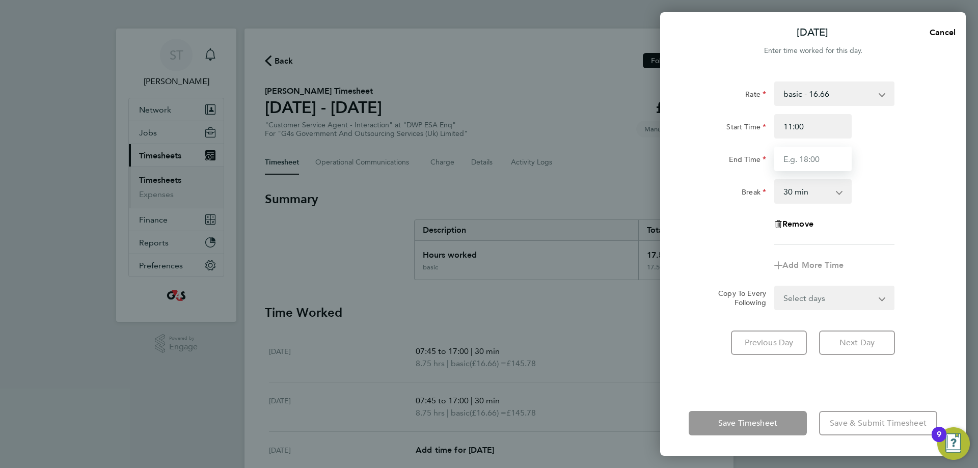
type input "17:00"
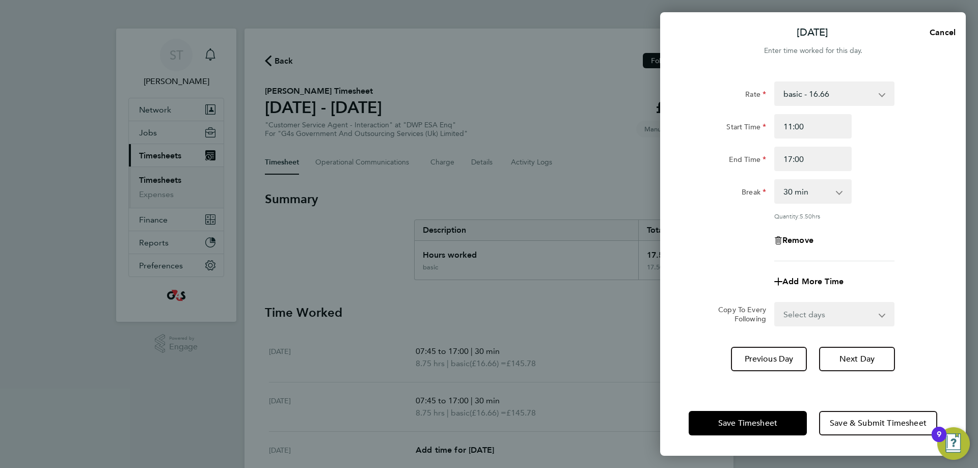
click at [884, 214] on div "Rate basic - 16.66 System Issue Not Paid x1.5 - 24.73 Annual Leave System Issue…" at bounding box center [813, 171] width 249 height 180
click at [737, 422] on span "Save Timesheet" at bounding box center [747, 423] width 59 height 10
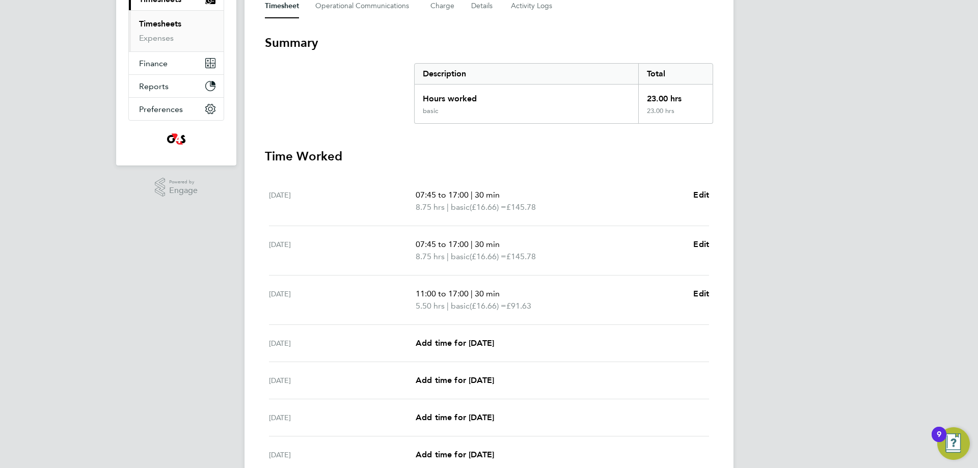
scroll to position [252, 0]
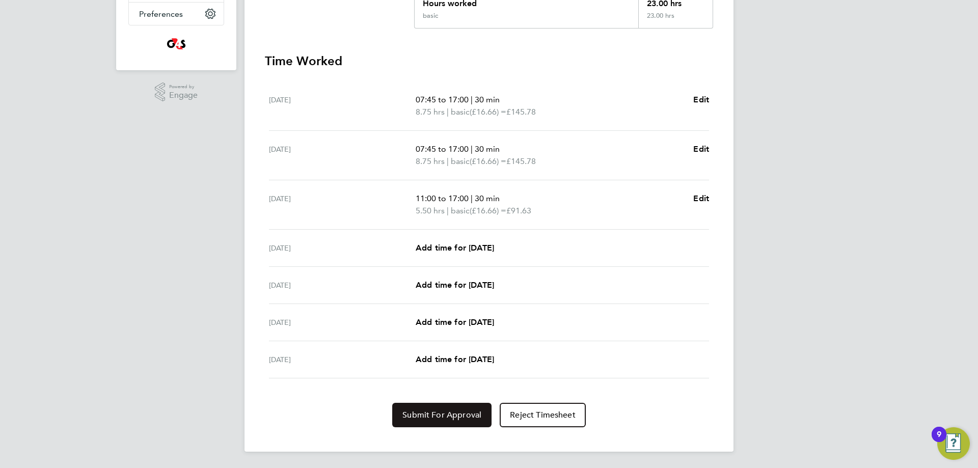
click at [438, 421] on button "Submit For Approval" at bounding box center [441, 415] width 99 height 24
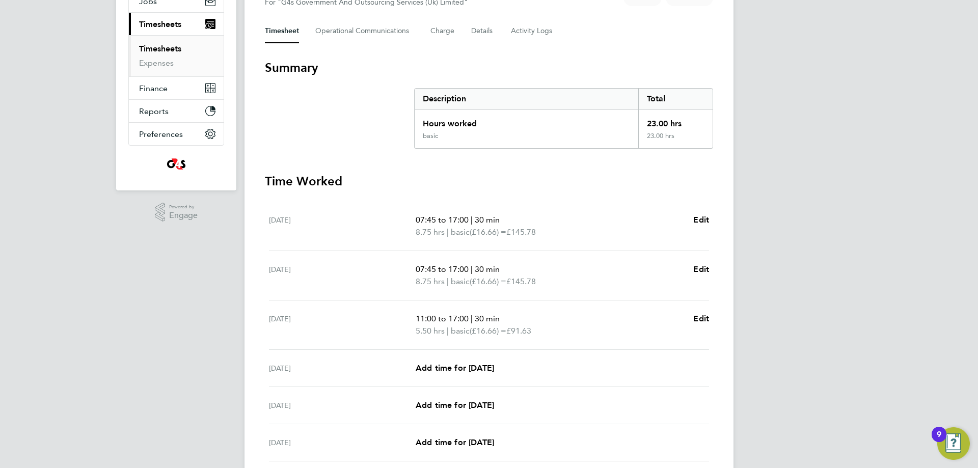
scroll to position [0, 0]
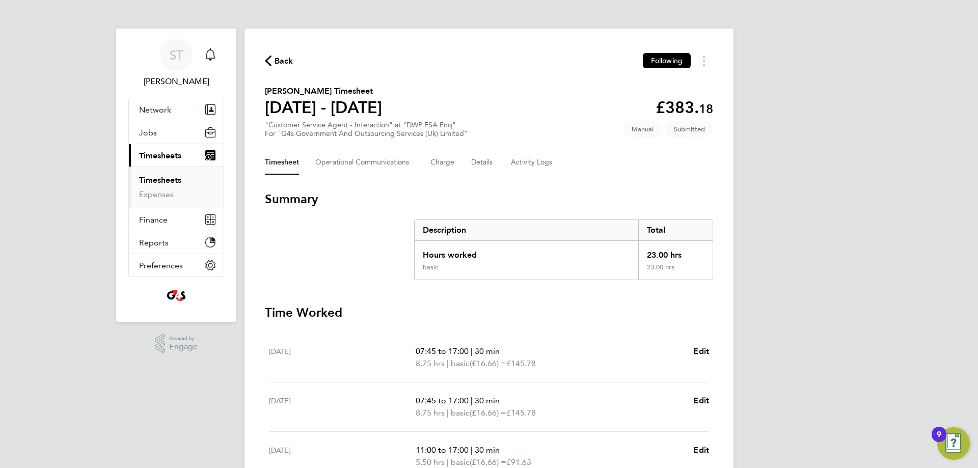
click at [274, 62] on span "Back" at bounding box center [279, 61] width 29 height 10
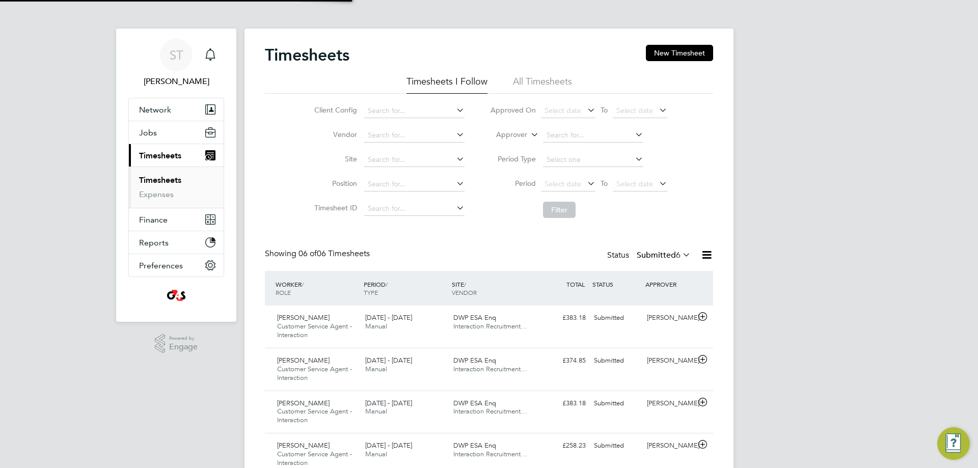
scroll to position [34, 89]
click at [670, 52] on button "New Timesheet" at bounding box center [679, 53] width 67 height 16
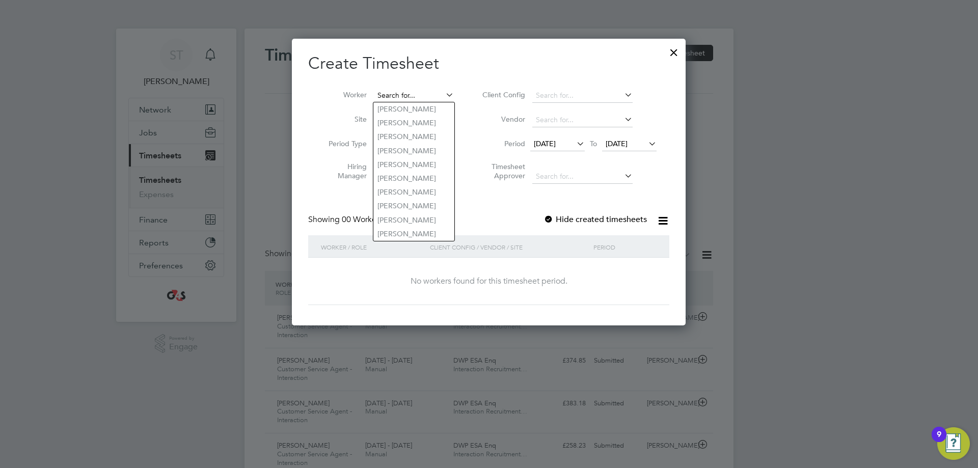
click at [385, 91] on input at bounding box center [414, 96] width 80 height 14
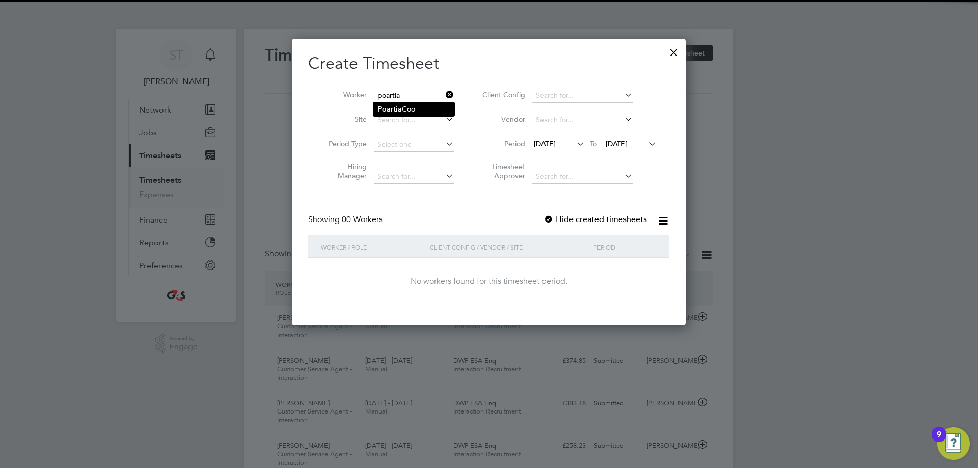
click at [410, 106] on li "Poartia Coo" at bounding box center [413, 109] width 81 height 14
type input "Poartia Coo"
click at [628, 140] on span "17 Sep 2025" at bounding box center [617, 143] width 22 height 9
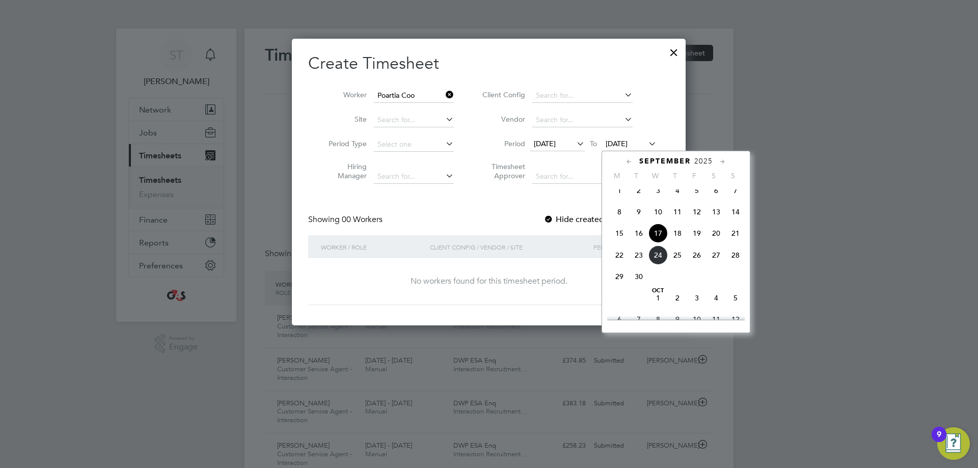
click at [660, 265] on span "24" at bounding box center [657, 255] width 19 height 19
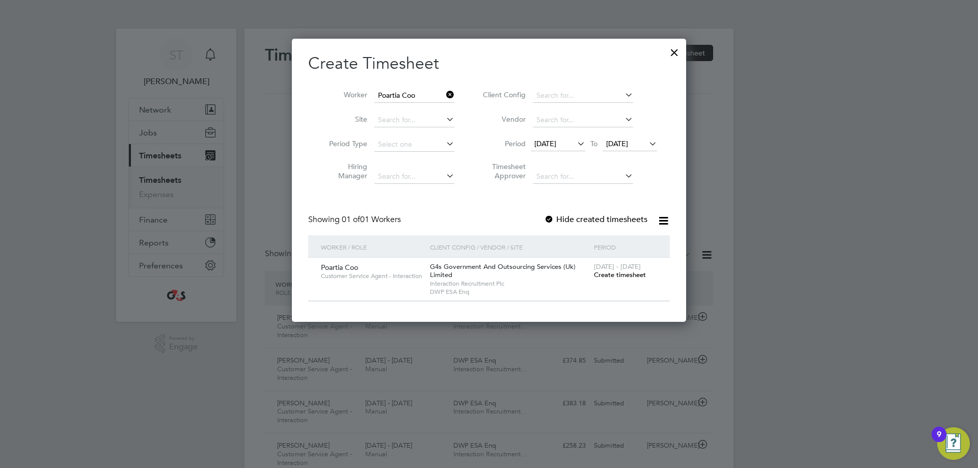
click at [615, 277] on span "Create timesheet" at bounding box center [620, 274] width 52 height 9
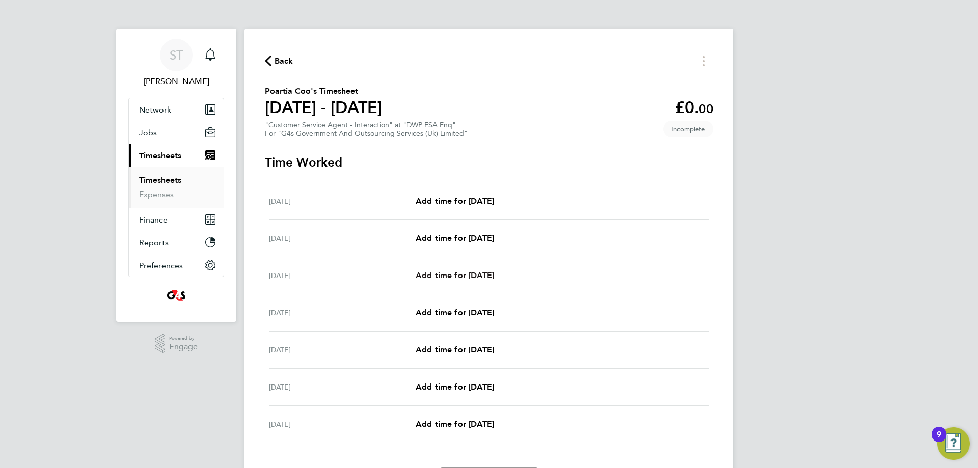
click at [463, 275] on span "Add time for Wed 24 Sep" at bounding box center [455, 275] width 78 height 10
select select "30"
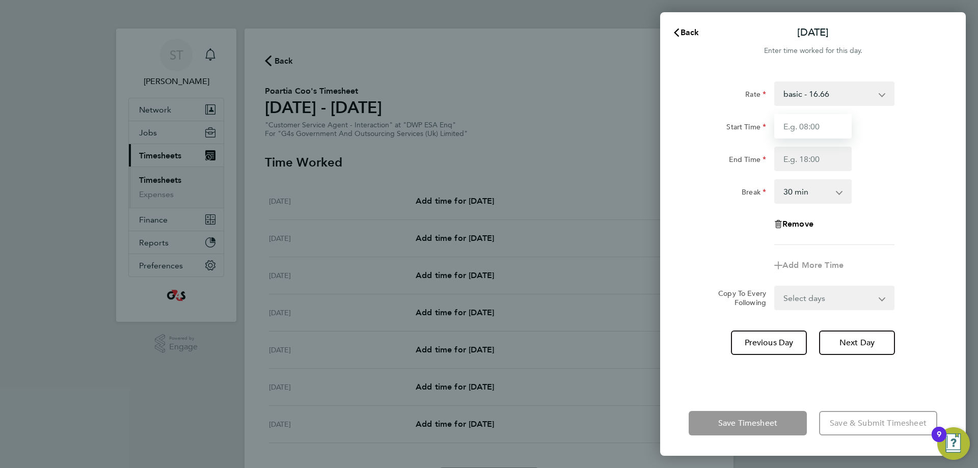
click at [819, 134] on input "Start Time" at bounding box center [812, 126] width 77 height 24
type input "11:00"
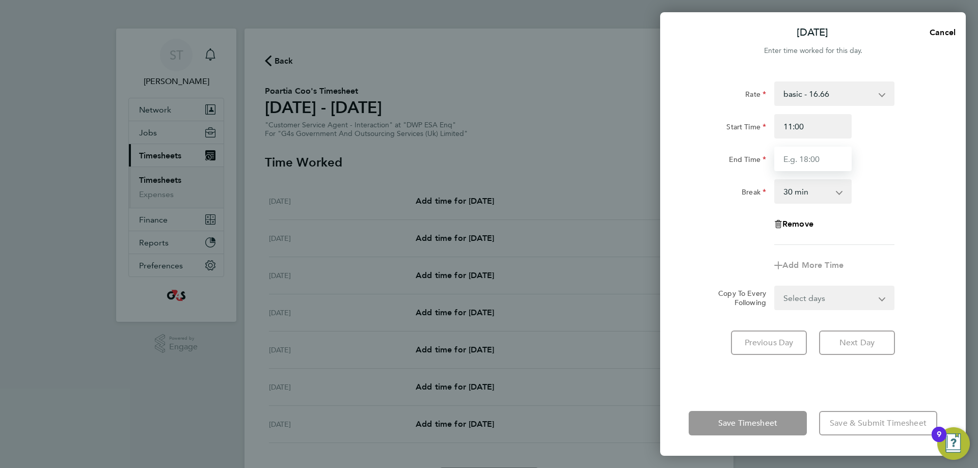
click at [820, 162] on input "End Time" at bounding box center [812, 159] width 77 height 24
type input "17:00"
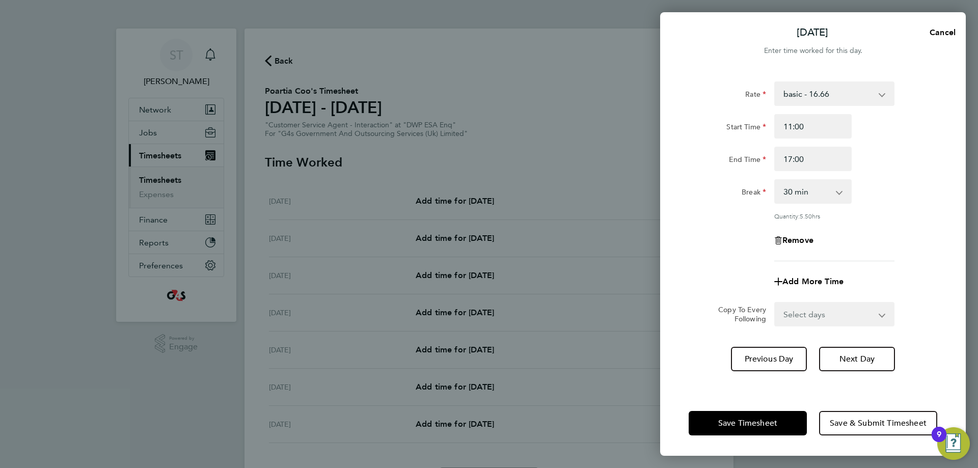
click at [898, 222] on div "Rate basic - 16.66 x1.5 - 24.73 x2 - 32.79 Bank Holiday Sick System Issue Paid …" at bounding box center [813, 171] width 249 height 180
click at [773, 424] on span "Save Timesheet" at bounding box center [747, 423] width 59 height 10
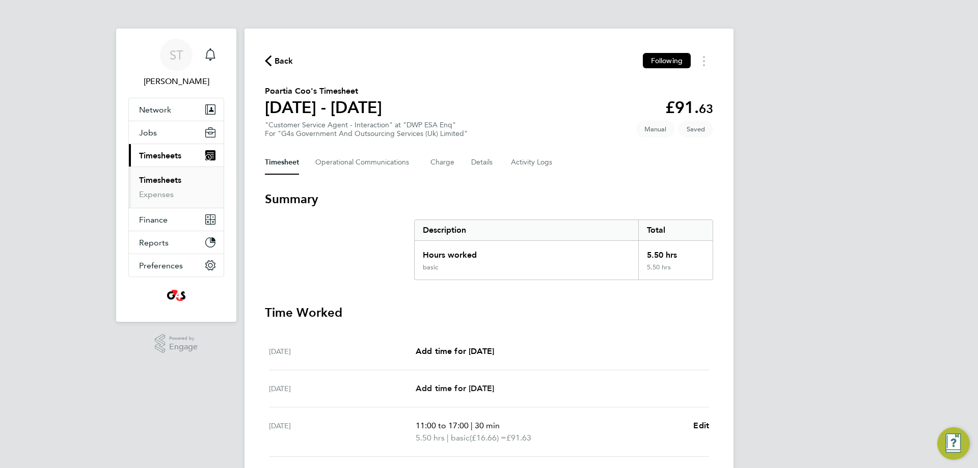
click at [459, 391] on span "Add time for Tue 23 Sep" at bounding box center [455, 389] width 78 height 10
select select "30"
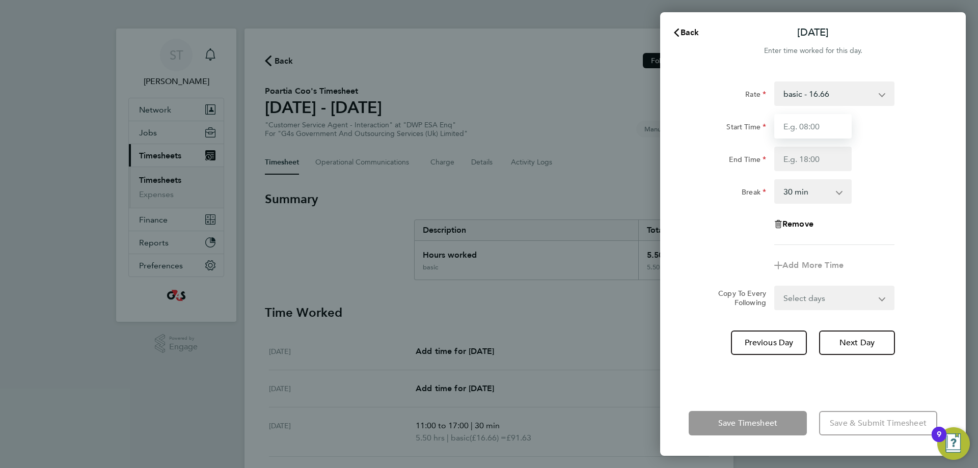
click at [807, 130] on input "Start Time" at bounding box center [812, 126] width 77 height 24
type input "08:00"
click at [818, 160] on input "End Time" at bounding box center [812, 159] width 77 height 24
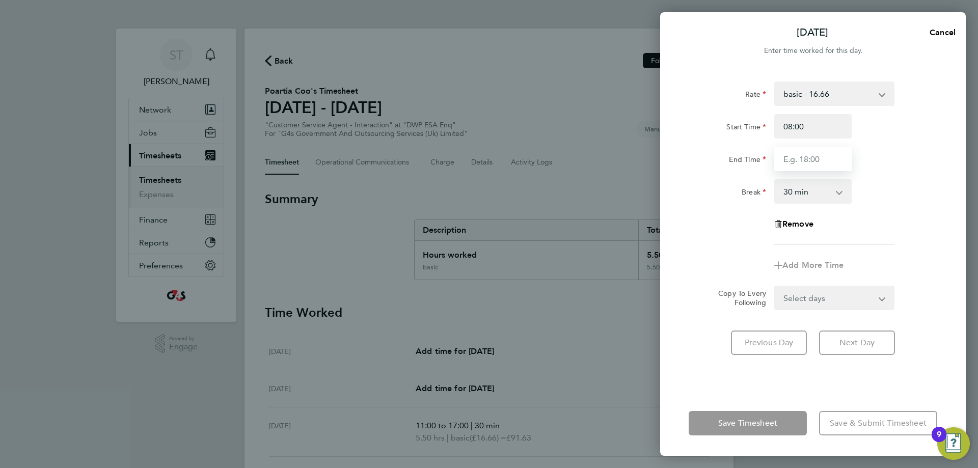
type input "16:00"
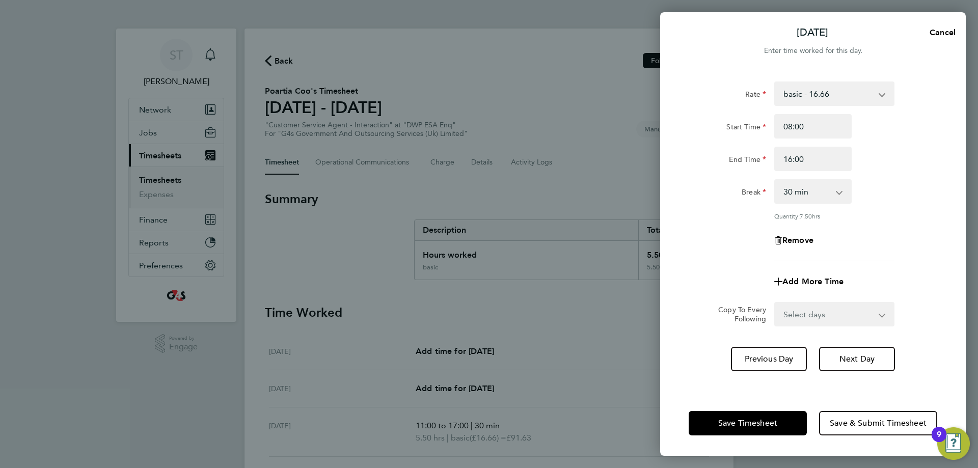
click at [875, 192] on div "Break 0 min 15 min 30 min 45 min 60 min 75 min 90 min" at bounding box center [813, 191] width 257 height 24
click at [763, 420] on span "Save Timesheet" at bounding box center [747, 423] width 59 height 10
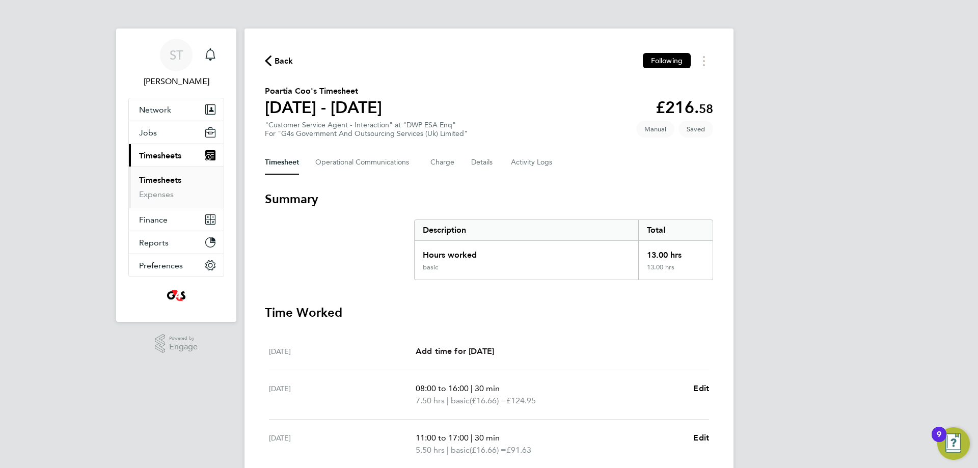
click at [466, 348] on span "Add time for Mon 22 Sep" at bounding box center [455, 351] width 78 height 10
select select "30"
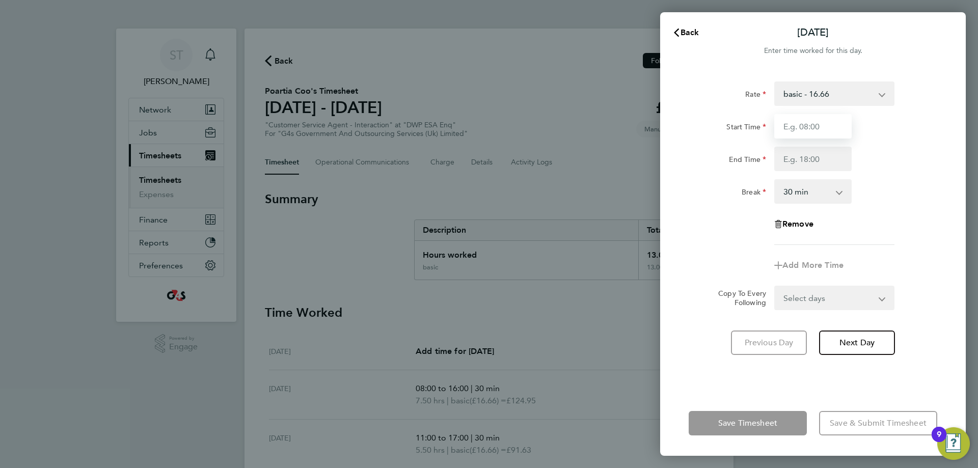
click at [819, 128] on input "Start Time" at bounding box center [812, 126] width 77 height 24
type input "09:00"
click at [822, 154] on input "End Time" at bounding box center [812, 159] width 77 height 24
type input "17:00"
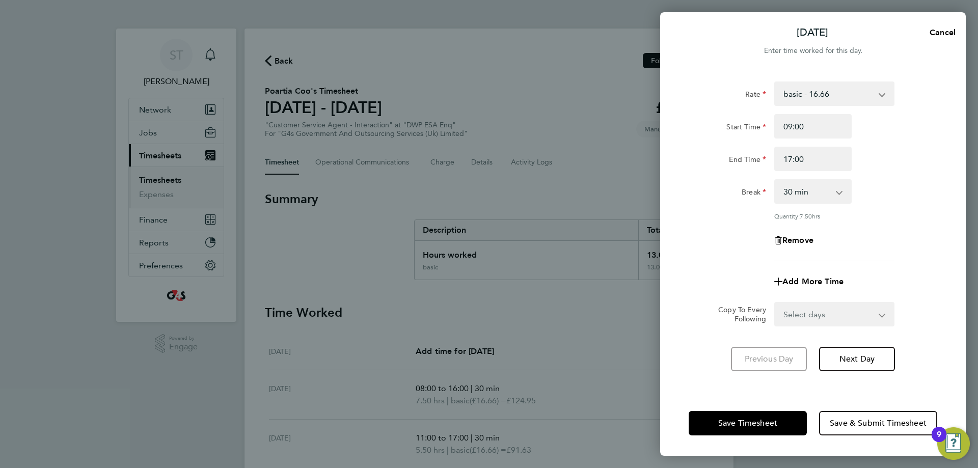
click at [889, 205] on div "Rate basic - 16.66 x1.5 - 24.73 x2 - 32.79 Bank Holiday Sick System Issue Paid …" at bounding box center [813, 171] width 249 height 180
click at [766, 422] on span "Save Timesheet" at bounding box center [747, 423] width 59 height 10
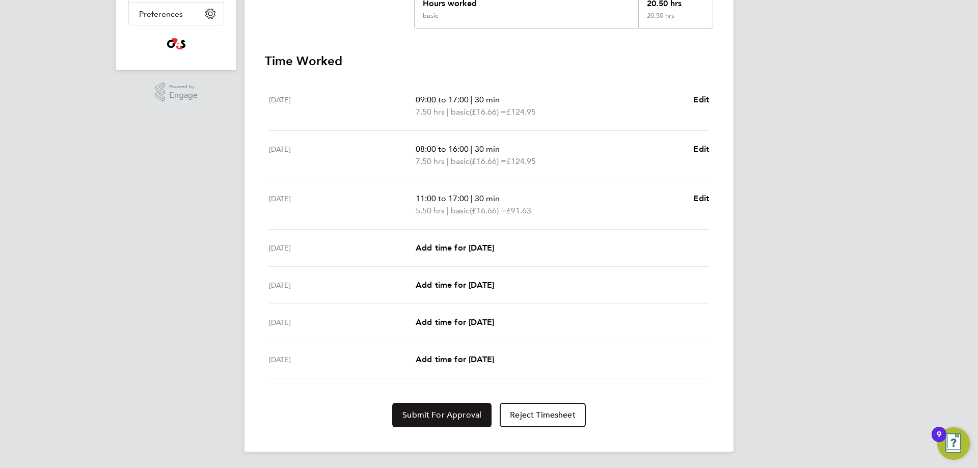
click at [445, 412] on span "Submit For Approval" at bounding box center [441, 415] width 79 height 10
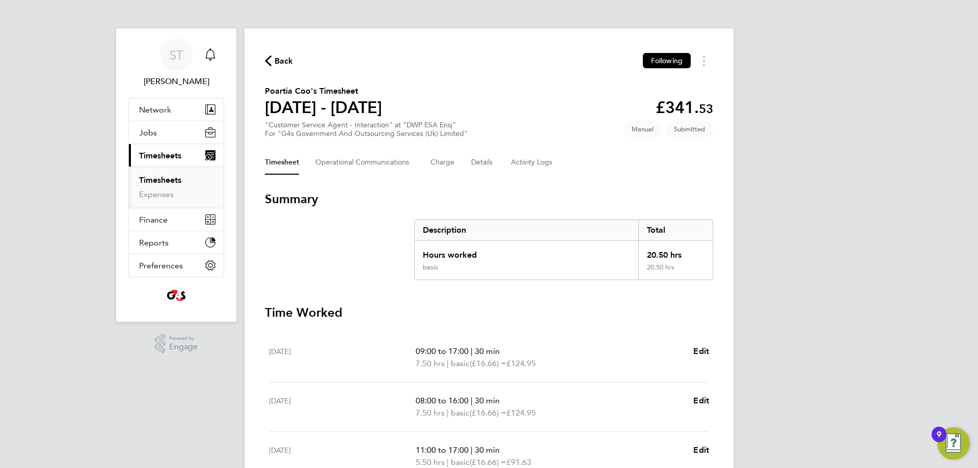
click at [288, 64] on span "Back" at bounding box center [284, 61] width 19 height 12
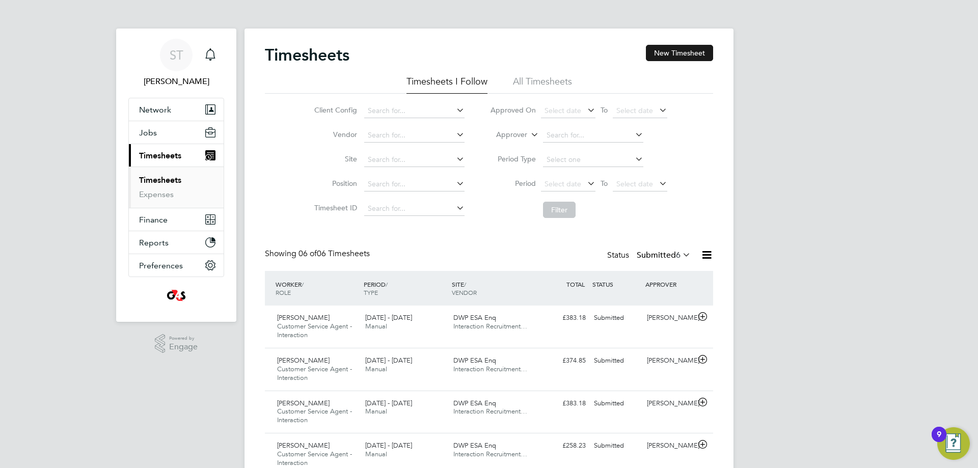
click at [683, 50] on button "New Timesheet" at bounding box center [679, 53] width 67 height 16
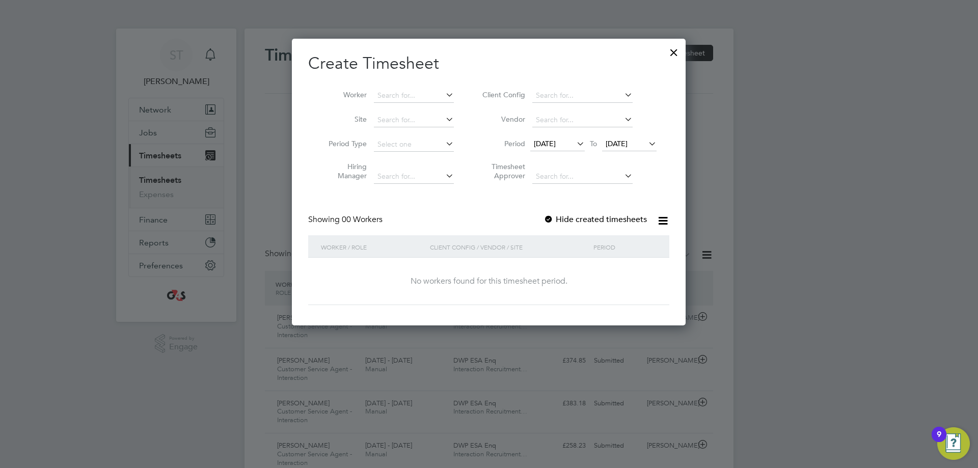
click at [628, 141] on span "17 Sep 2025" at bounding box center [617, 143] width 22 height 9
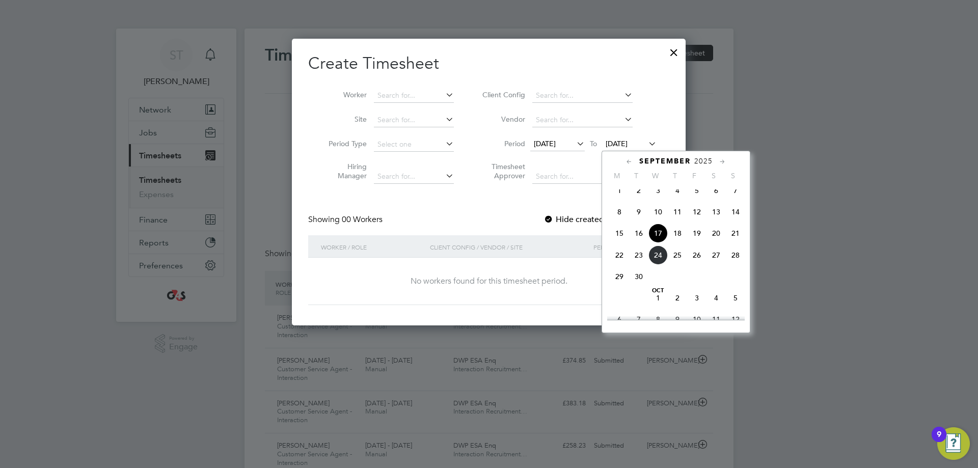
click at [656, 263] on span "24" at bounding box center [657, 255] width 19 height 19
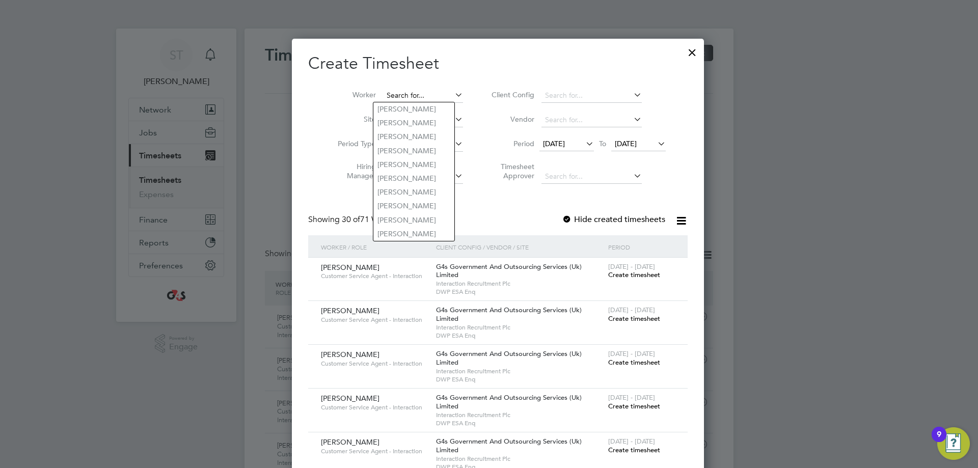
click at [424, 89] on input at bounding box center [423, 96] width 80 height 14
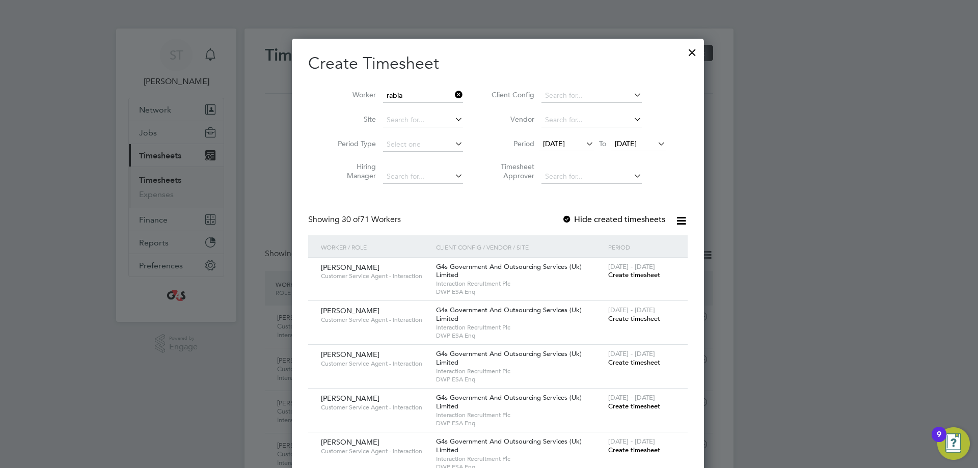
drag, startPoint x: 413, startPoint y: 106, endPoint x: 418, endPoint y: 108, distance: 5.7
click at [414, 106] on li "Rabia Mohammad" at bounding box center [416, 109] width 86 height 14
type input "Rabia Mohammad"
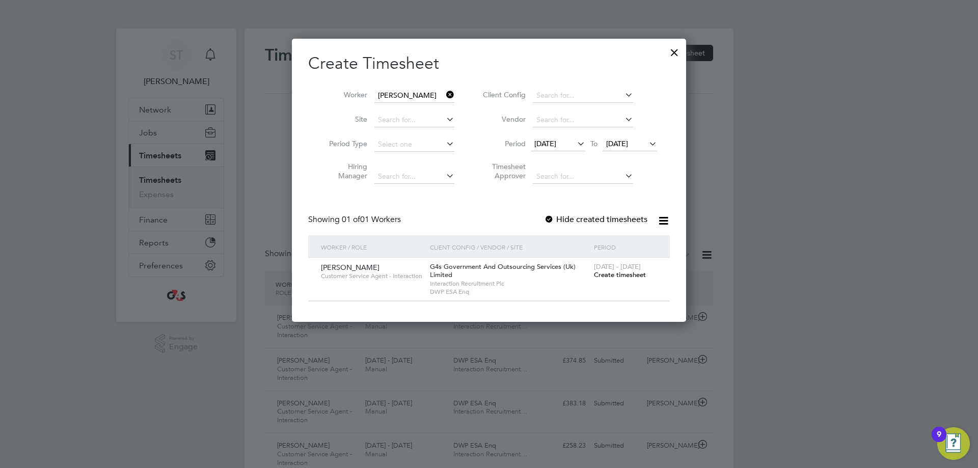
click at [603, 278] on span "Create timesheet" at bounding box center [620, 274] width 52 height 9
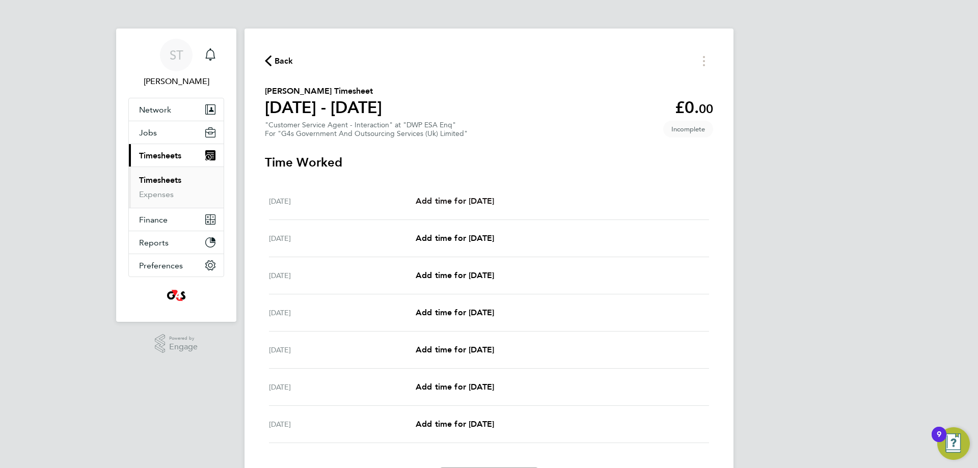
click at [481, 201] on span "Add time for Mon 22 Sep" at bounding box center [455, 201] width 78 height 10
select select "30"
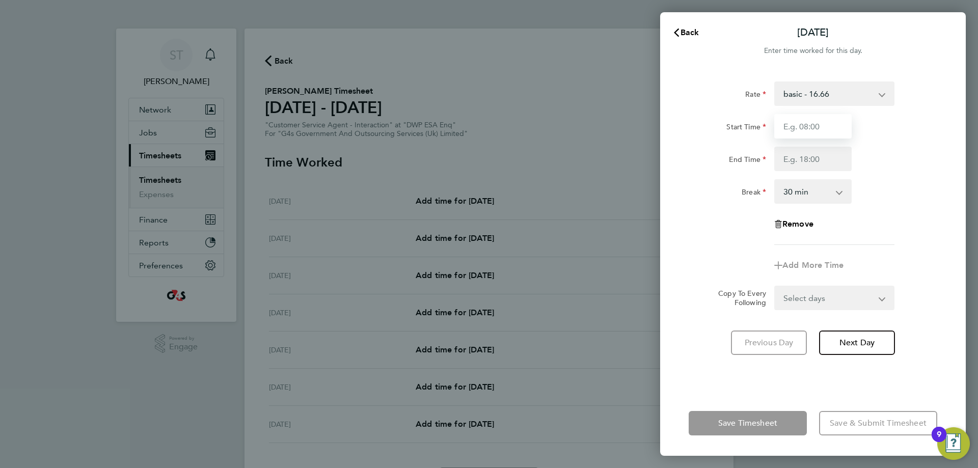
click at [817, 120] on input "Start Time" at bounding box center [812, 126] width 77 height 24
type input "09:00"
click at [808, 155] on input "End Time" at bounding box center [812, 159] width 77 height 24
type input "13:00"
click at [889, 203] on div "Break 0 min 15 min 30 min 45 min 60 min 75 min 90 min" at bounding box center [813, 191] width 257 height 24
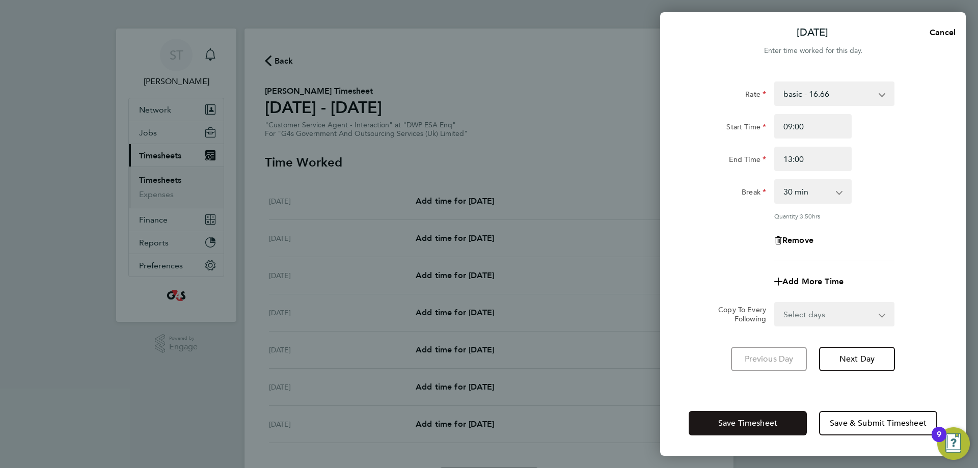
click at [743, 417] on button "Save Timesheet" at bounding box center [748, 423] width 118 height 24
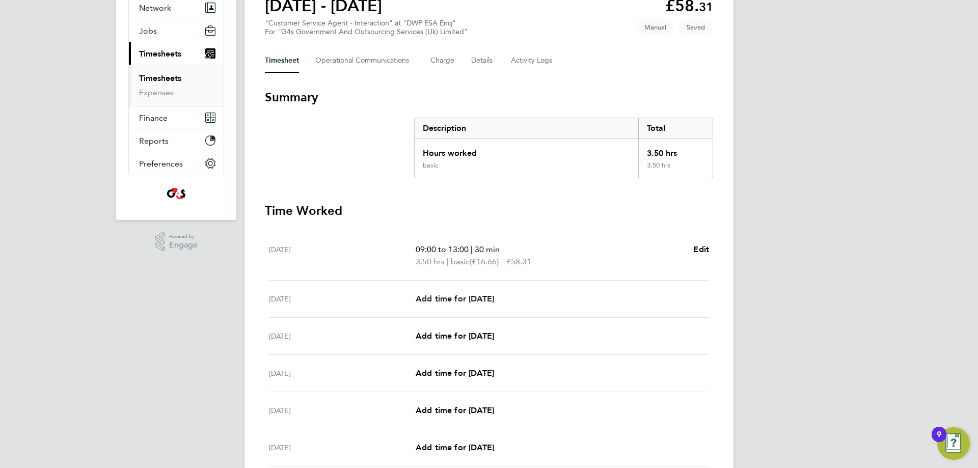
click at [465, 297] on span "Add time for Tue 23 Sep" at bounding box center [455, 299] width 78 height 10
select select "30"
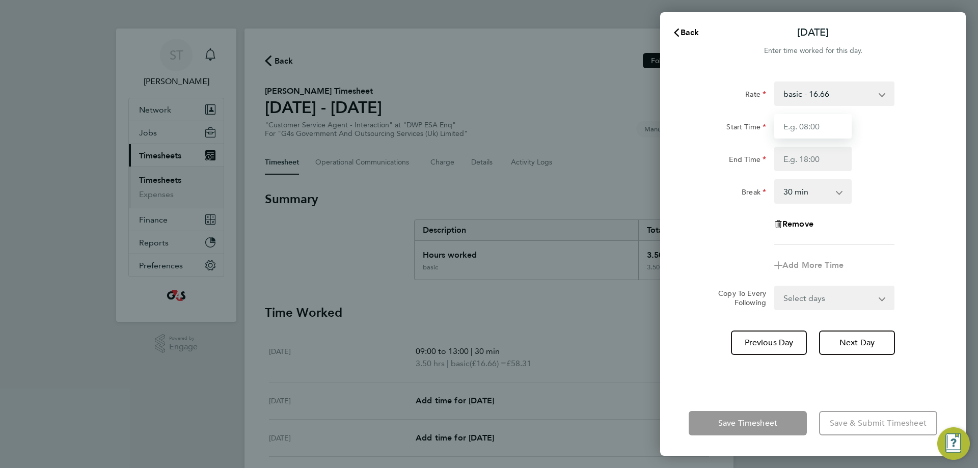
click at [815, 128] on input "Start Time" at bounding box center [812, 126] width 77 height 24
type input "08:00"
click at [809, 155] on input "End Time" at bounding box center [812, 159] width 77 height 24
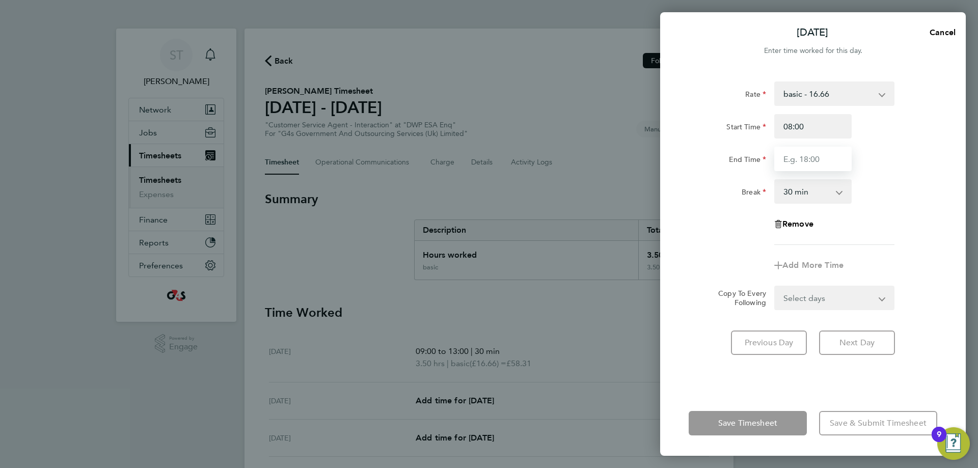
type input "13:00"
click at [894, 189] on div "Break 0 min 15 min 30 min 45 min 60 min 75 min 90 min" at bounding box center [813, 191] width 257 height 24
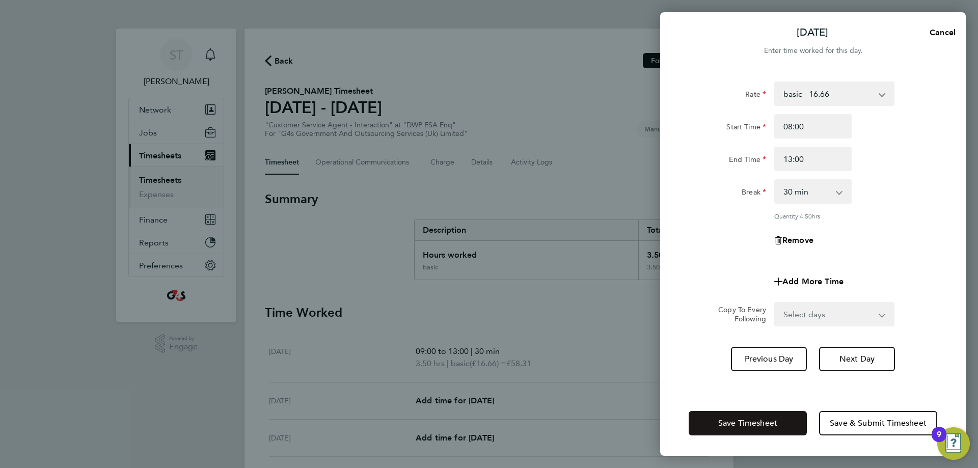
click at [767, 423] on span "Save Timesheet" at bounding box center [747, 423] width 59 height 10
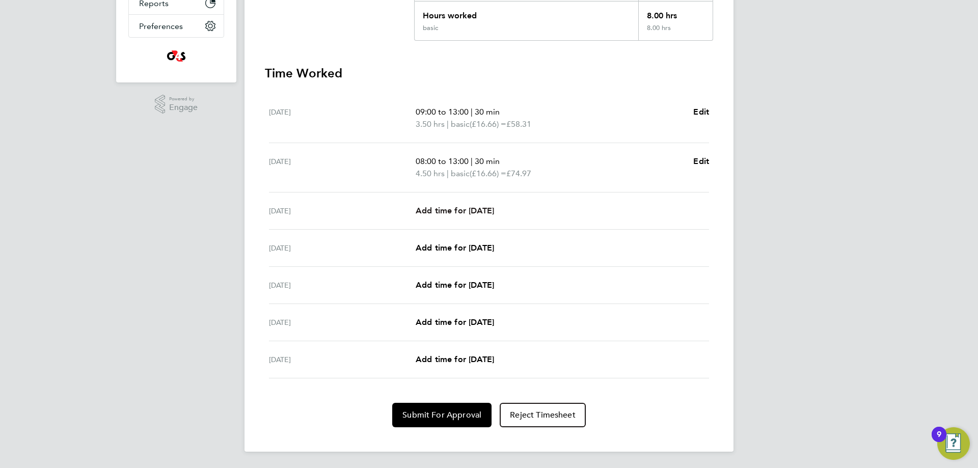
click at [474, 212] on span "Add time for Wed 24 Sep" at bounding box center [455, 211] width 78 height 10
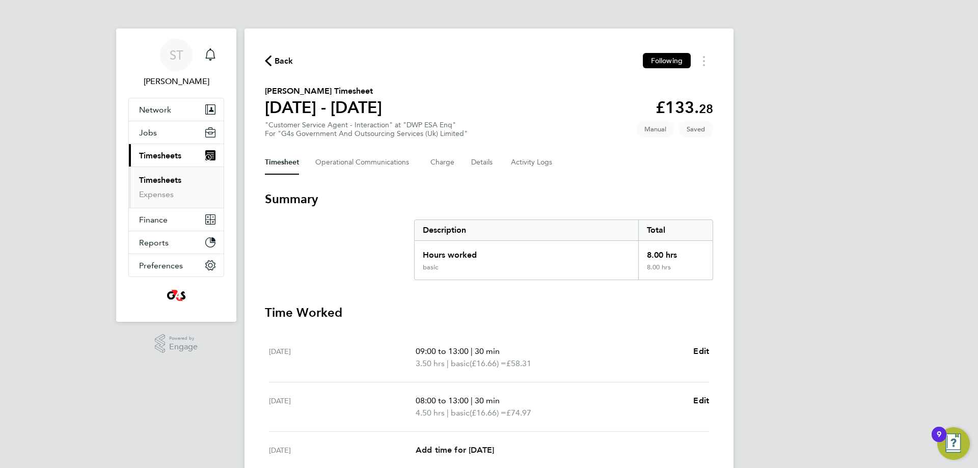
select select "30"
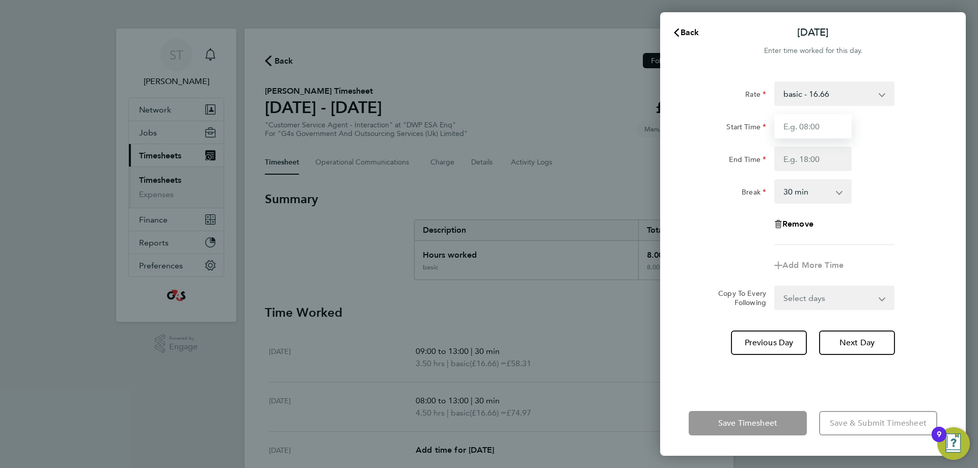
click at [812, 132] on input "Start Time" at bounding box center [812, 126] width 77 height 24
type input "07:45"
click at [818, 162] on input "End Time" at bounding box center [812, 159] width 77 height 24
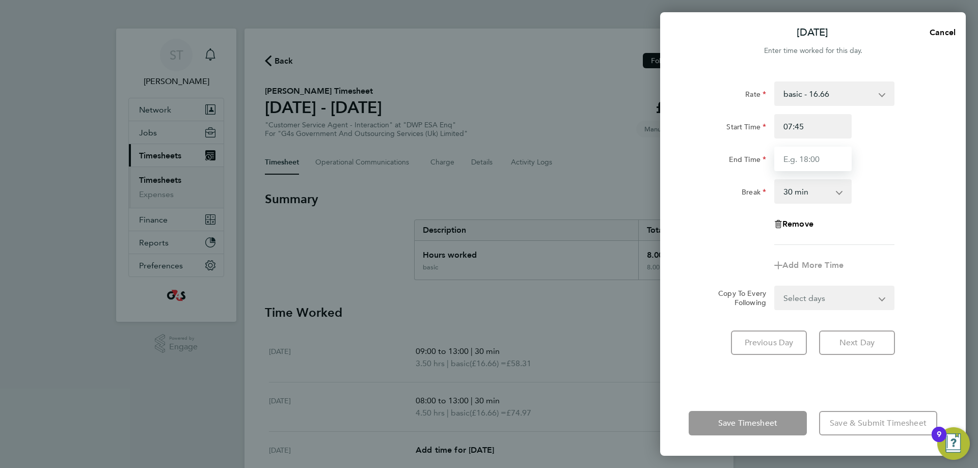
type input "12:45"
click at [899, 226] on div "Rate basic - 16.66 x2 - 32.79 System Issue Not Paid Sick x1.5 - 24.73 Annual Le…" at bounding box center [813, 163] width 249 height 164
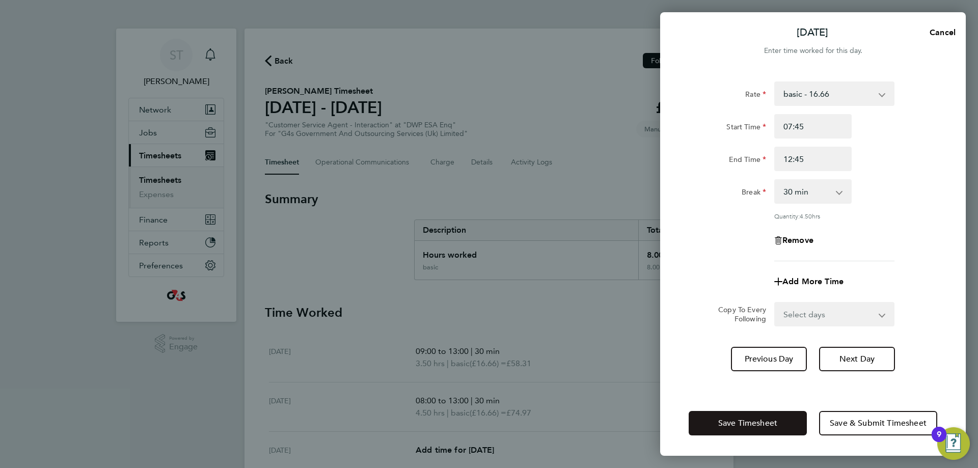
click at [731, 424] on span "Save Timesheet" at bounding box center [747, 423] width 59 height 10
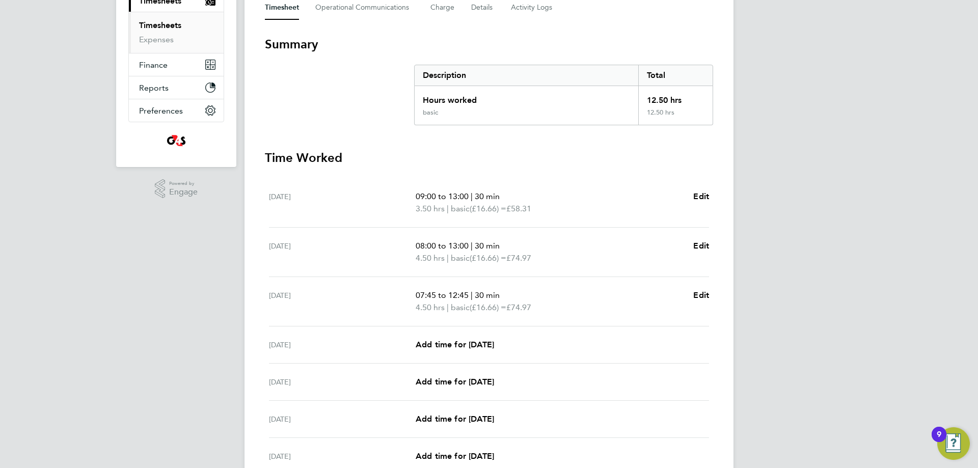
scroll to position [252, 0]
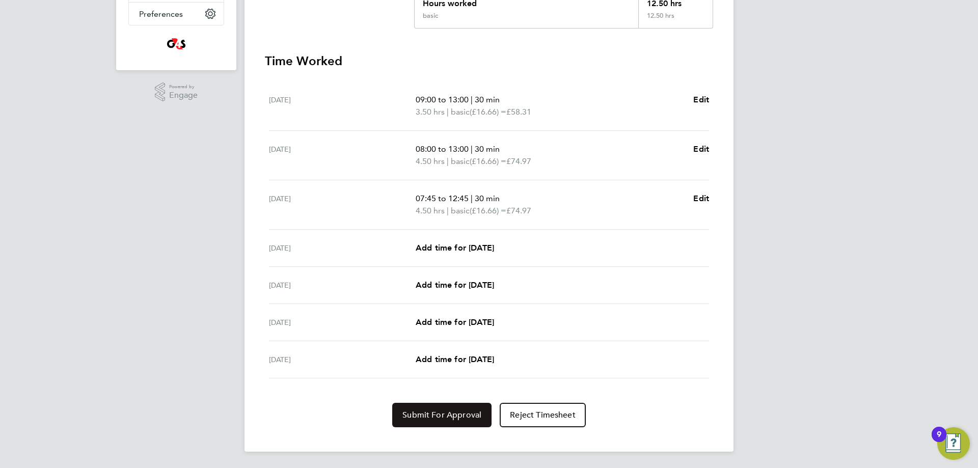
click at [444, 412] on span "Submit For Approval" at bounding box center [441, 415] width 79 height 10
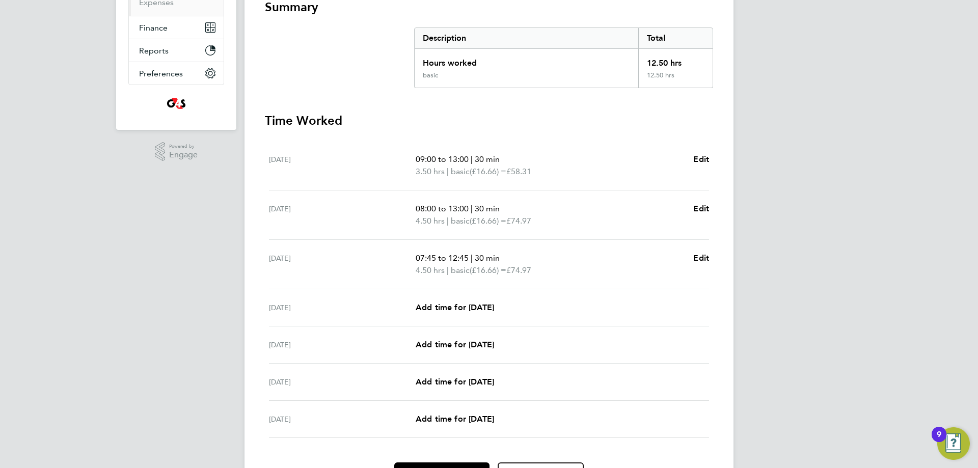
scroll to position [0, 0]
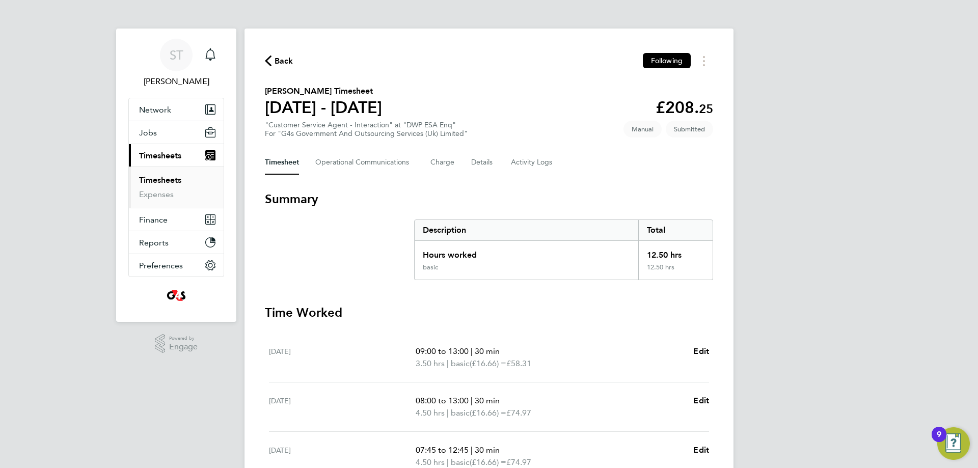
click at [280, 58] on span "Back" at bounding box center [284, 61] width 19 height 12
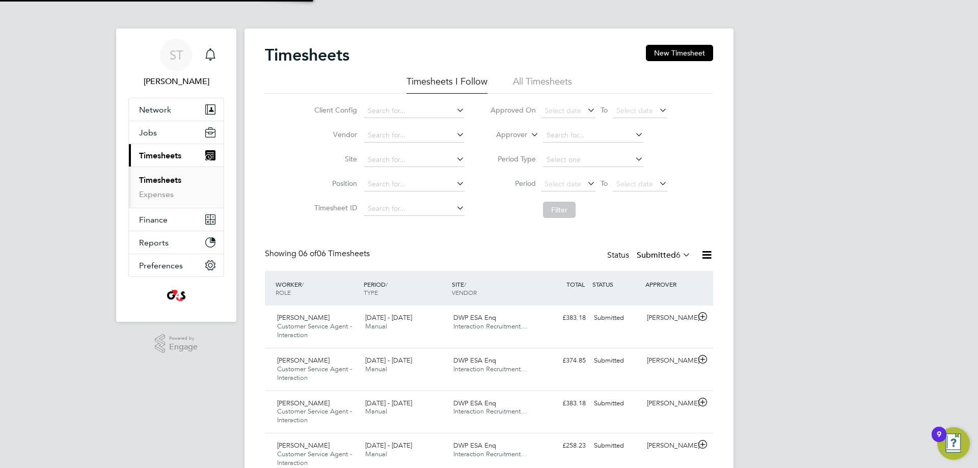
scroll to position [34, 89]
